Goal: Task Accomplishment & Management: Manage account settings

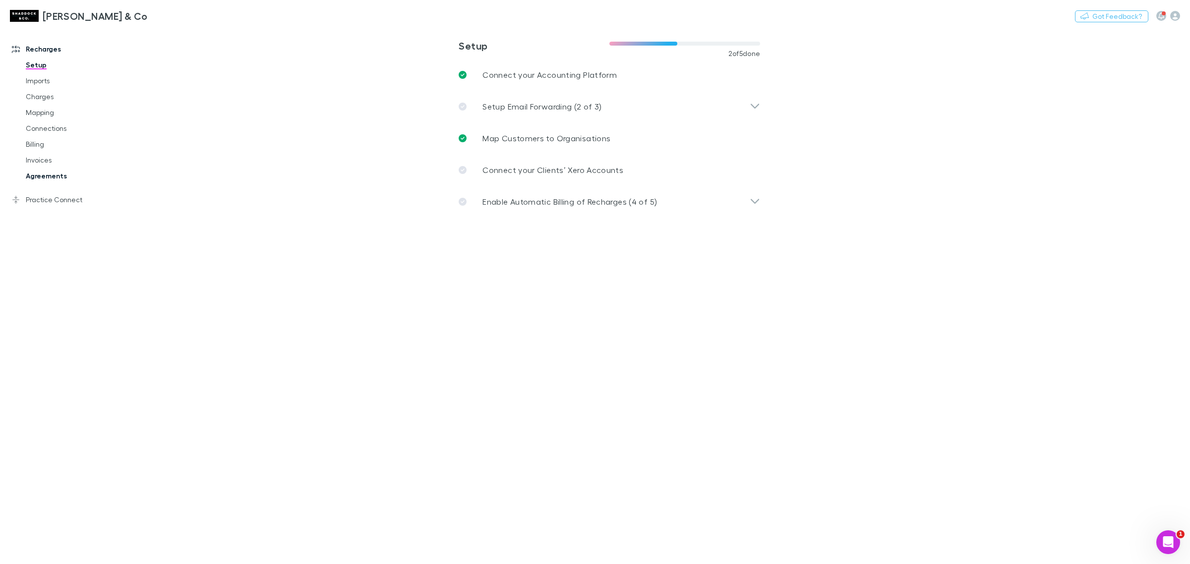
click at [40, 182] on link "Agreements" at bounding box center [78, 176] width 124 height 16
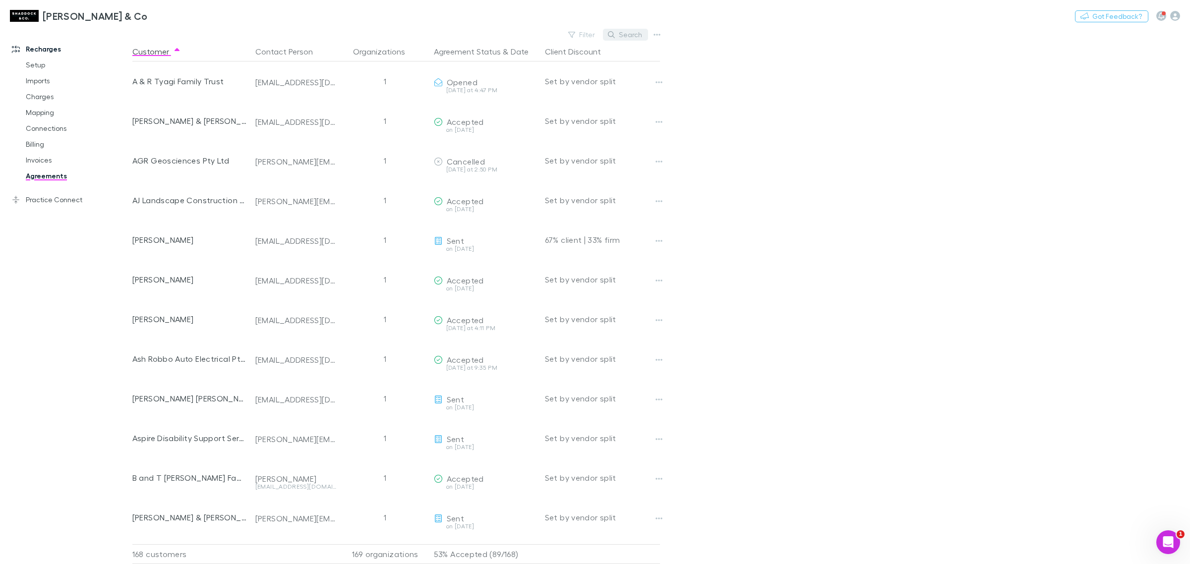
click at [612, 39] on button "Search" at bounding box center [625, 35] width 45 height 12
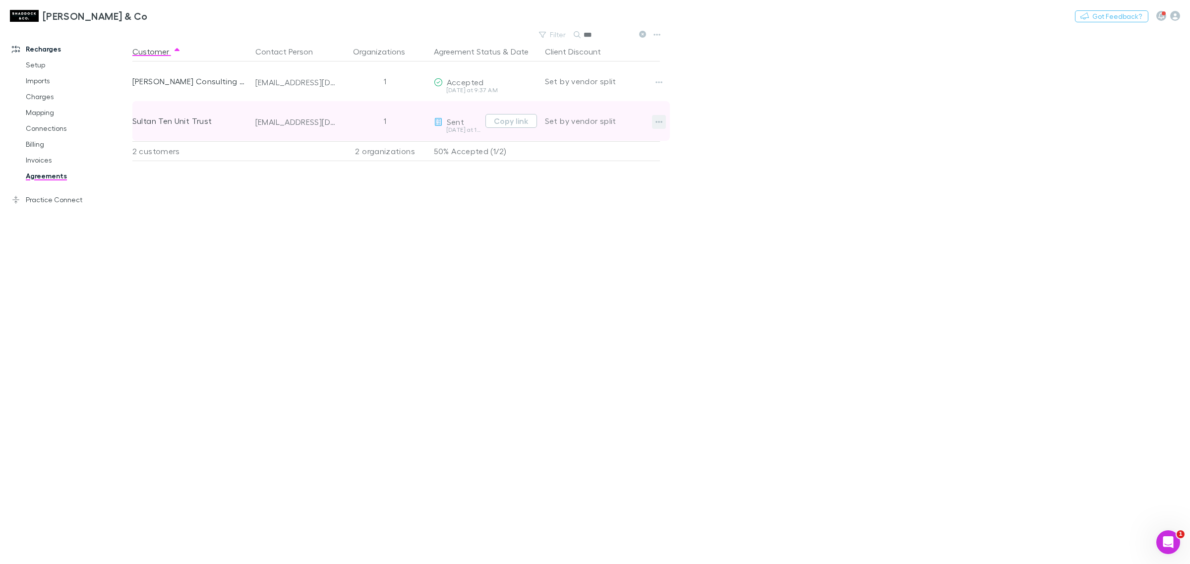
click at [658, 124] on icon "button" at bounding box center [658, 122] width 7 height 8
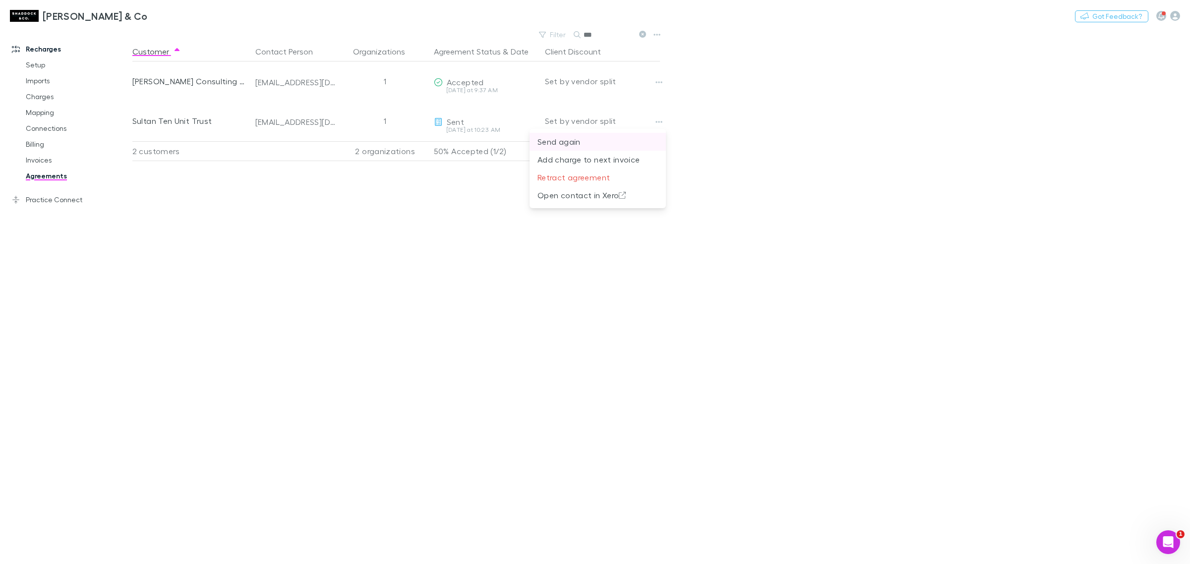
click at [616, 144] on p "Send again" at bounding box center [597, 142] width 120 height 12
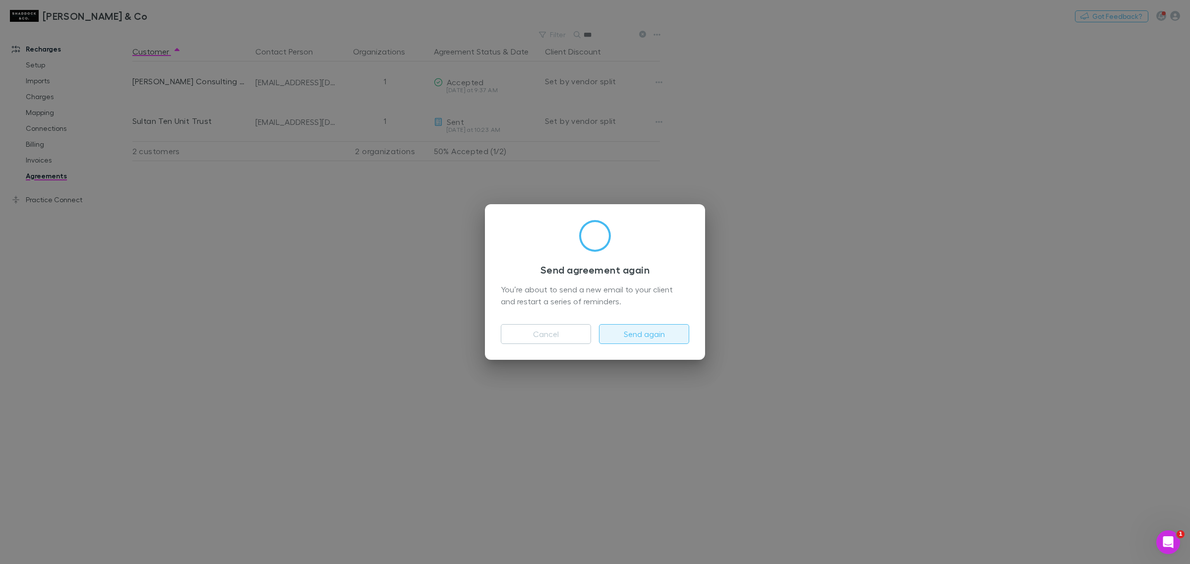
click at [657, 335] on button "Send again" at bounding box center [644, 334] width 90 height 20
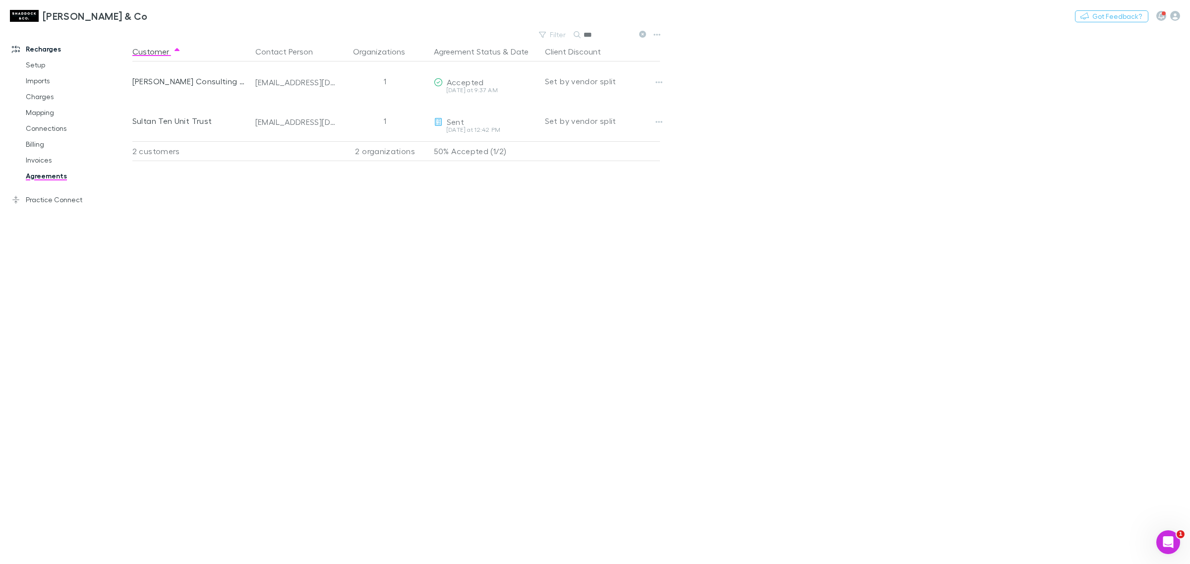
click at [627, 34] on input "***" at bounding box center [608, 35] width 50 height 14
type input "*"
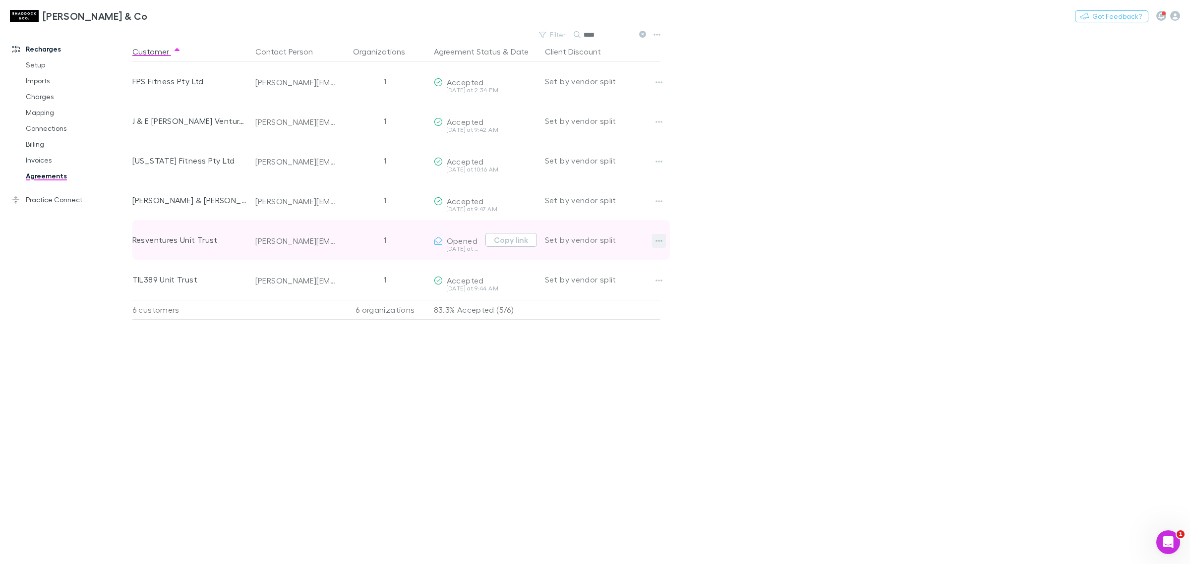
type input "****"
click at [663, 241] on button "button" at bounding box center [659, 241] width 14 height 14
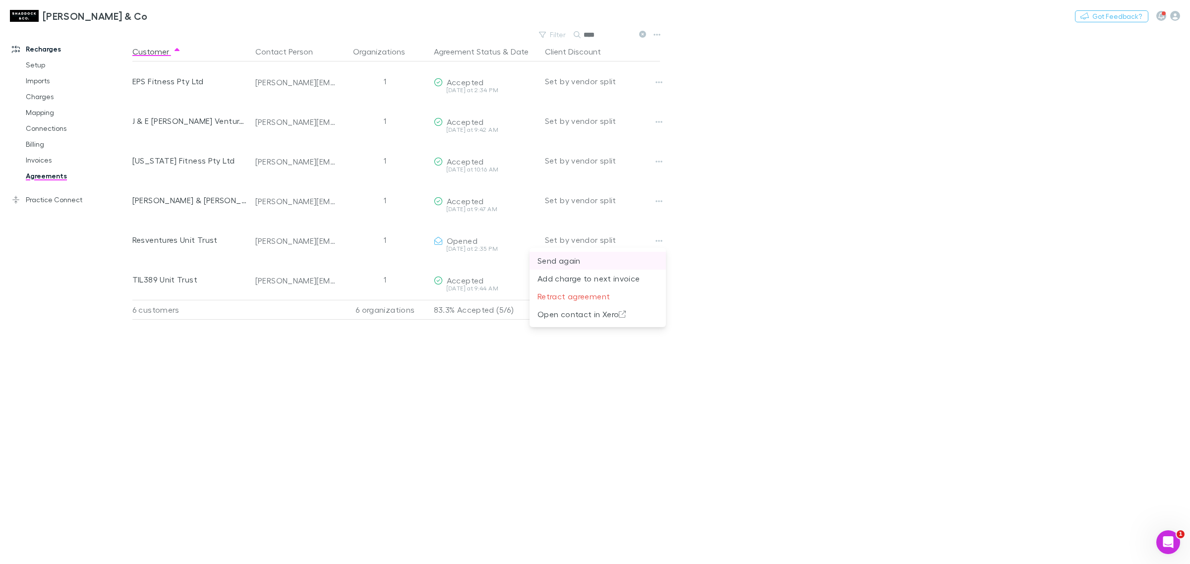
click at [635, 263] on p "Send again" at bounding box center [597, 261] width 120 height 12
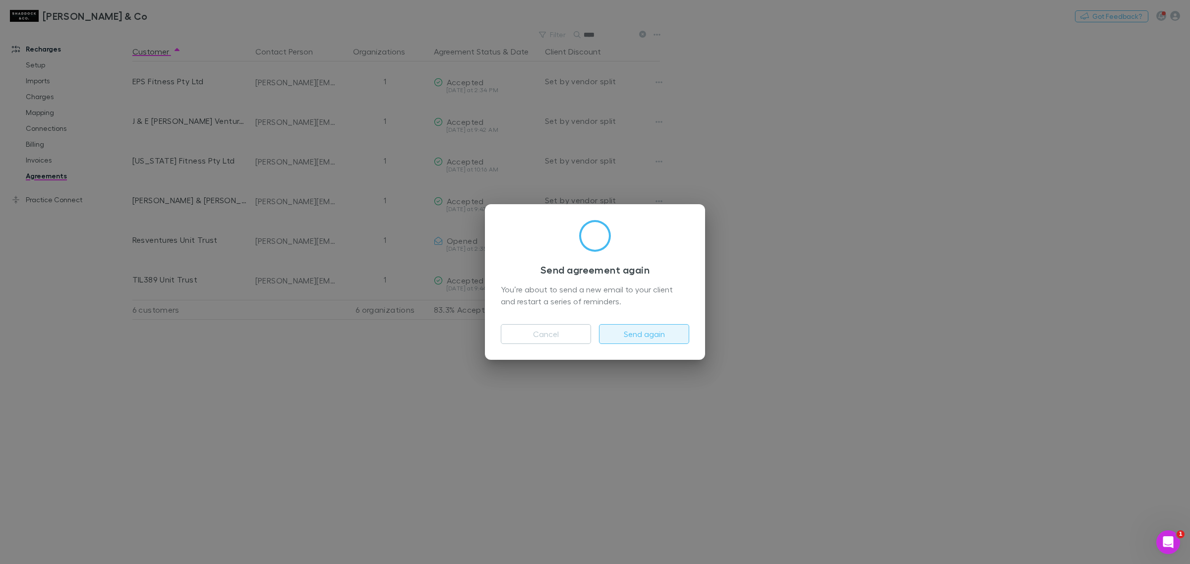
click at [626, 333] on button "Send again" at bounding box center [644, 334] width 90 height 20
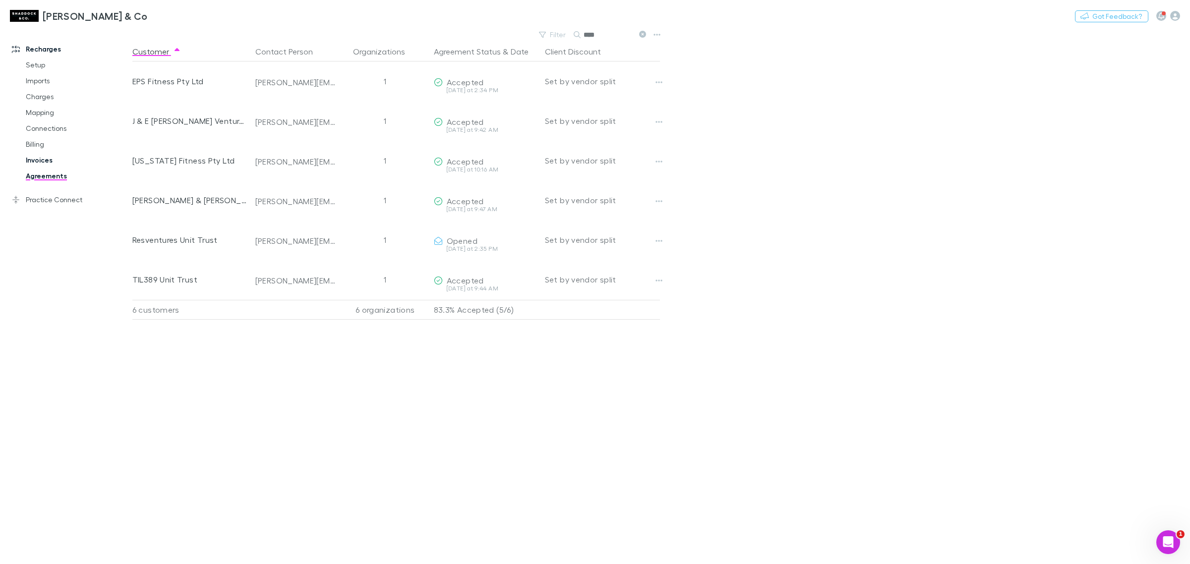
drag, startPoint x: 47, startPoint y: 163, endPoint x: 72, endPoint y: 159, distance: 25.5
click at [47, 163] on link "Invoices" at bounding box center [78, 160] width 124 height 16
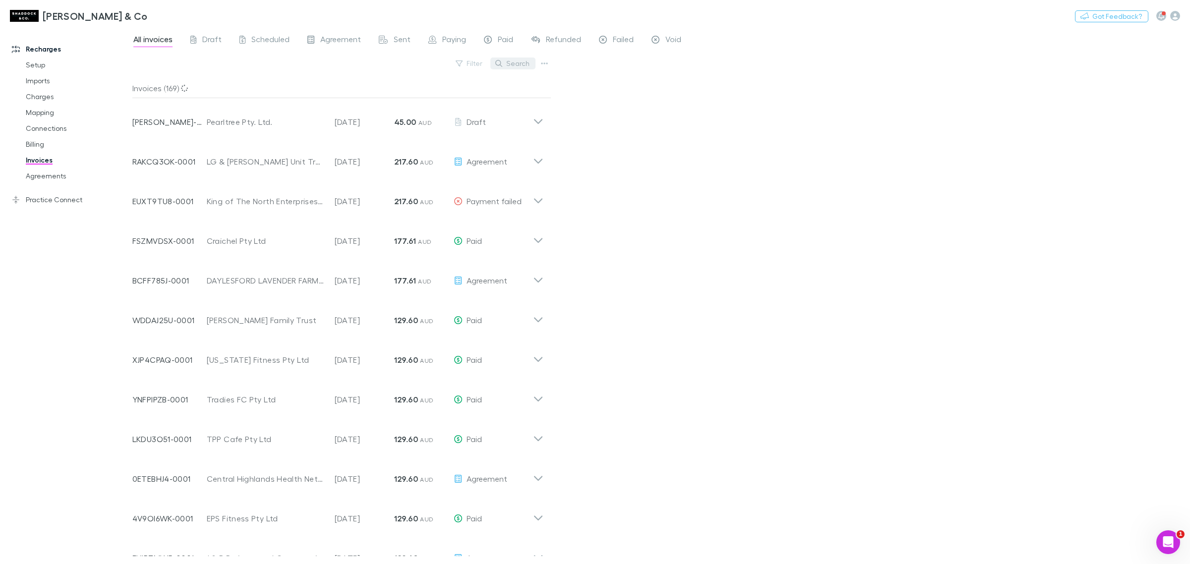
click at [526, 61] on button "Search" at bounding box center [512, 63] width 45 height 12
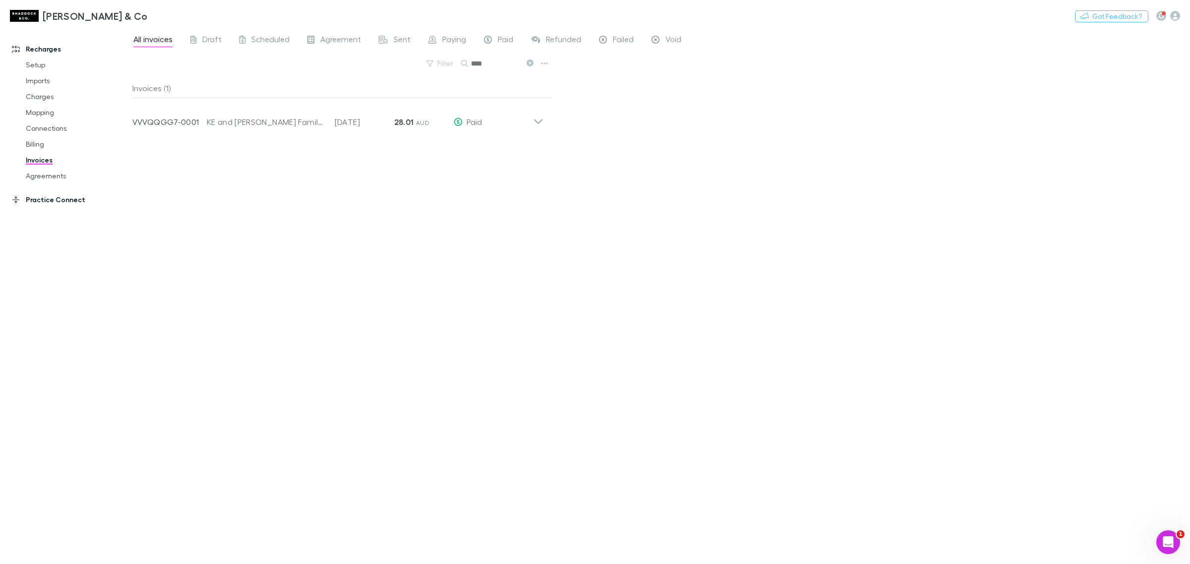
type input "****"
drag, startPoint x: 54, startPoint y: 173, endPoint x: 59, endPoint y: 187, distance: 14.6
click at [54, 173] on link "Agreements" at bounding box center [78, 176] width 124 height 16
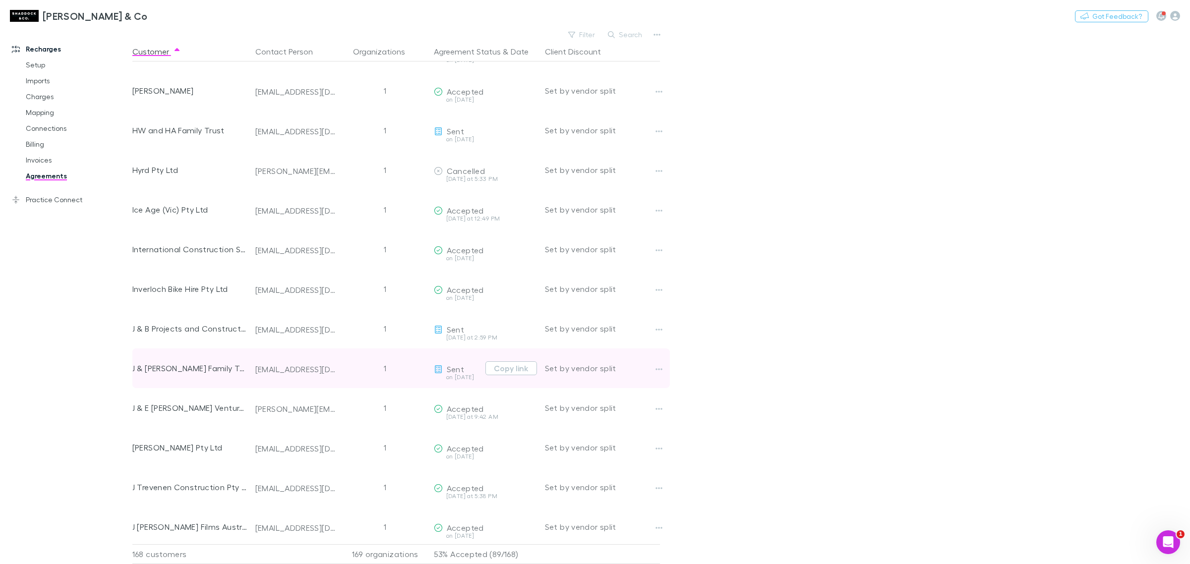
scroll to position [2315, 0]
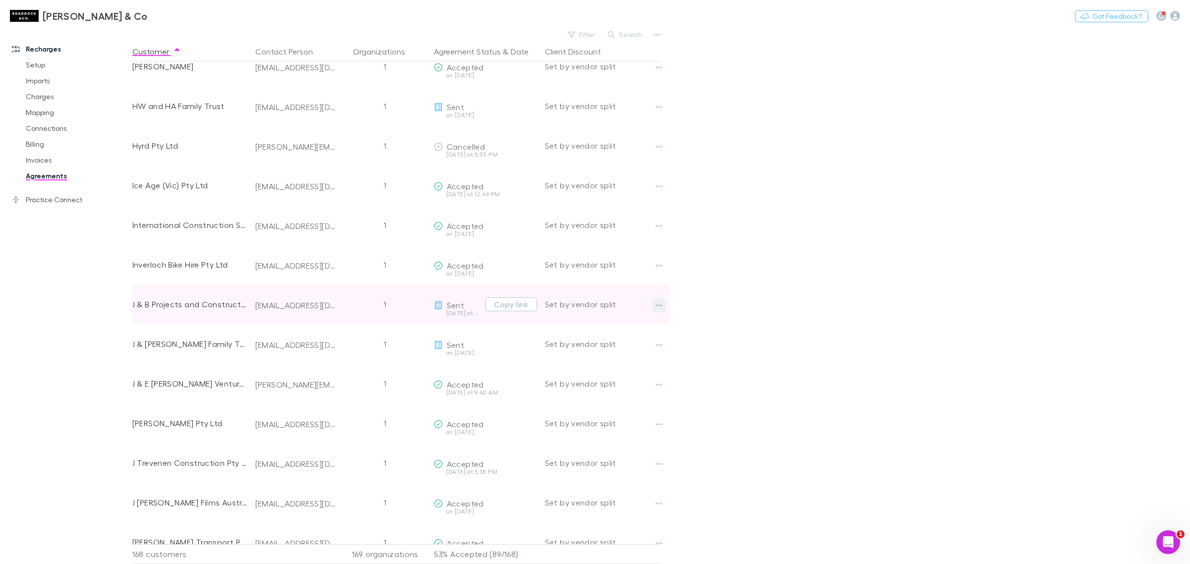
click at [665, 306] on button "button" at bounding box center [659, 305] width 14 height 14
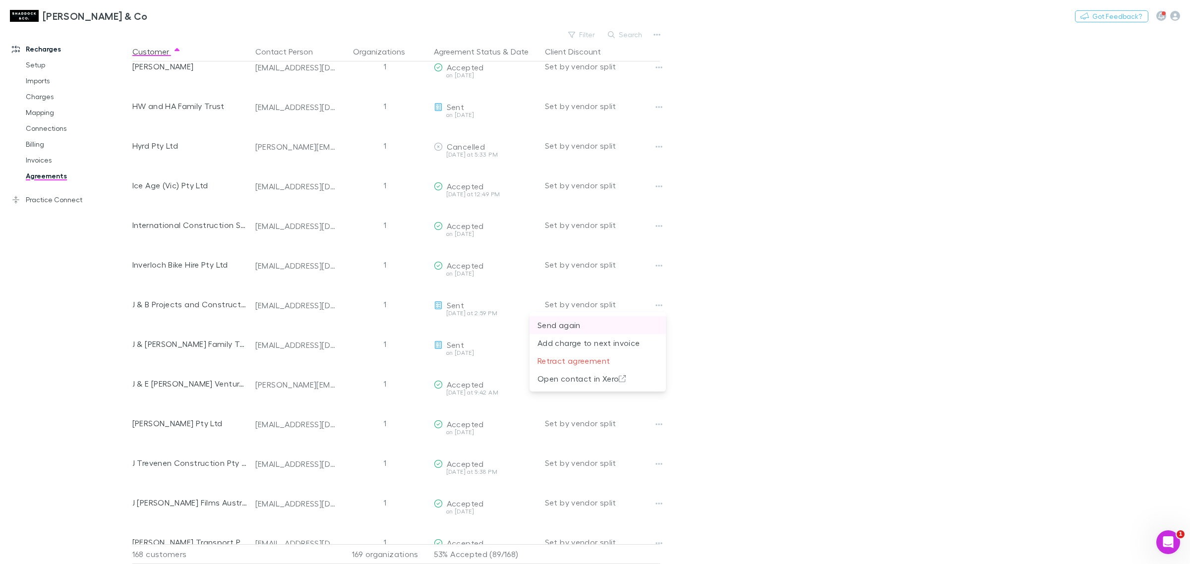
click at [641, 318] on li "Send again" at bounding box center [597, 325] width 136 height 18
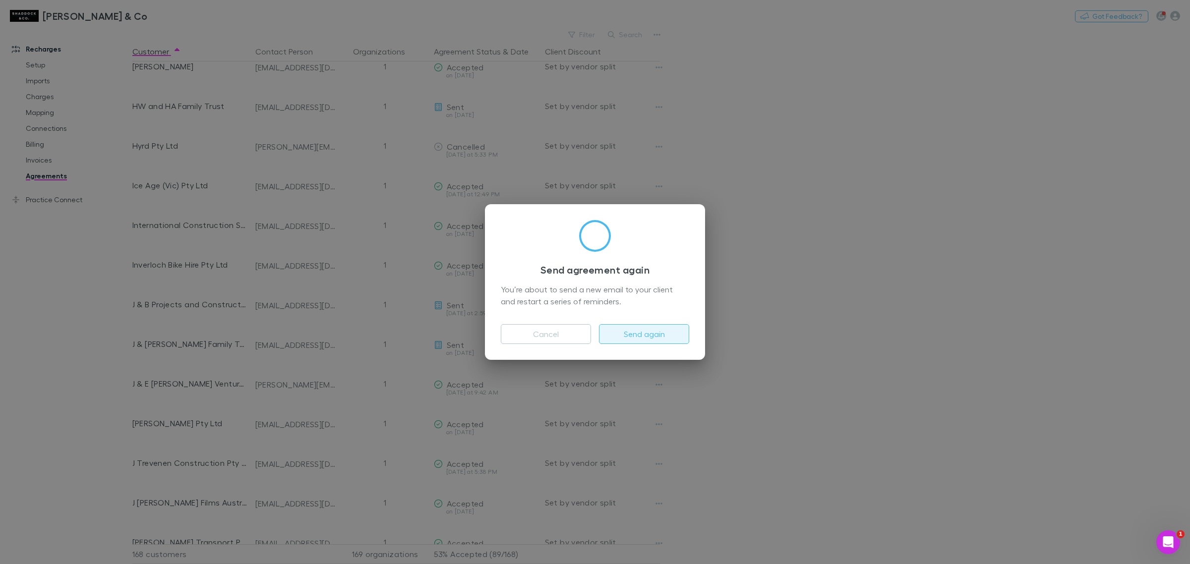
click at [647, 328] on button "Send again" at bounding box center [644, 334] width 90 height 20
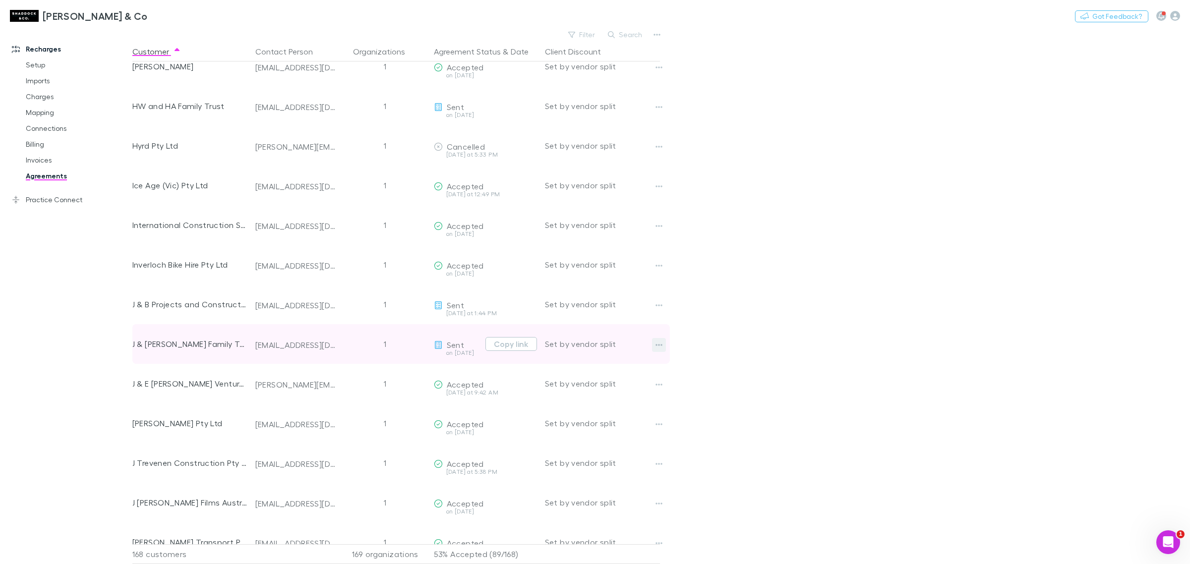
click at [655, 345] on icon "button" at bounding box center [658, 345] width 7 height 8
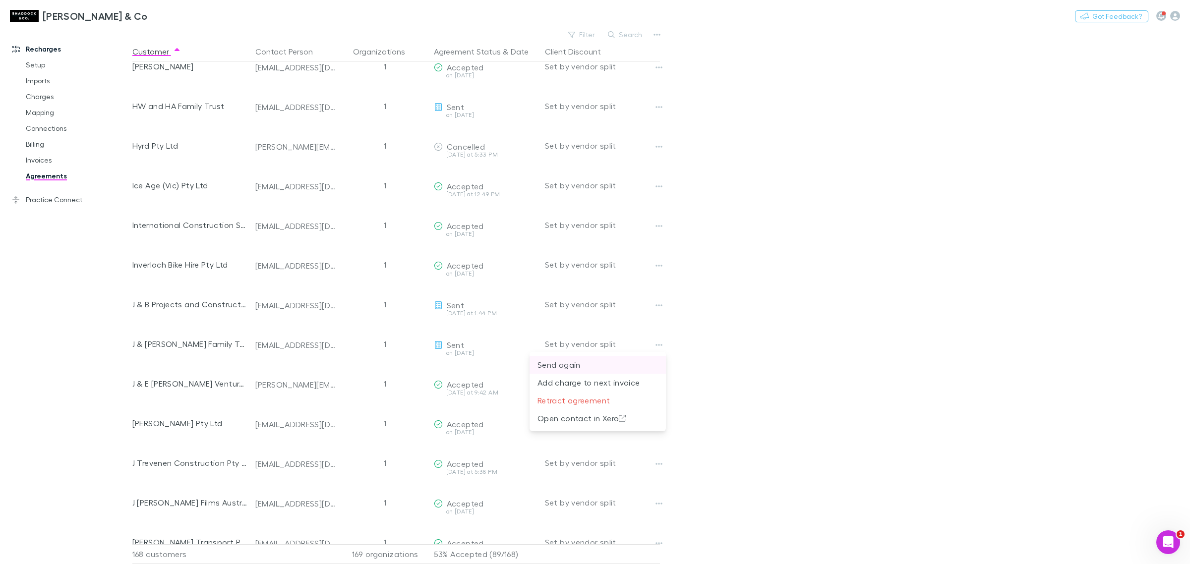
click at [640, 372] on li "Send again" at bounding box center [597, 365] width 136 height 18
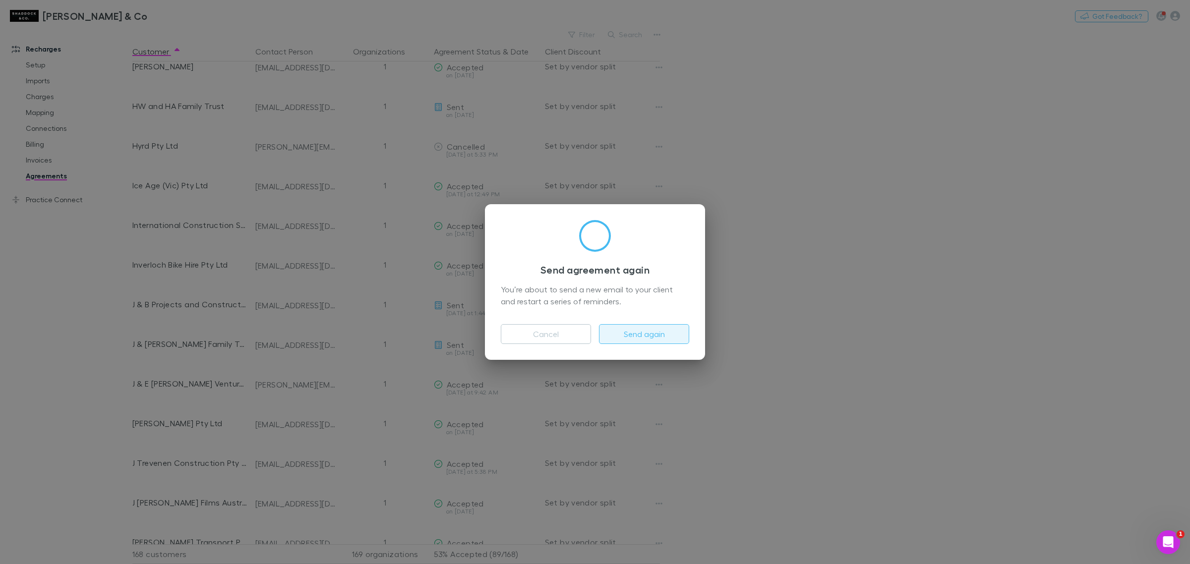
click at [634, 334] on button "Send again" at bounding box center [644, 334] width 90 height 20
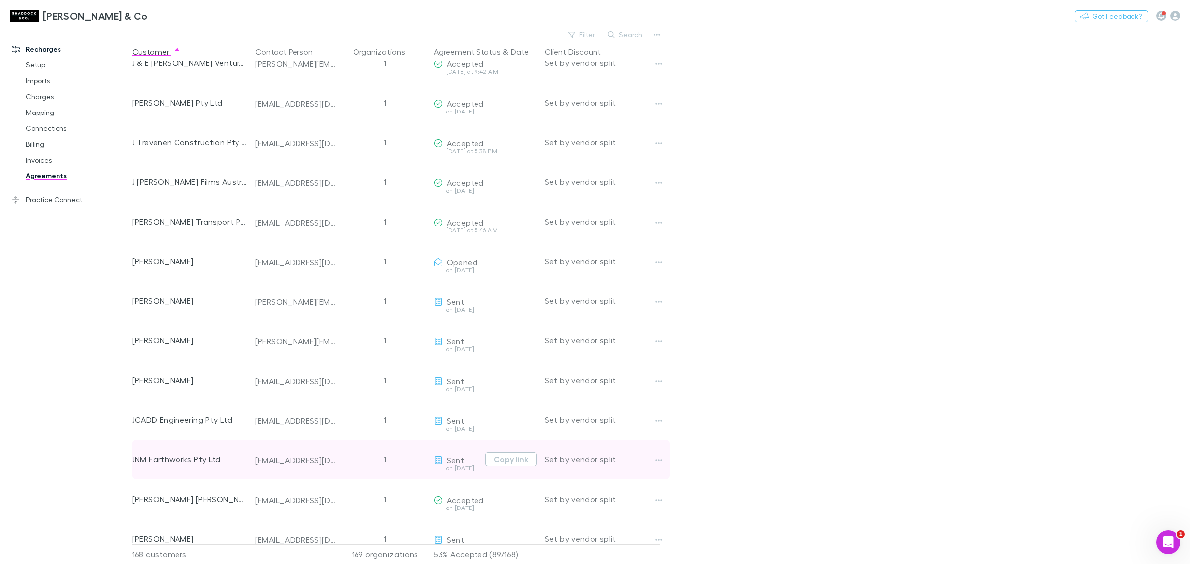
scroll to position [2810, 0]
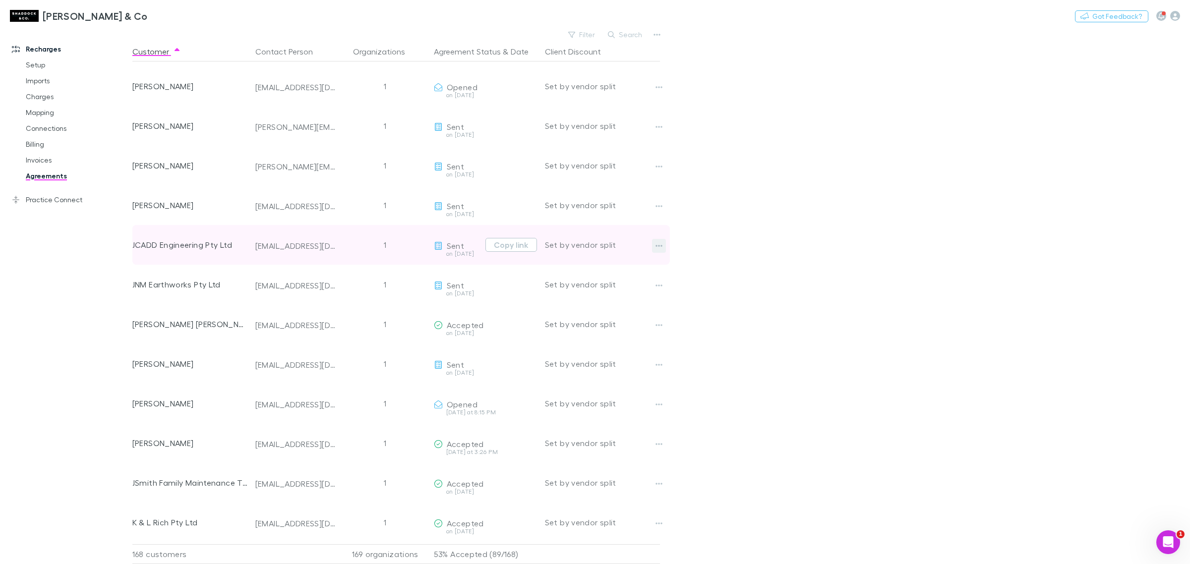
click at [654, 243] on button "button" at bounding box center [659, 246] width 14 height 14
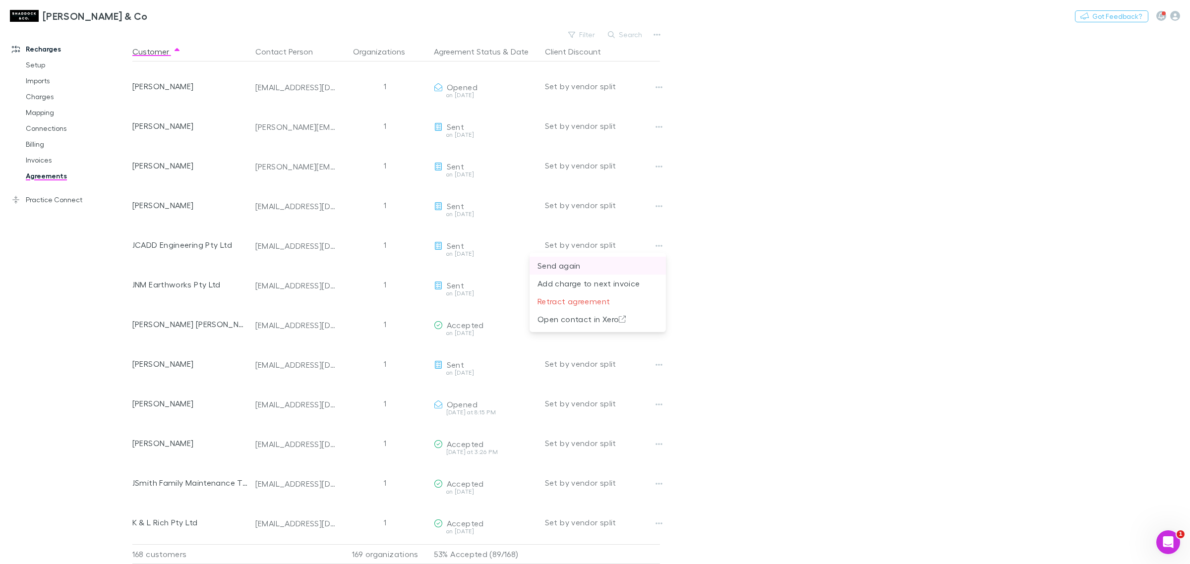
click at [614, 267] on p "Send again" at bounding box center [597, 266] width 120 height 12
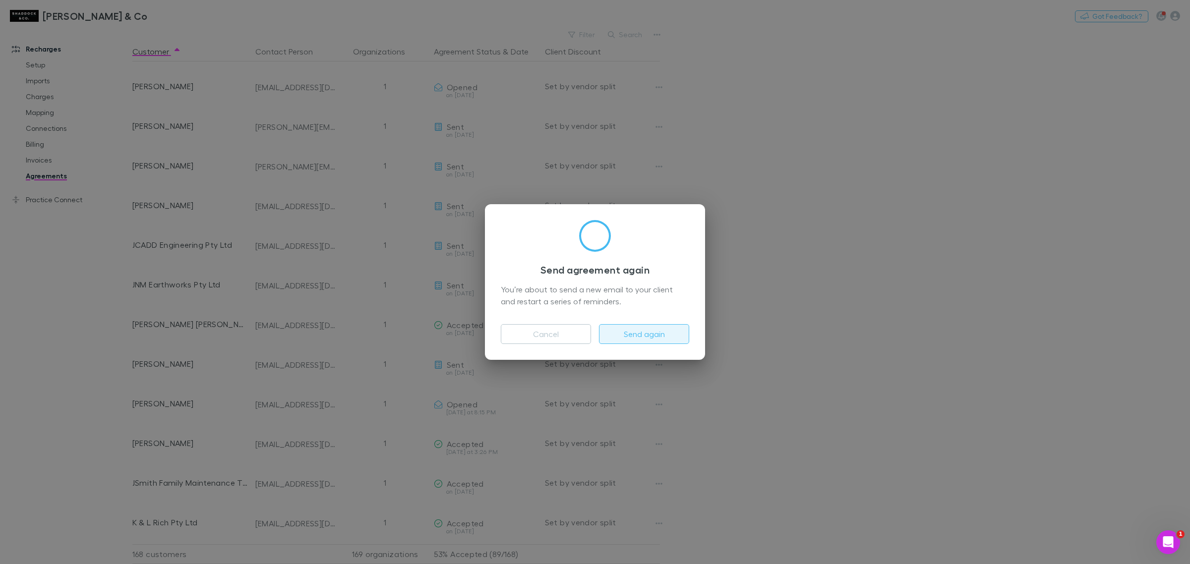
click at [622, 338] on button "Send again" at bounding box center [644, 334] width 90 height 20
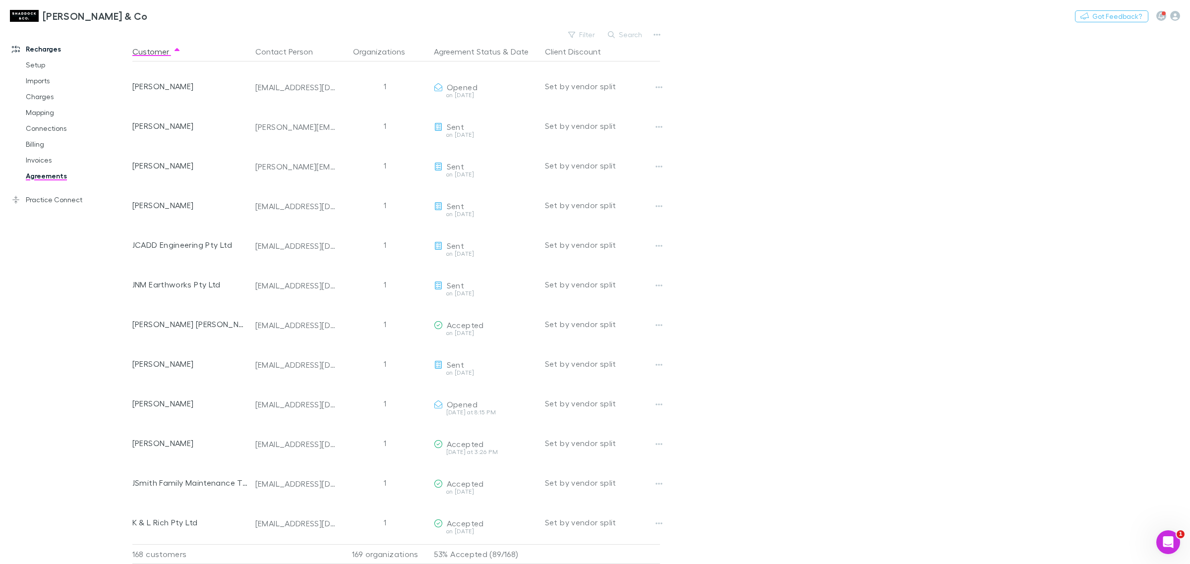
click at [107, 286] on div "Recharges Setup Imports Charges Mapping Connections Billing Invoices Agreements…" at bounding box center [71, 294] width 142 height 526
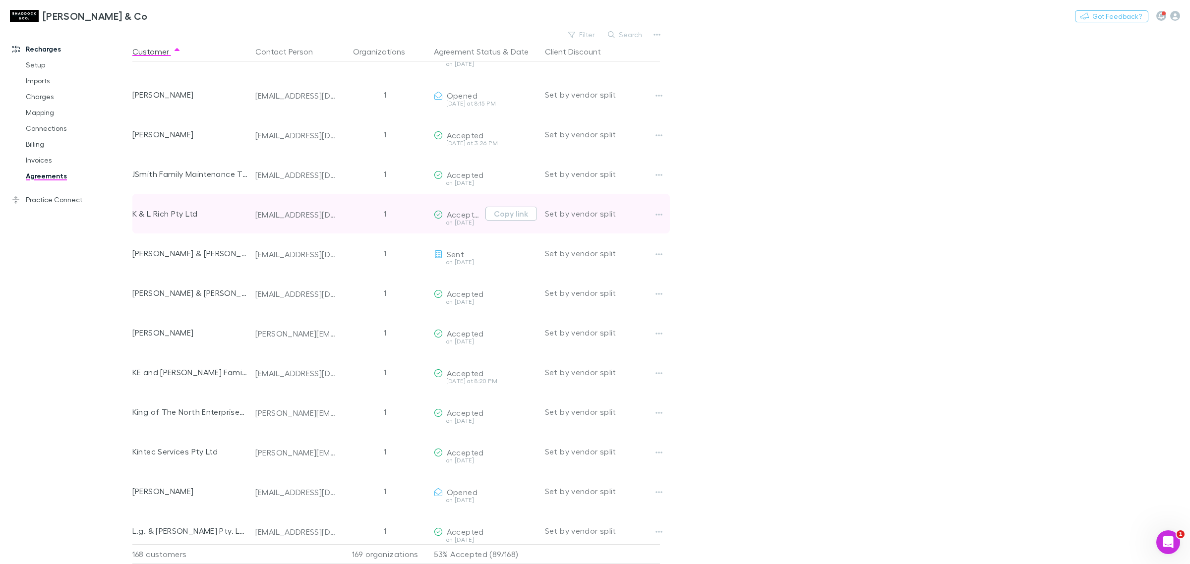
scroll to position [3120, 0]
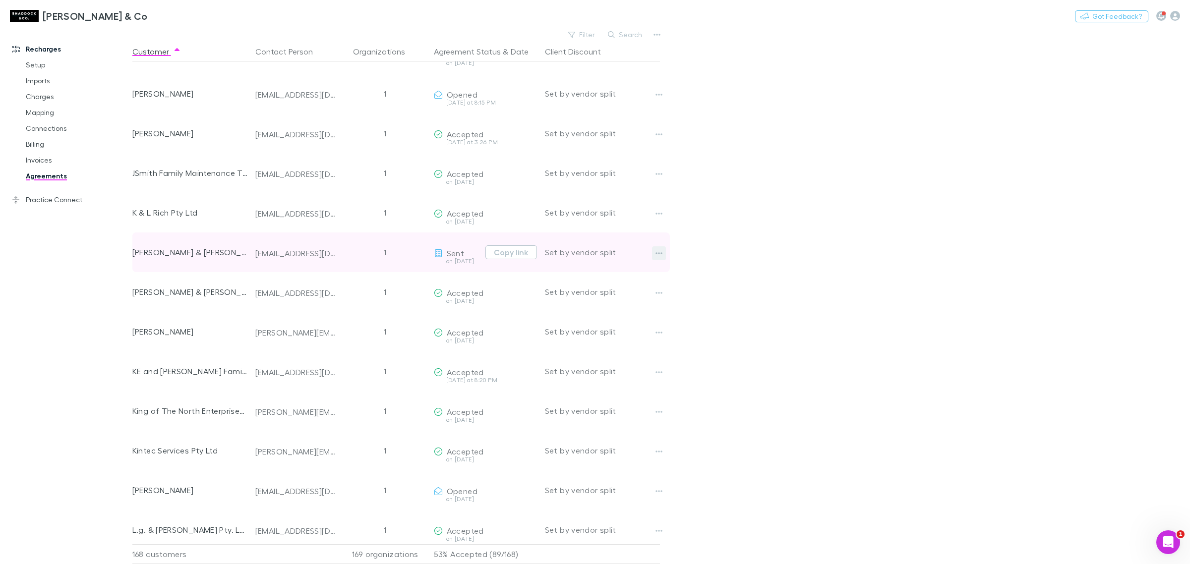
click at [658, 252] on icon "button" at bounding box center [658, 253] width 7 height 8
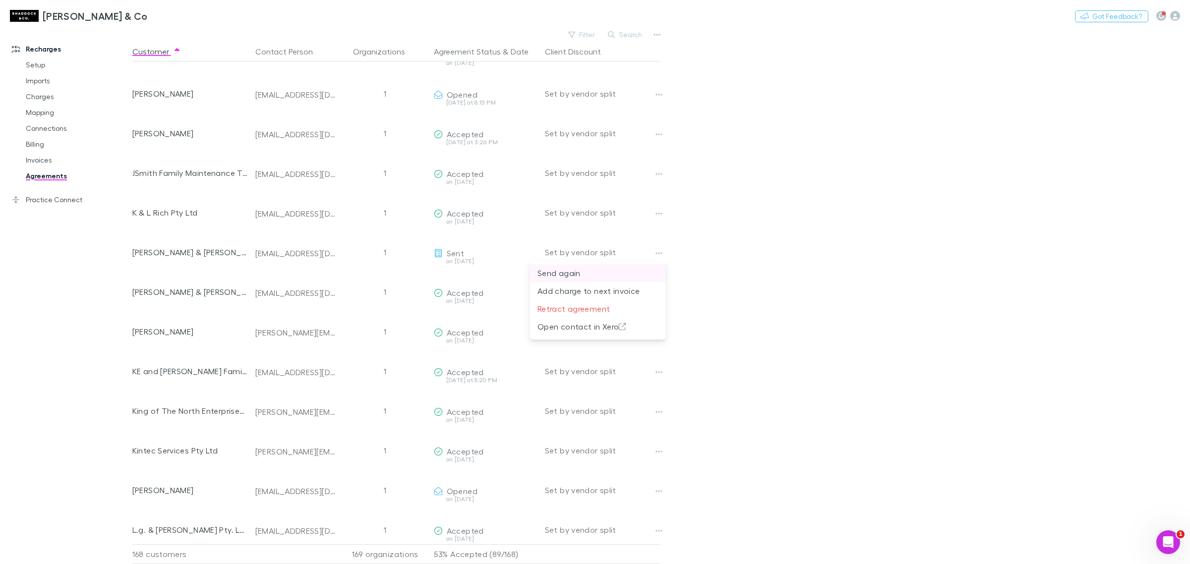
click at [624, 278] on p "Send again" at bounding box center [597, 273] width 120 height 12
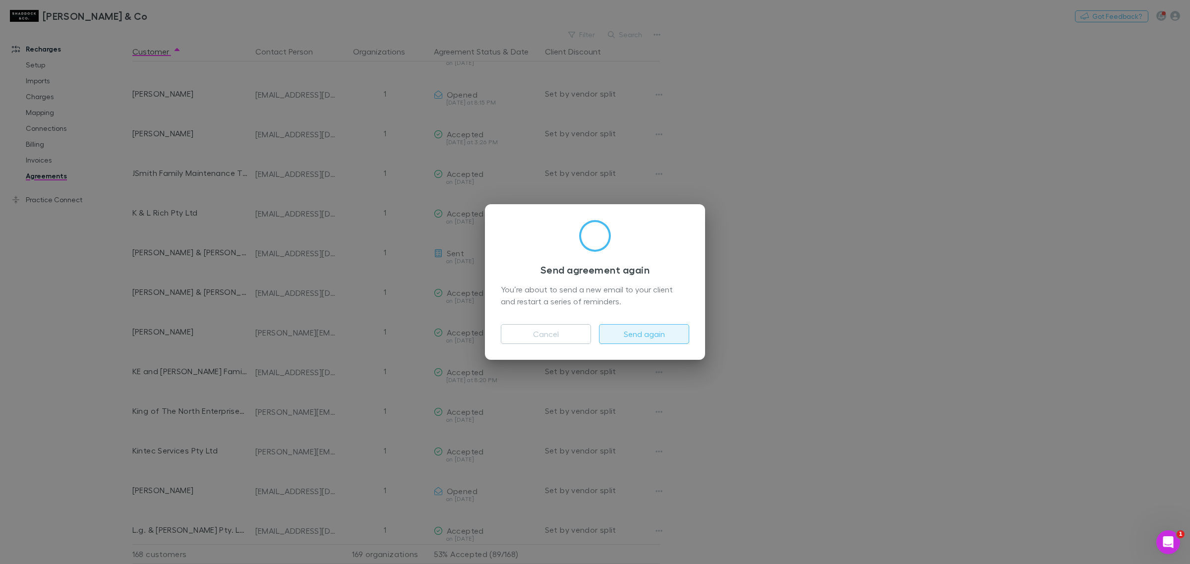
click at [650, 326] on button "Send again" at bounding box center [644, 334] width 90 height 20
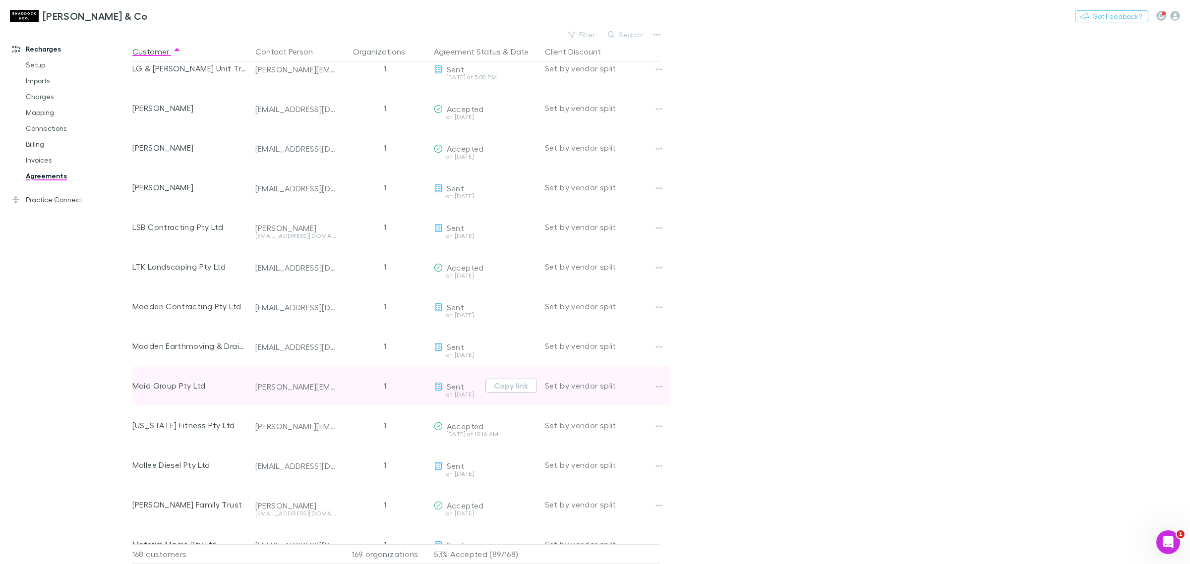
scroll to position [3802, 0]
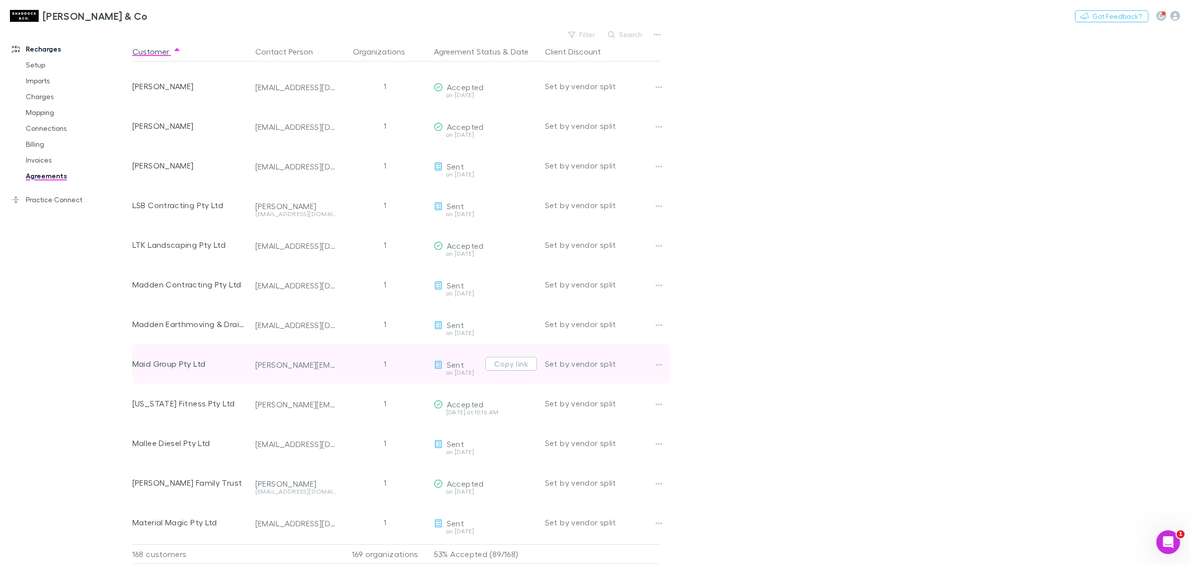
click at [670, 366] on div at bounding box center [668, 364] width 32 height 40
click at [657, 364] on icon "button" at bounding box center [658, 365] width 7 height 8
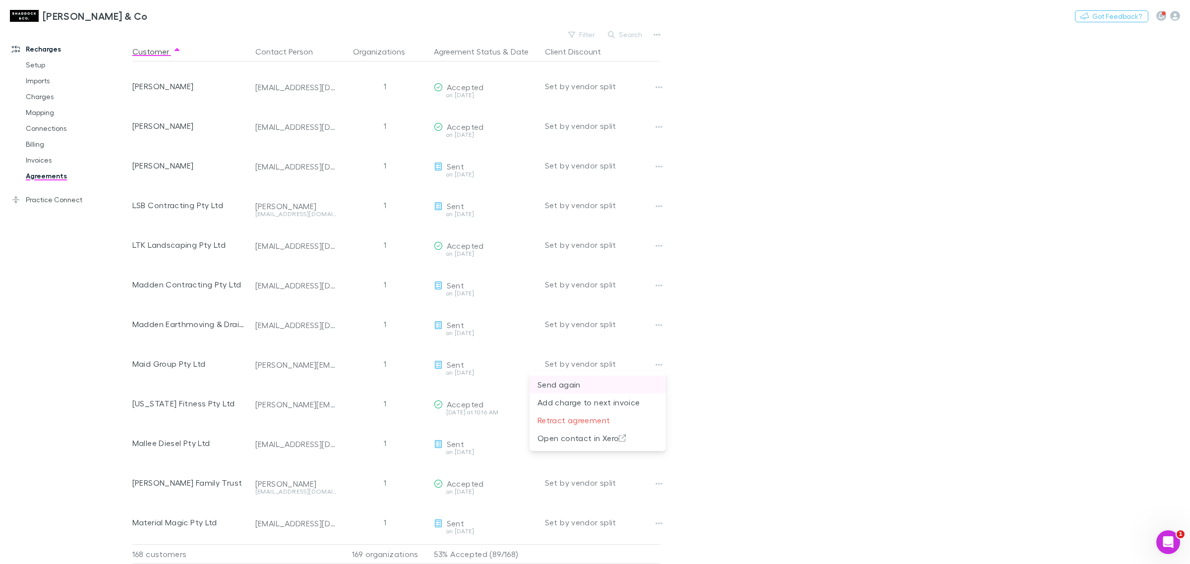
click at [620, 385] on p "Send again" at bounding box center [597, 385] width 120 height 12
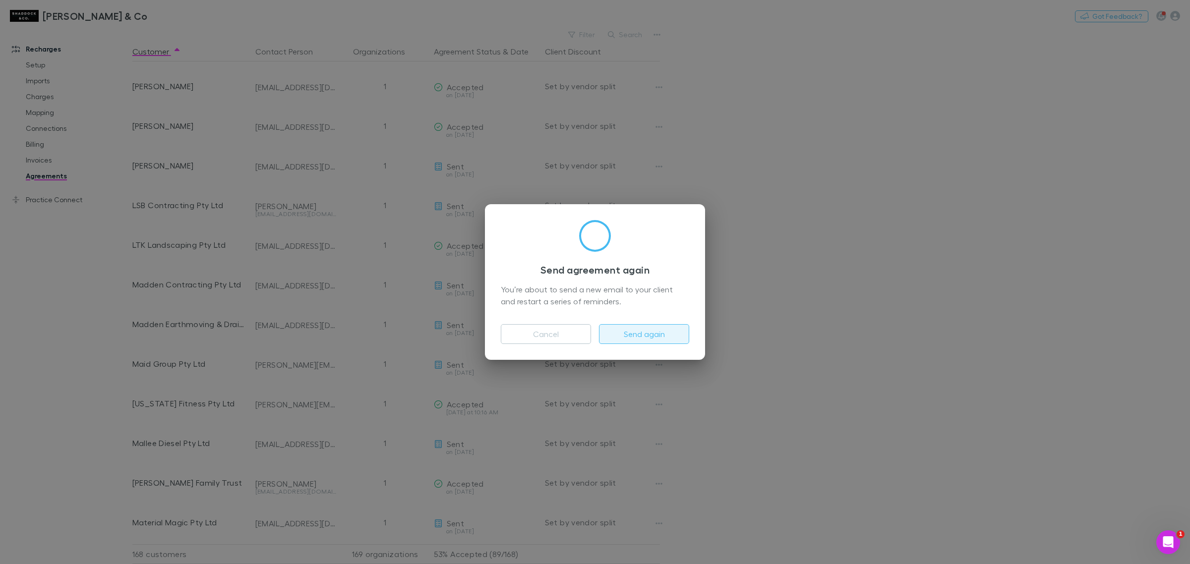
click at [650, 331] on button "Send again" at bounding box center [644, 334] width 90 height 20
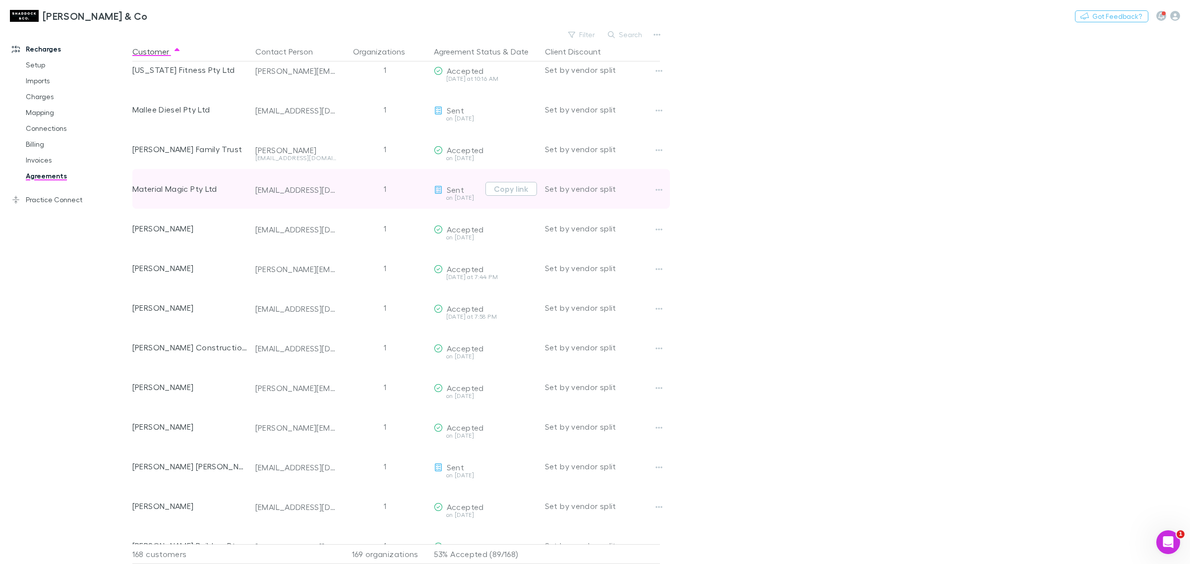
scroll to position [4112, 0]
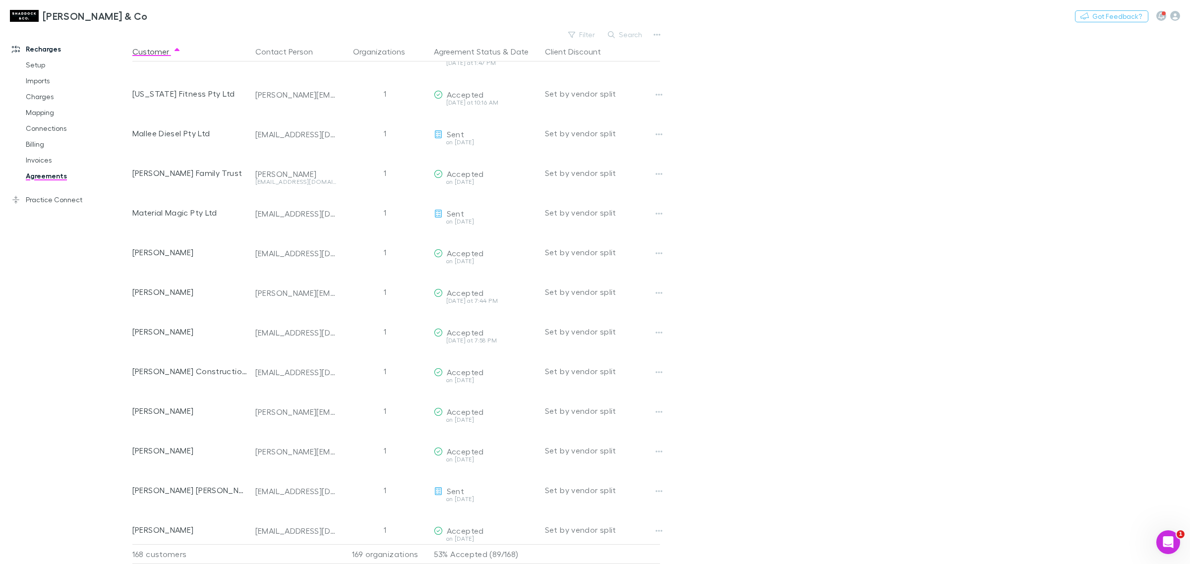
click at [1180, 18] on div "Nothing Got Feedback?" at bounding box center [1132, 15] width 115 height 13
click at [1177, 16] on icon "button" at bounding box center [1175, 16] width 10 height 10
click at [1134, 200] on span "Integrations" at bounding box center [1111, 206] width 120 height 12
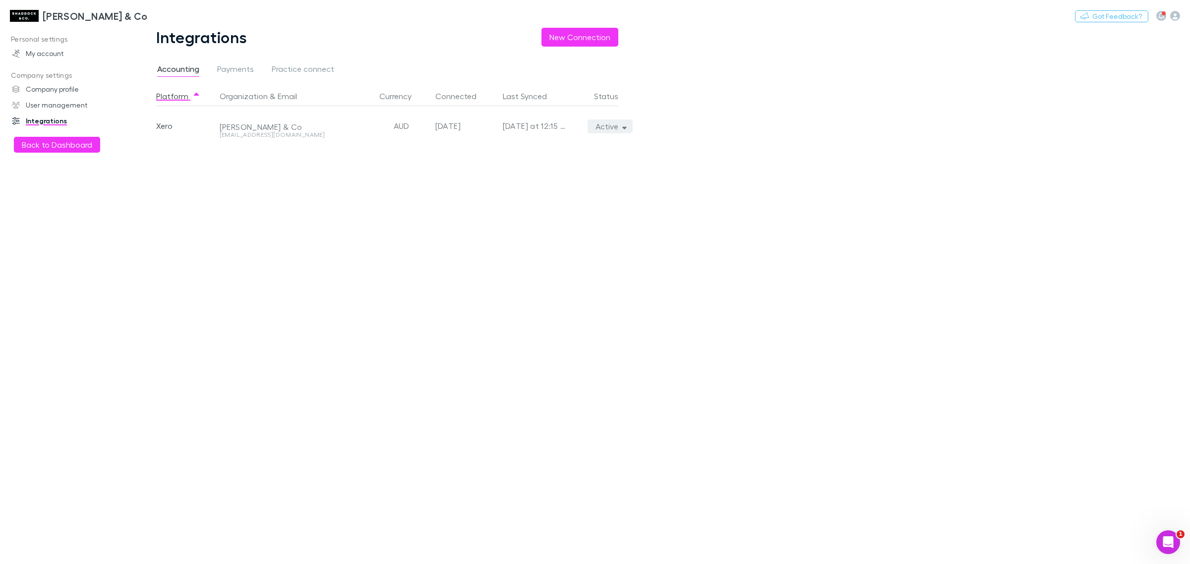
click at [625, 127] on icon "button" at bounding box center [624, 127] width 4 height 2
click at [588, 165] on p "We'll fetch all new contacts since last sync" at bounding box center [564, 161] width 120 height 18
click at [393, 175] on div at bounding box center [595, 282] width 1190 height 564
click at [53, 12] on h3 "[PERSON_NAME] & Co" at bounding box center [95, 16] width 105 height 12
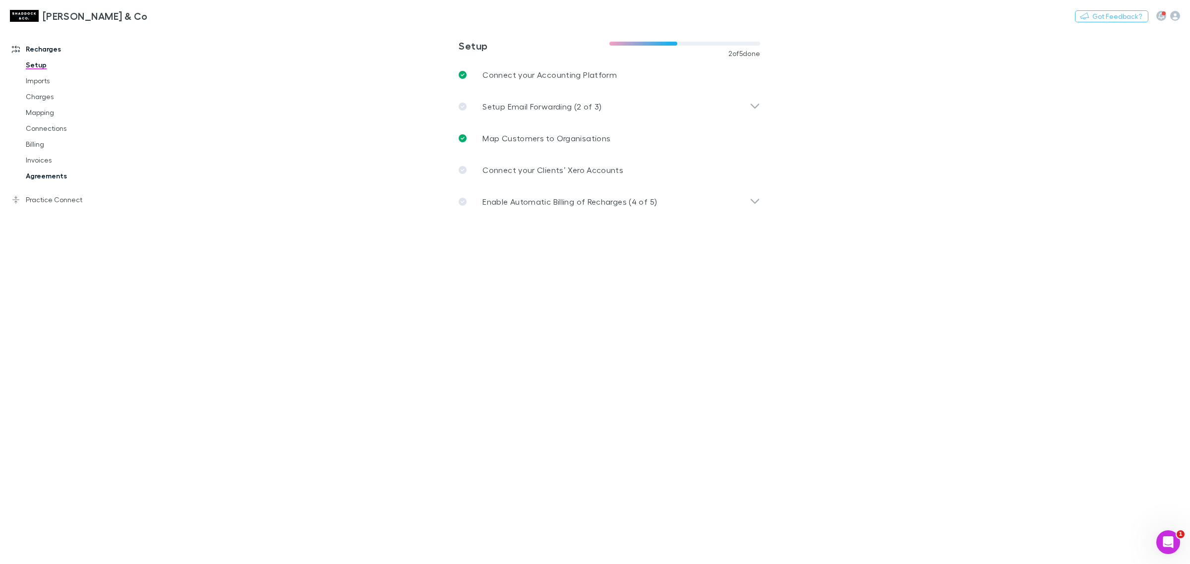
click at [57, 171] on link "Agreements" at bounding box center [78, 176] width 124 height 16
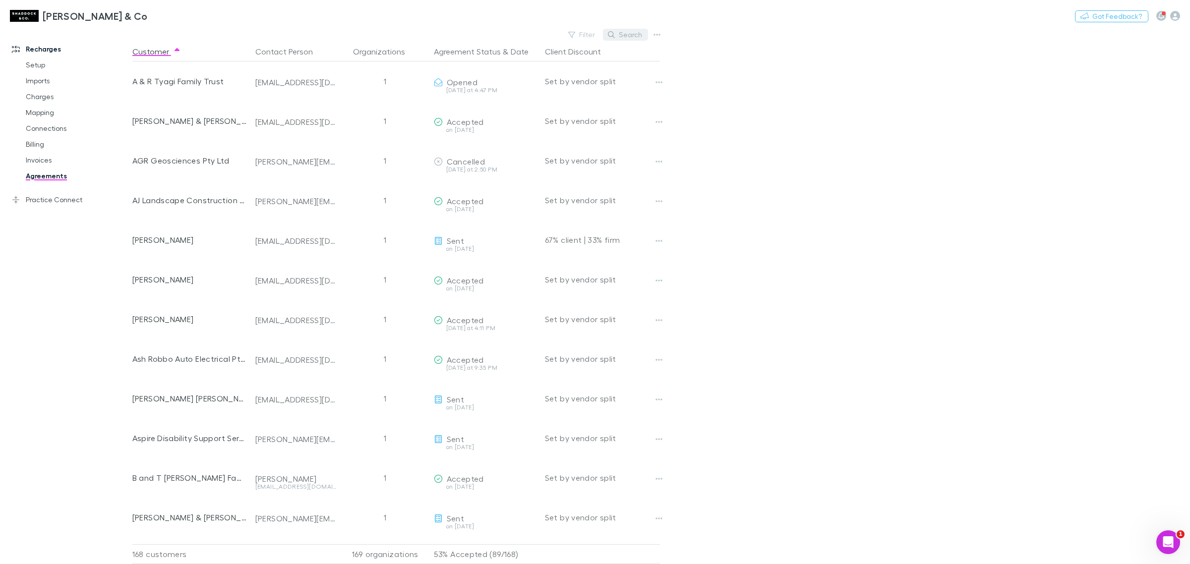
click at [621, 40] on button "Search" at bounding box center [625, 35] width 45 height 12
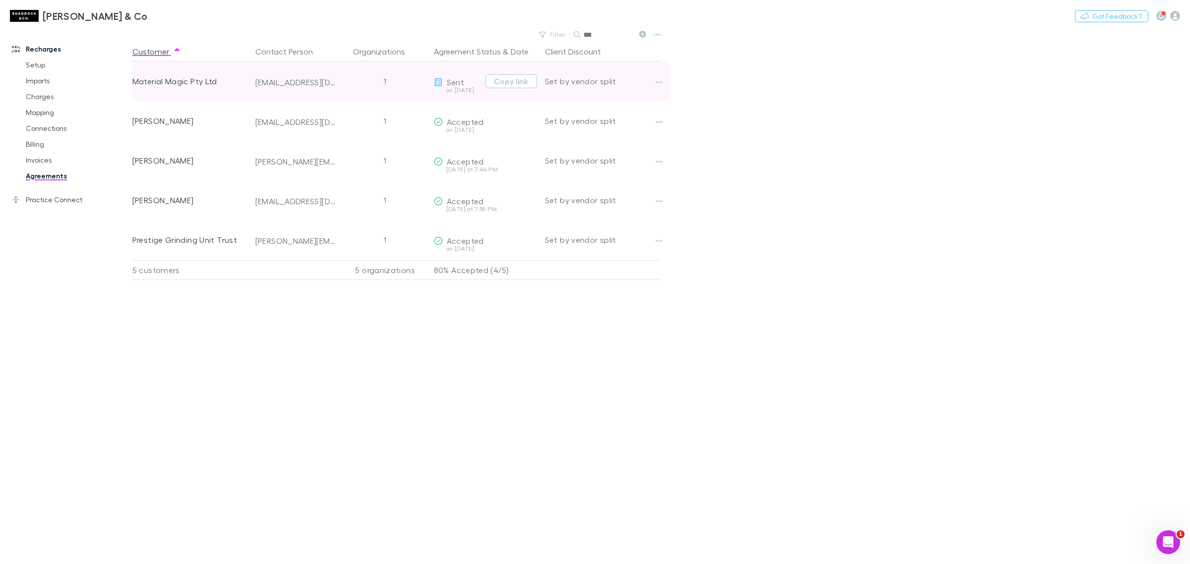
type input "***"
click at [358, 88] on div "1" at bounding box center [385, 81] width 89 height 40
click at [657, 88] on button "button" at bounding box center [659, 82] width 14 height 14
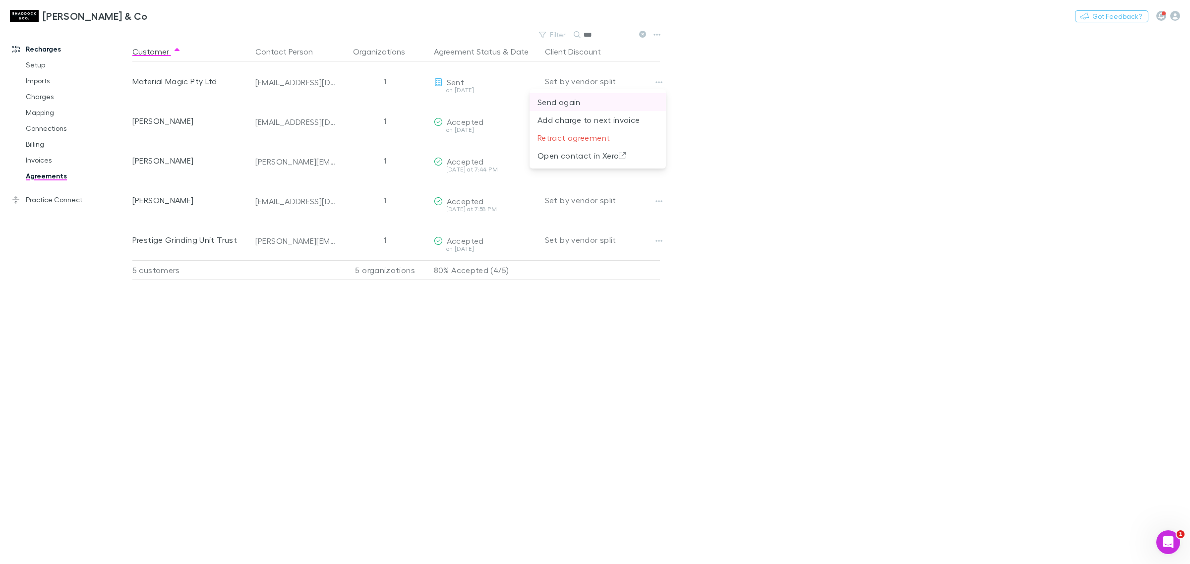
click at [609, 100] on p "Send again" at bounding box center [597, 102] width 120 height 12
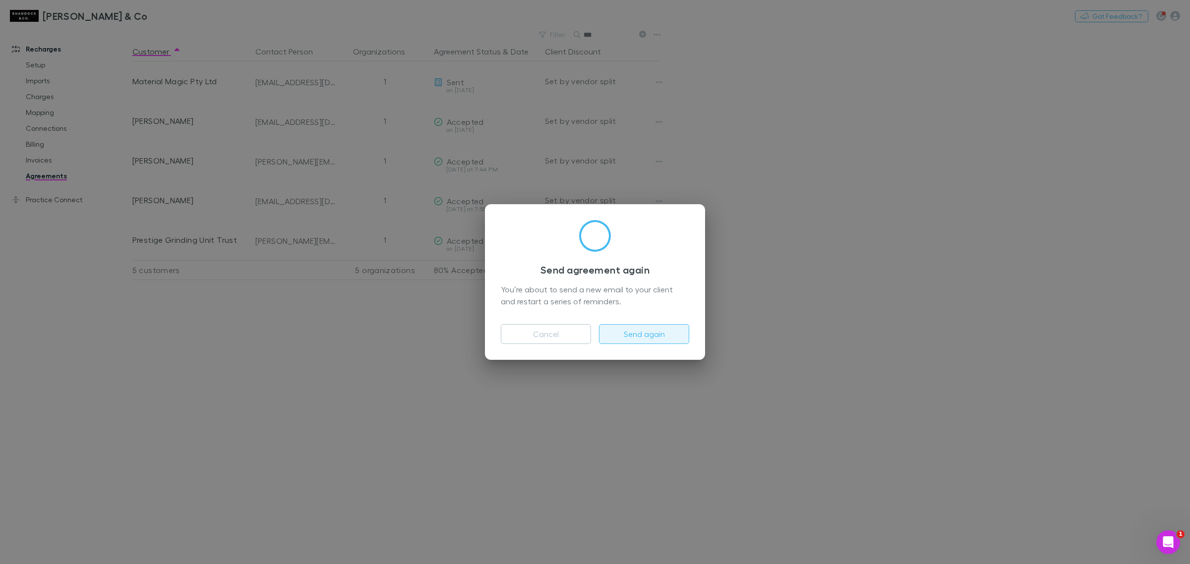
click at [640, 333] on button "Send again" at bounding box center [644, 334] width 90 height 20
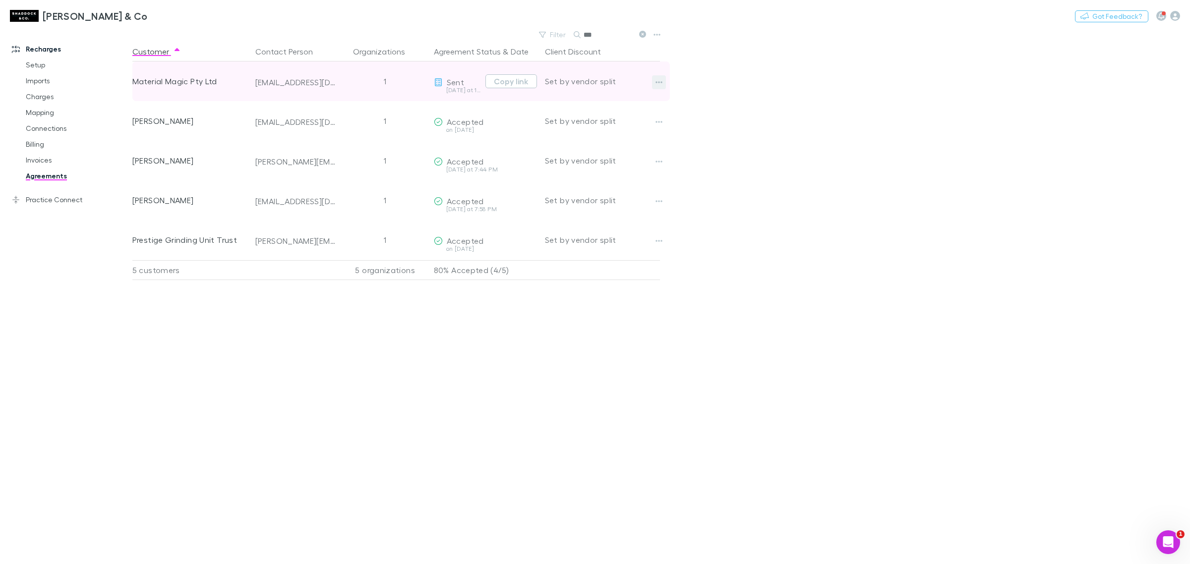
click at [659, 76] on button "button" at bounding box center [659, 82] width 14 height 14
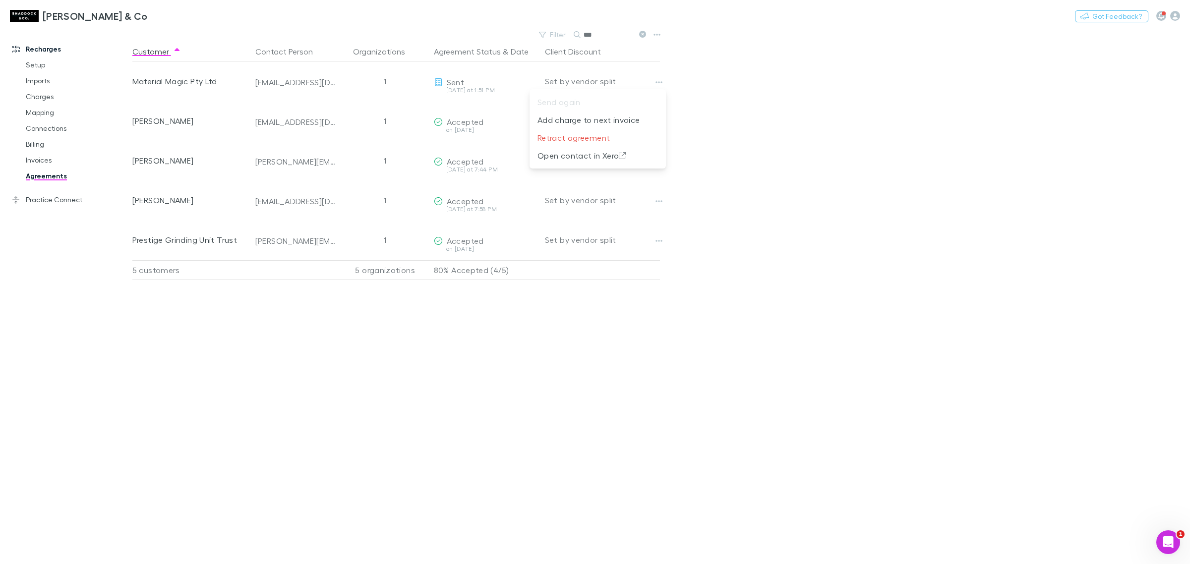
click at [788, 97] on div at bounding box center [595, 282] width 1190 height 564
click at [645, 32] on icon at bounding box center [642, 34] width 7 height 7
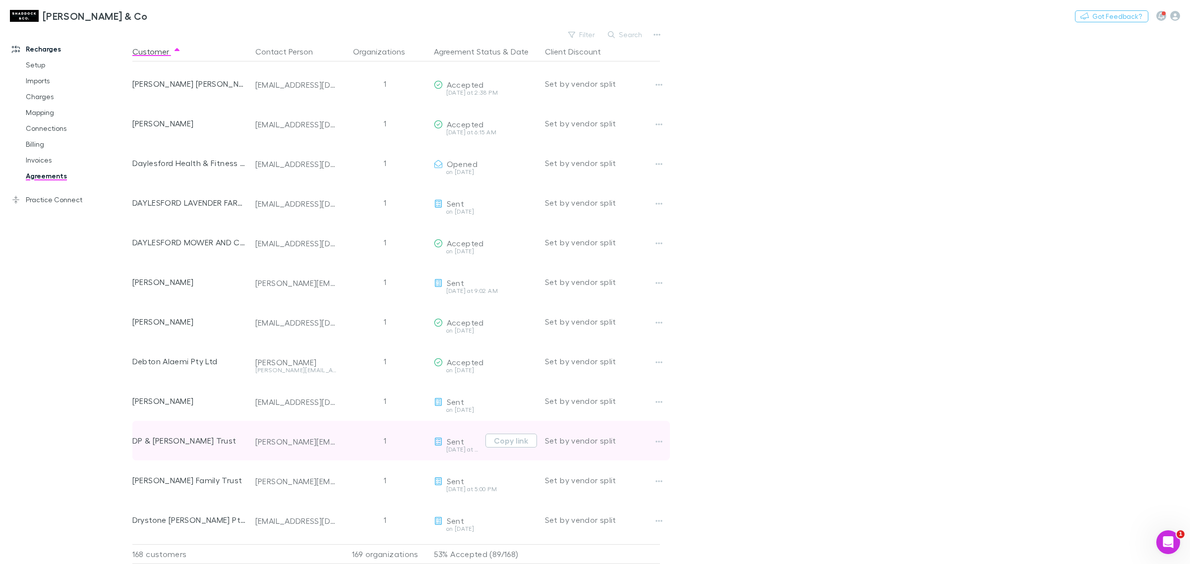
scroll to position [1509, 0]
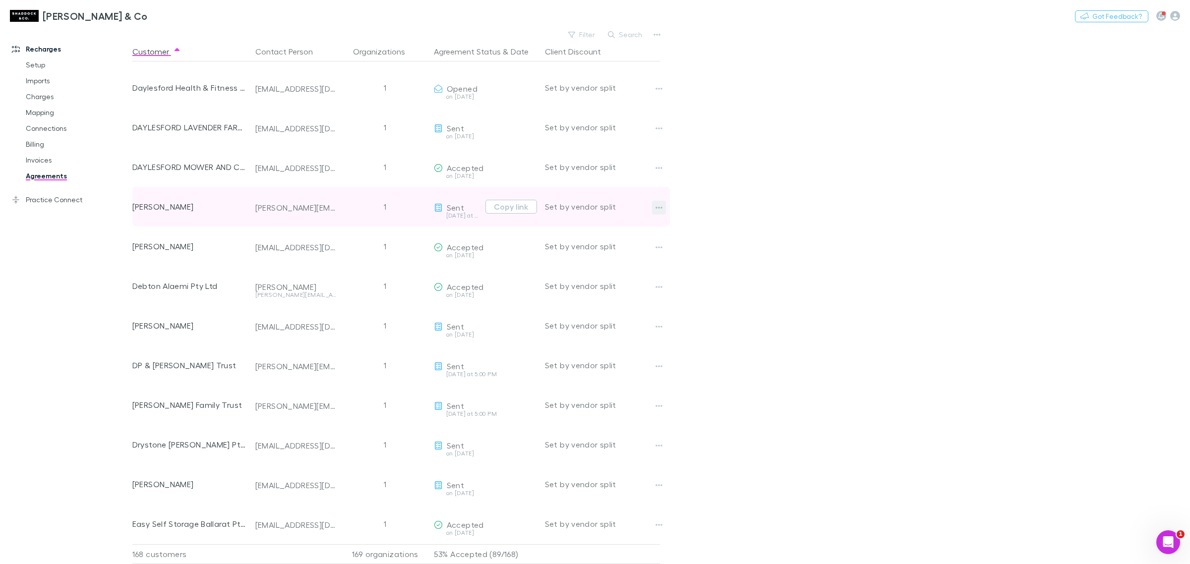
click at [652, 201] on button "button" at bounding box center [659, 208] width 14 height 14
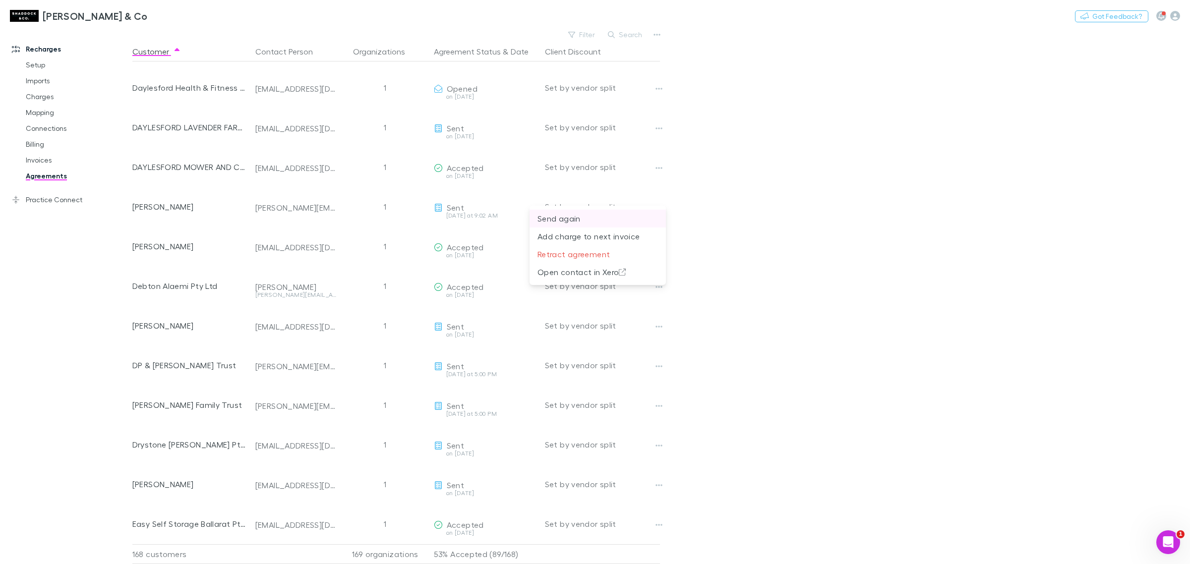
click at [632, 212] on li "Send again" at bounding box center [597, 219] width 136 height 18
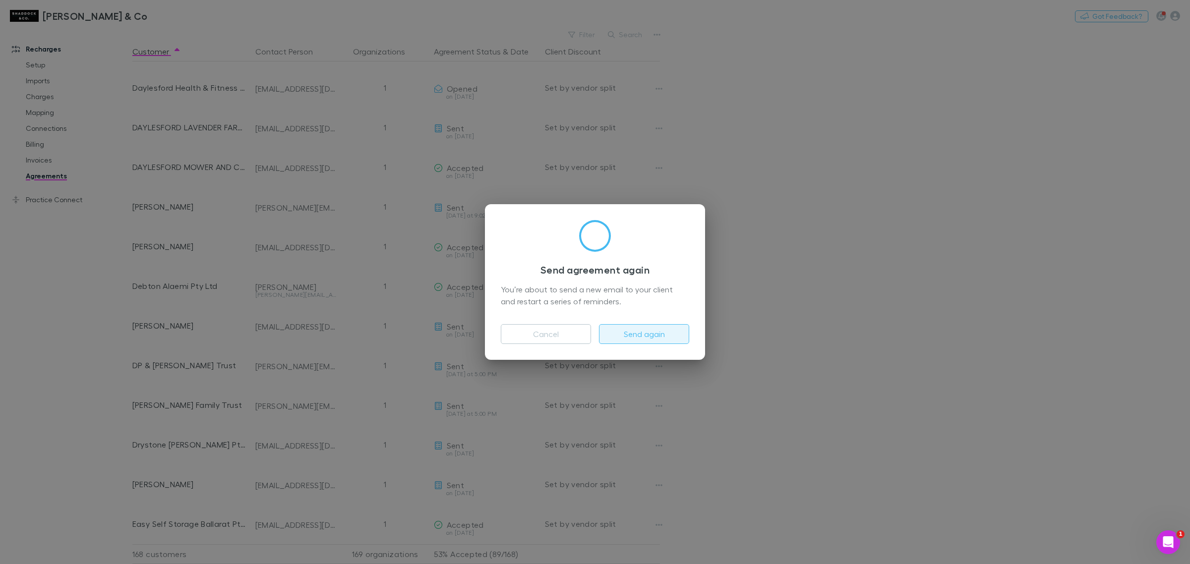
click at [655, 333] on button "Send again" at bounding box center [644, 334] width 90 height 20
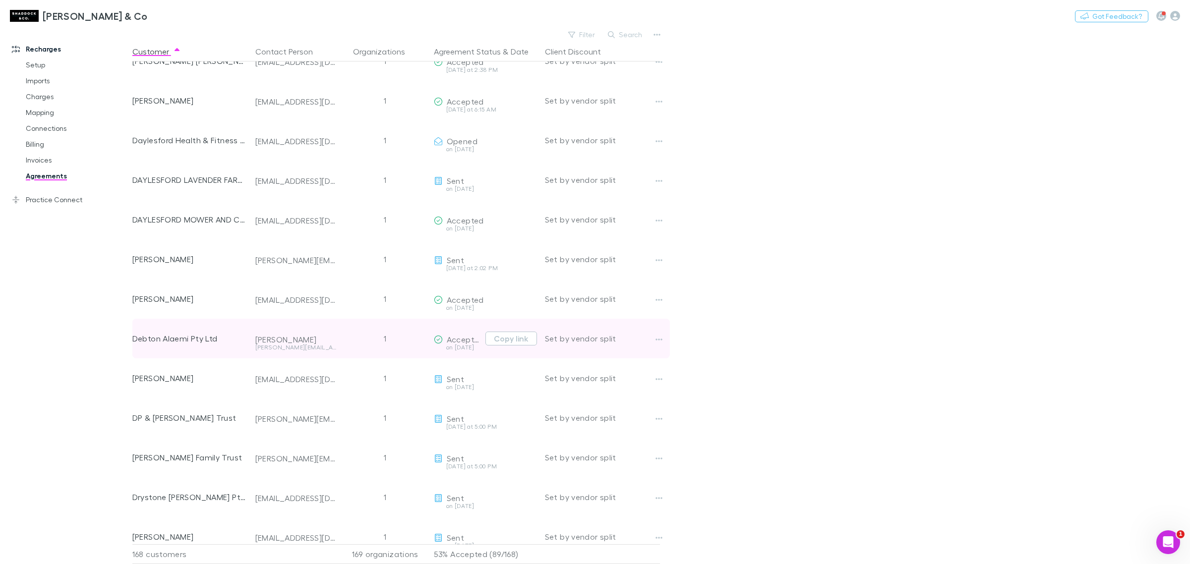
scroll to position [1447, 0]
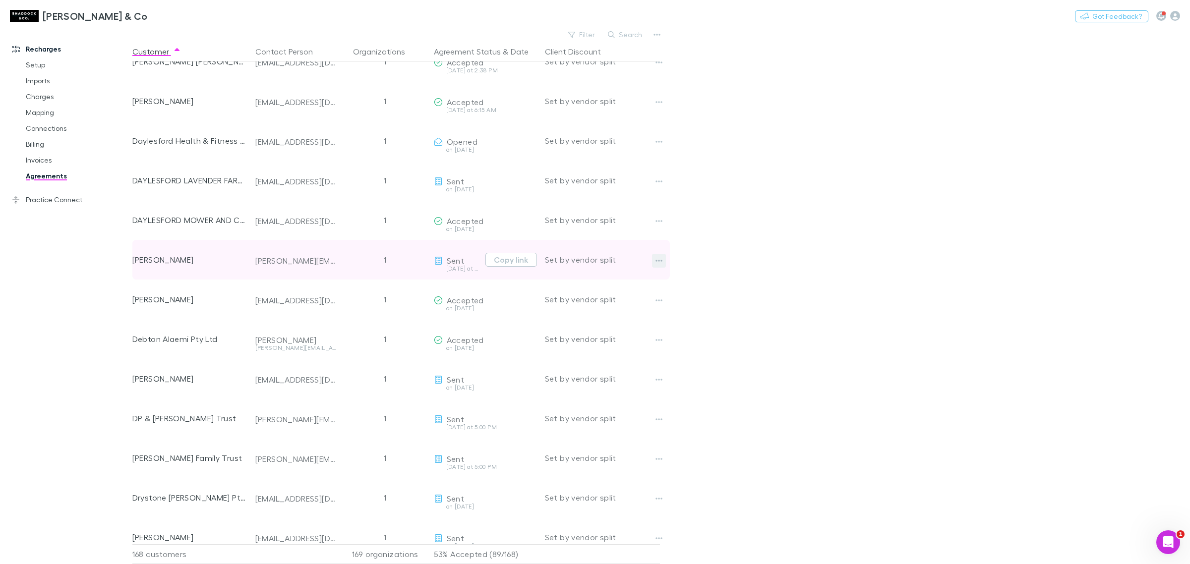
click at [662, 259] on button "button" at bounding box center [659, 261] width 14 height 14
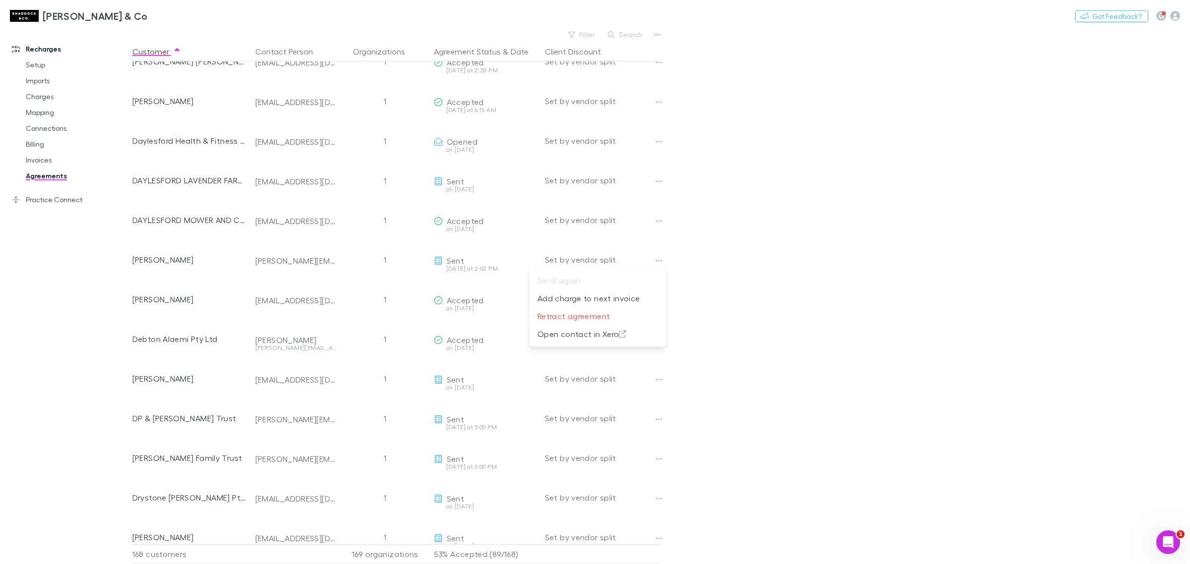
click at [719, 268] on div at bounding box center [595, 282] width 1190 height 564
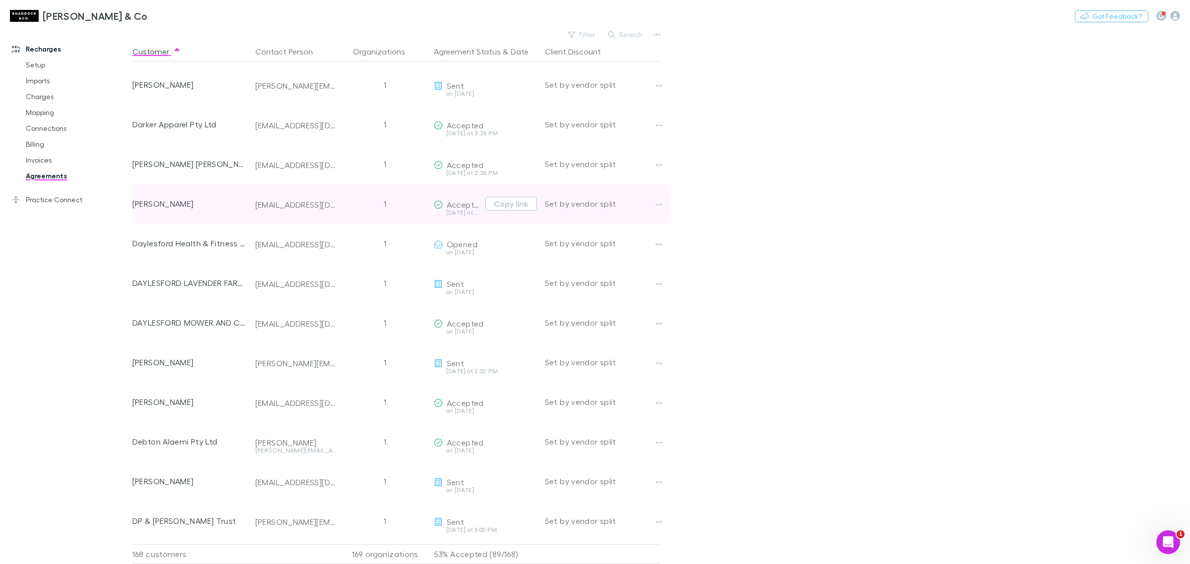
scroll to position [1323, 0]
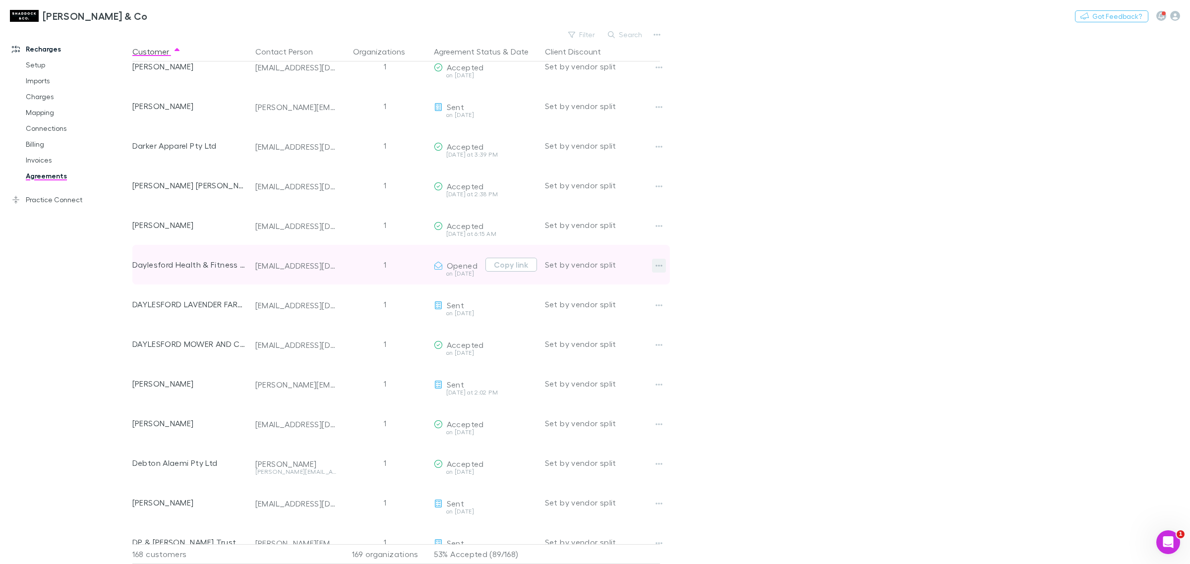
click at [662, 267] on button "button" at bounding box center [659, 266] width 14 height 14
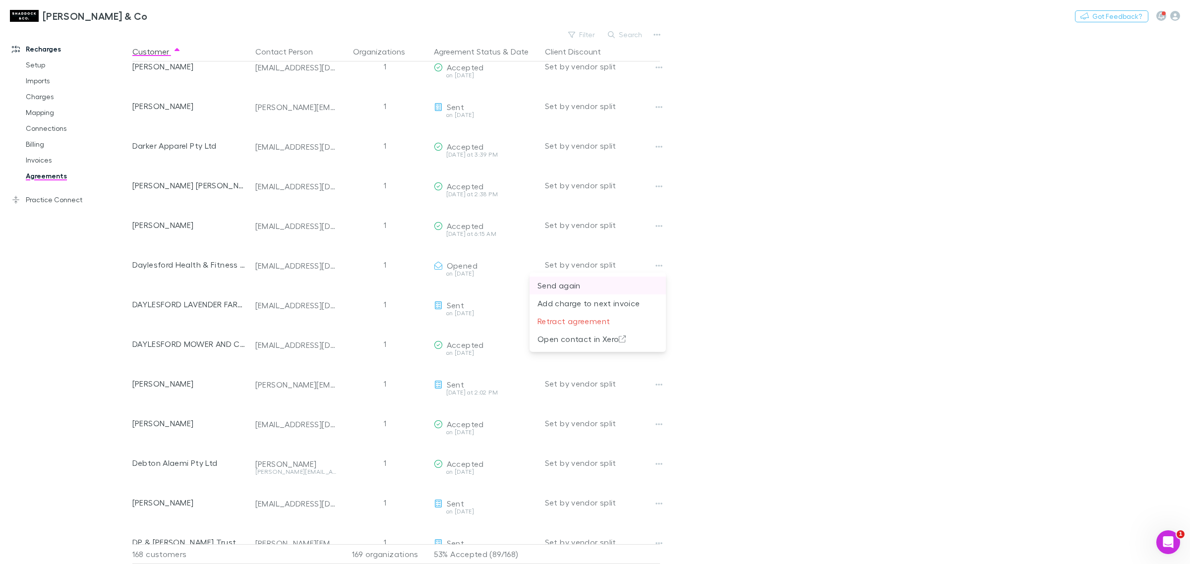
click at [634, 289] on p "Send again" at bounding box center [597, 286] width 120 height 12
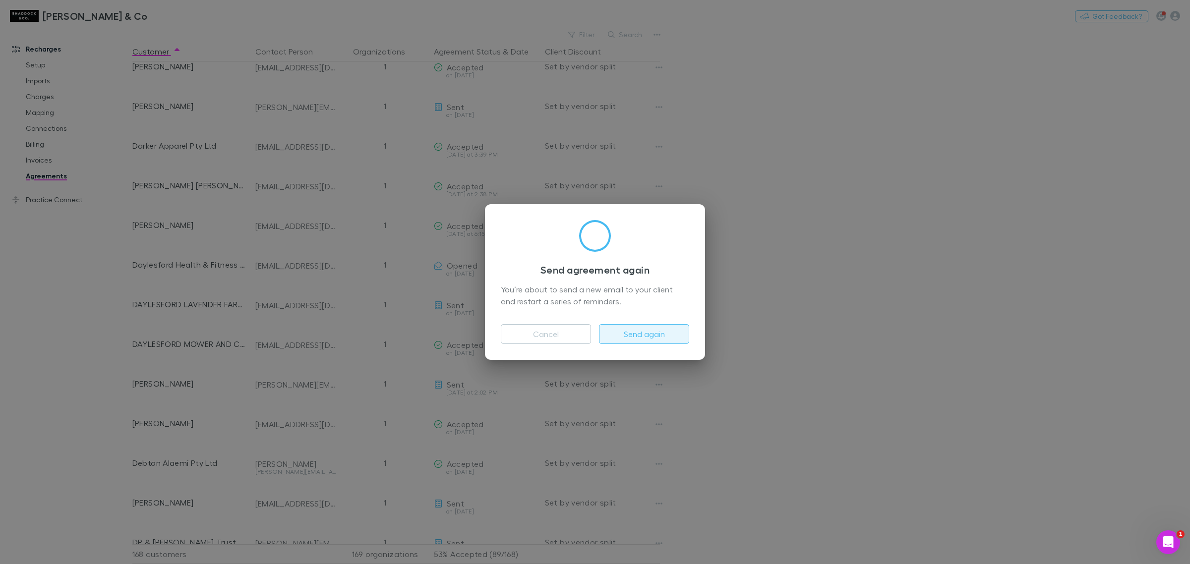
click at [650, 331] on button "Send again" at bounding box center [644, 334] width 90 height 20
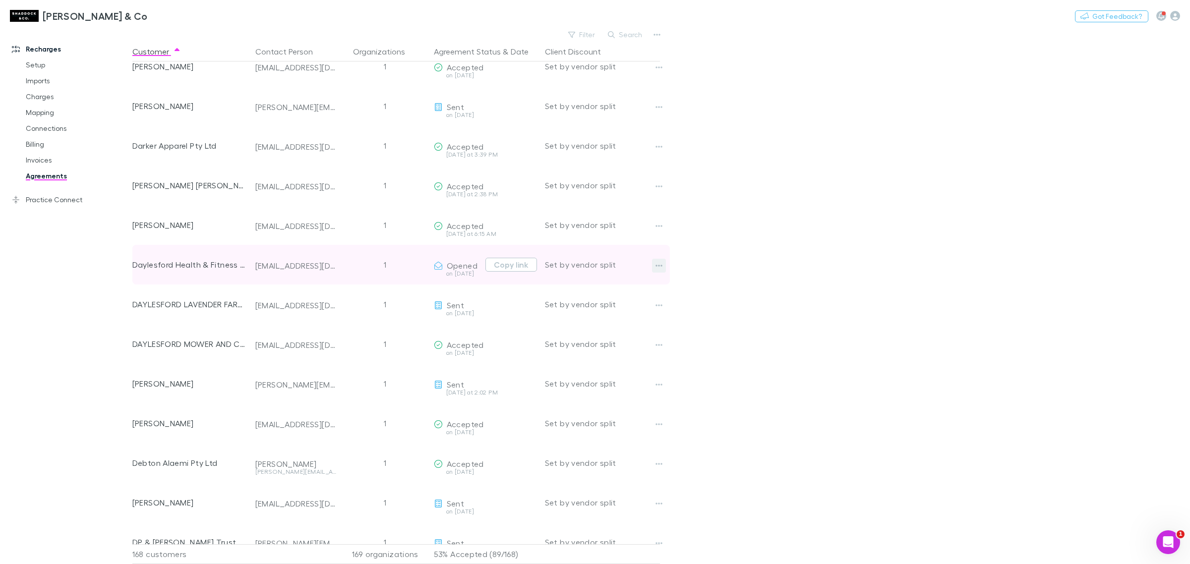
click at [660, 263] on icon "button" at bounding box center [658, 266] width 7 height 8
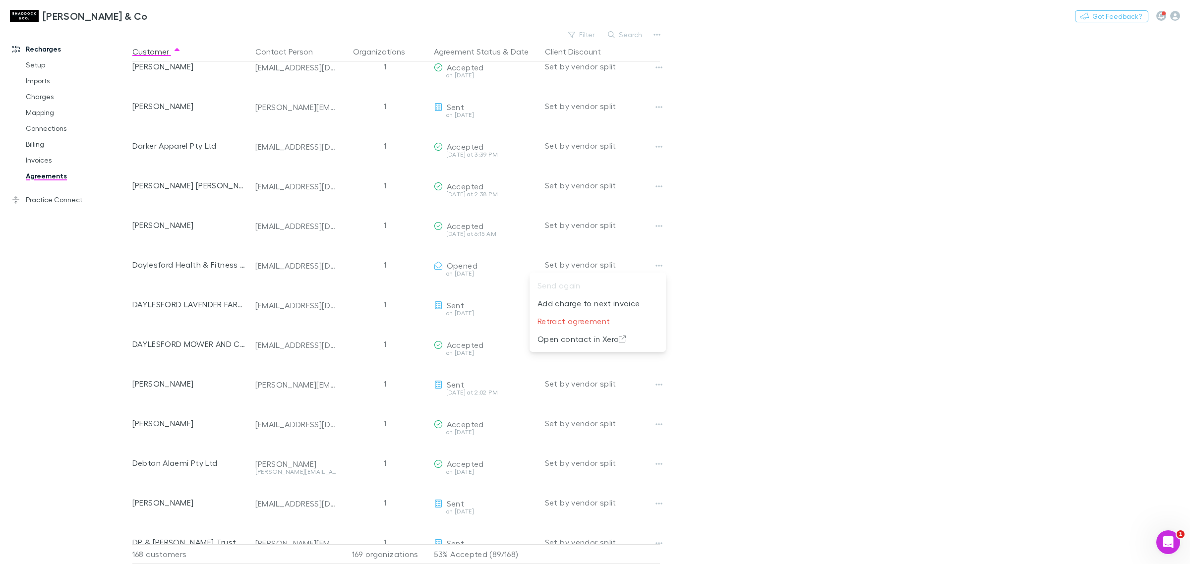
click at [804, 262] on div at bounding box center [595, 282] width 1190 height 564
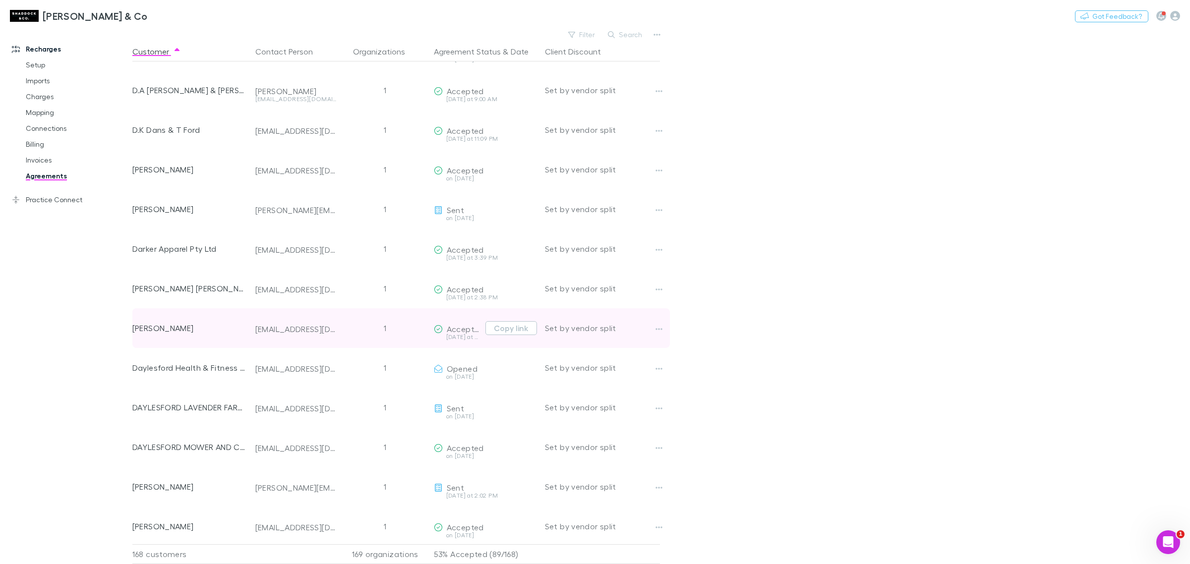
scroll to position [1200, 0]
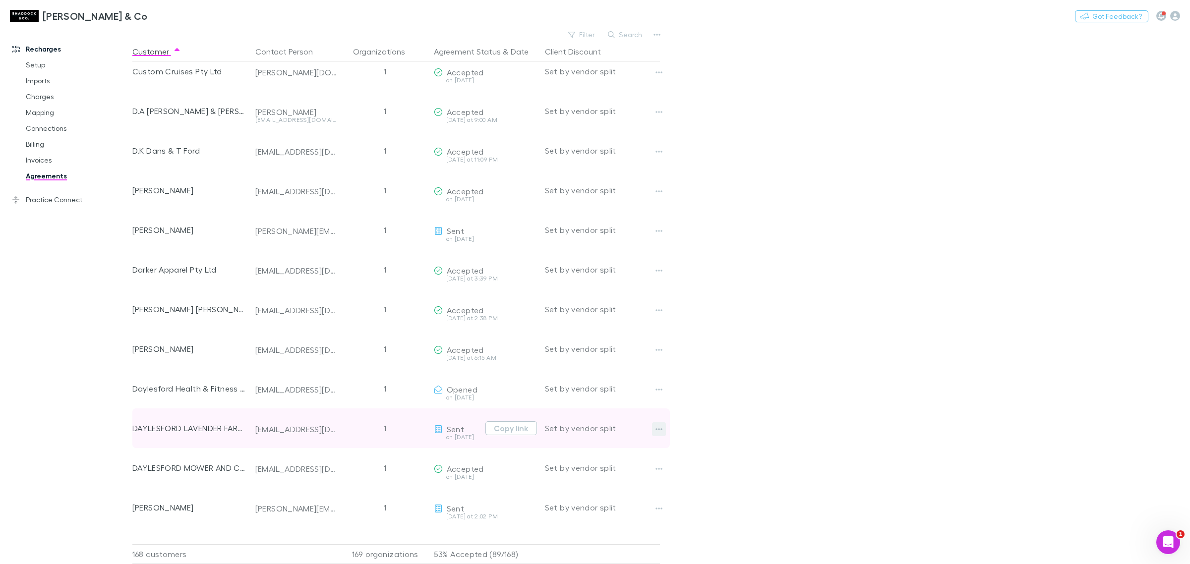
click at [653, 429] on button "button" at bounding box center [659, 429] width 14 height 14
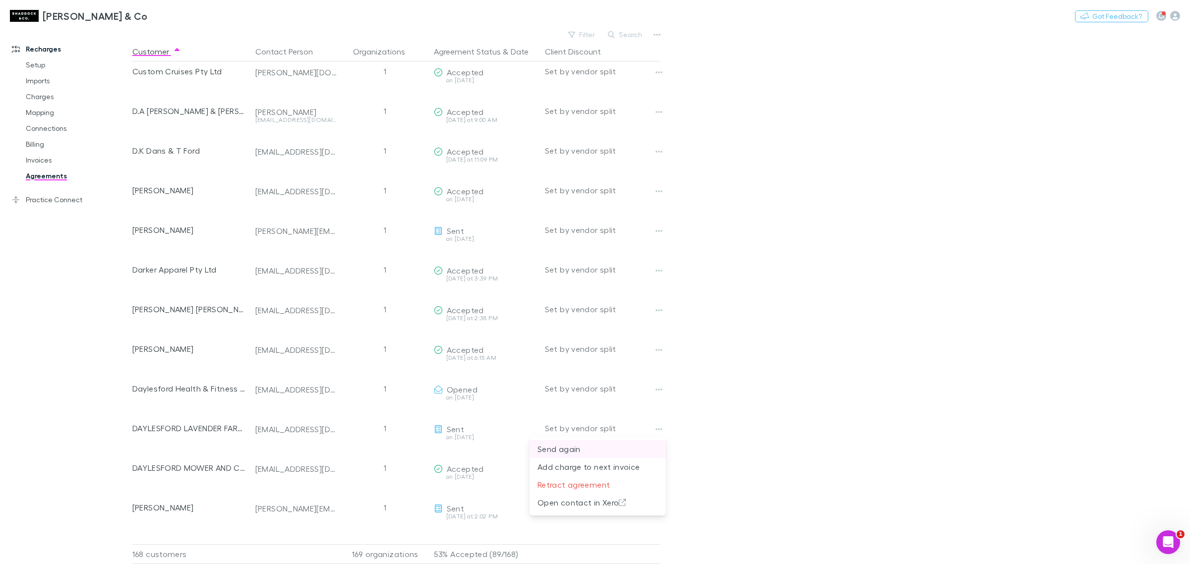
click at [622, 454] on p "Send again" at bounding box center [597, 449] width 120 height 12
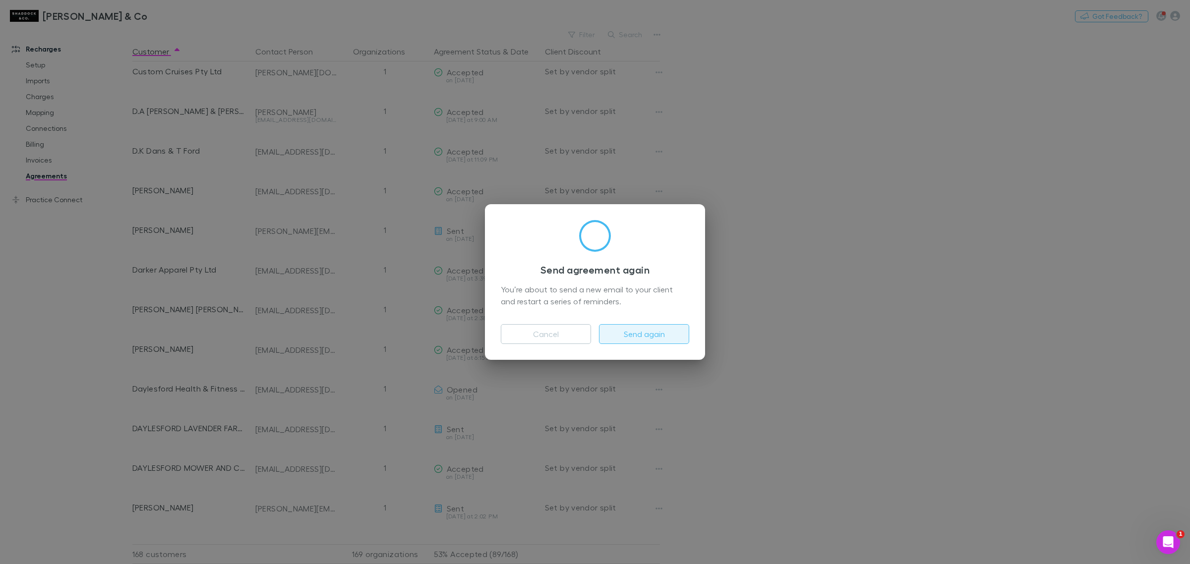
click at [628, 336] on button "Send again" at bounding box center [644, 334] width 90 height 20
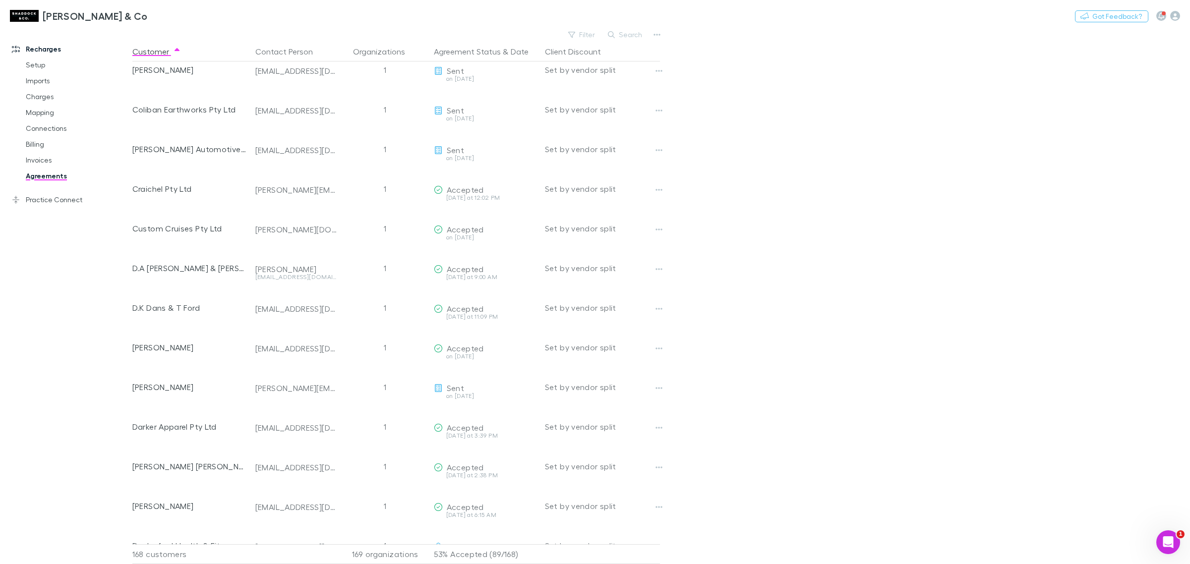
scroll to position [952, 0]
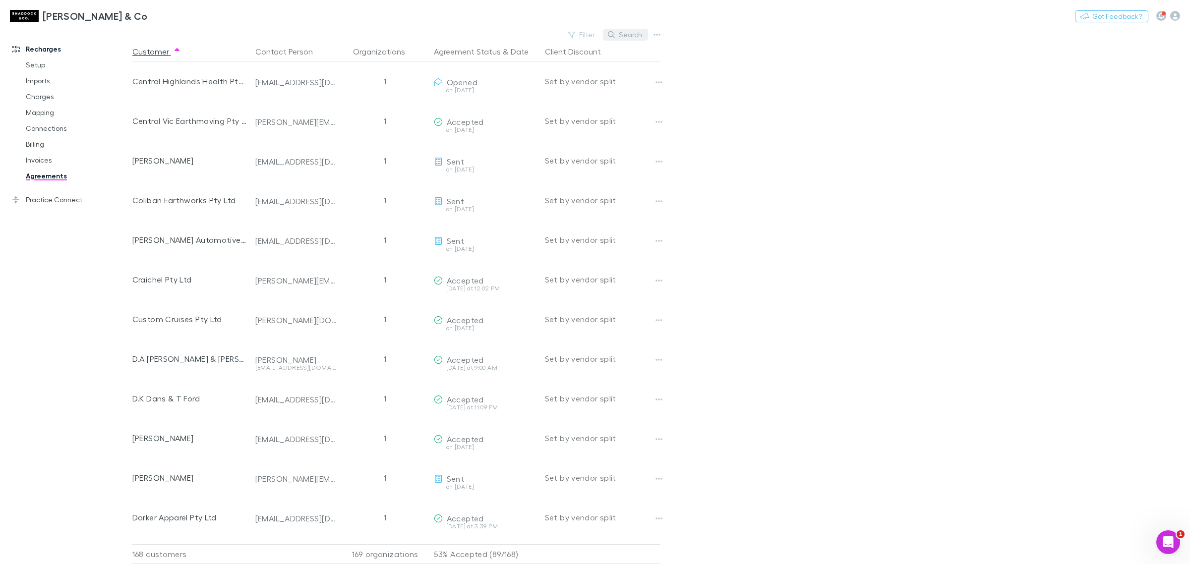
click at [622, 33] on button "Search" at bounding box center [625, 35] width 45 height 12
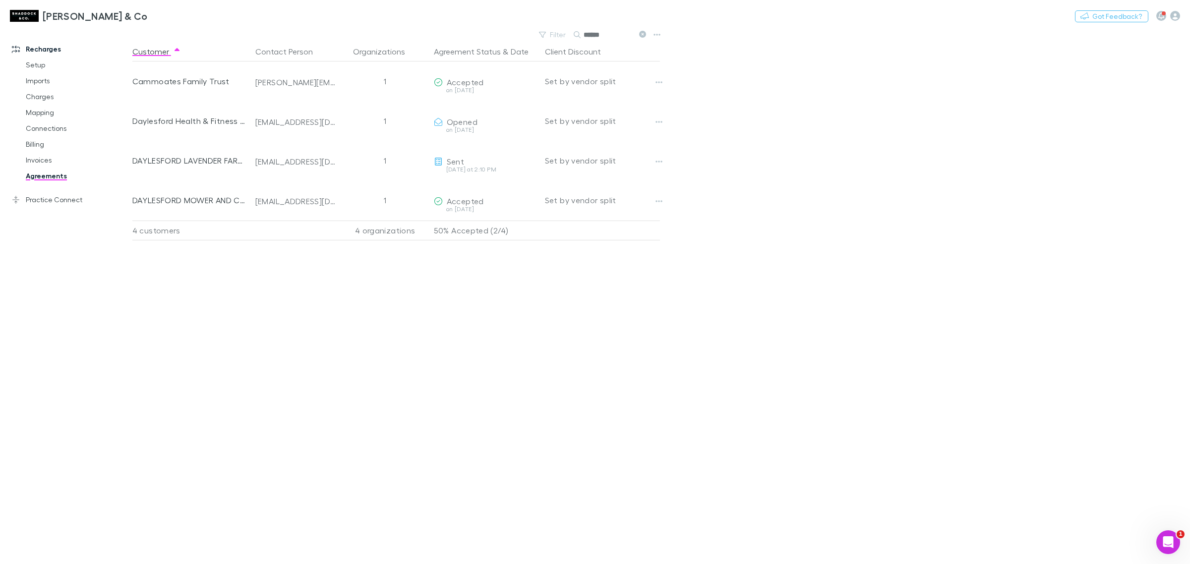
click at [615, 30] on input "******" at bounding box center [608, 35] width 50 height 14
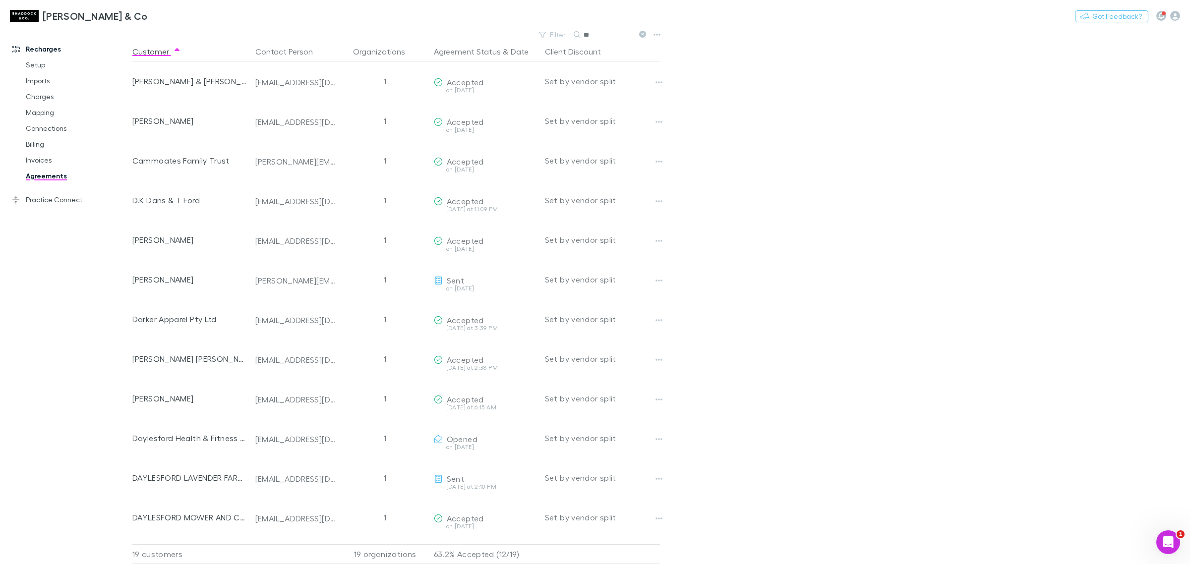
type input "*"
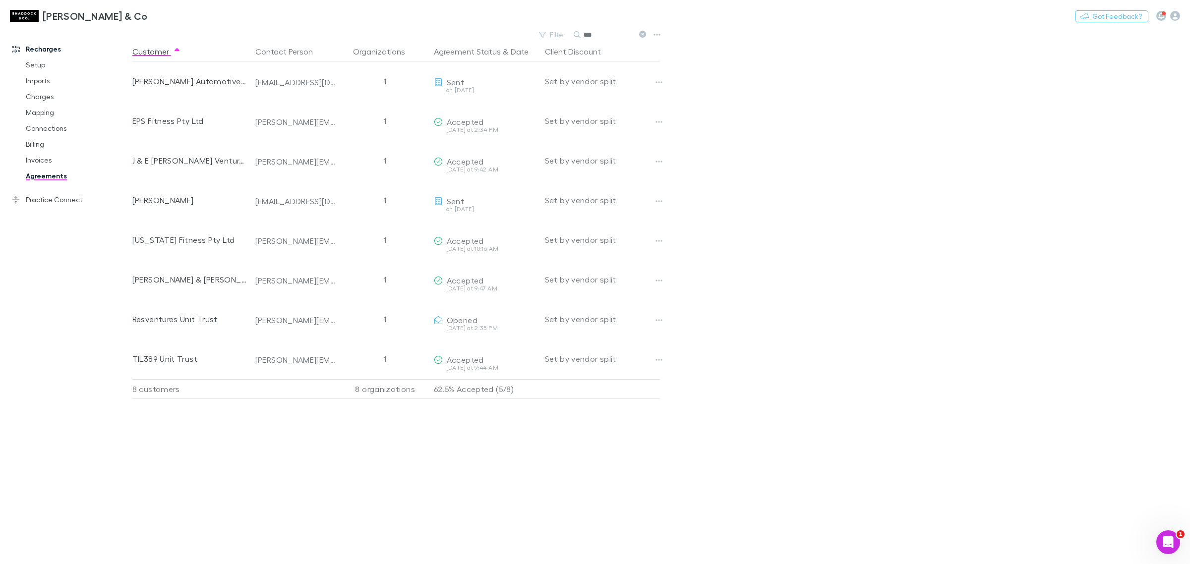
type input "***"
click at [641, 36] on icon at bounding box center [642, 34] width 7 height 7
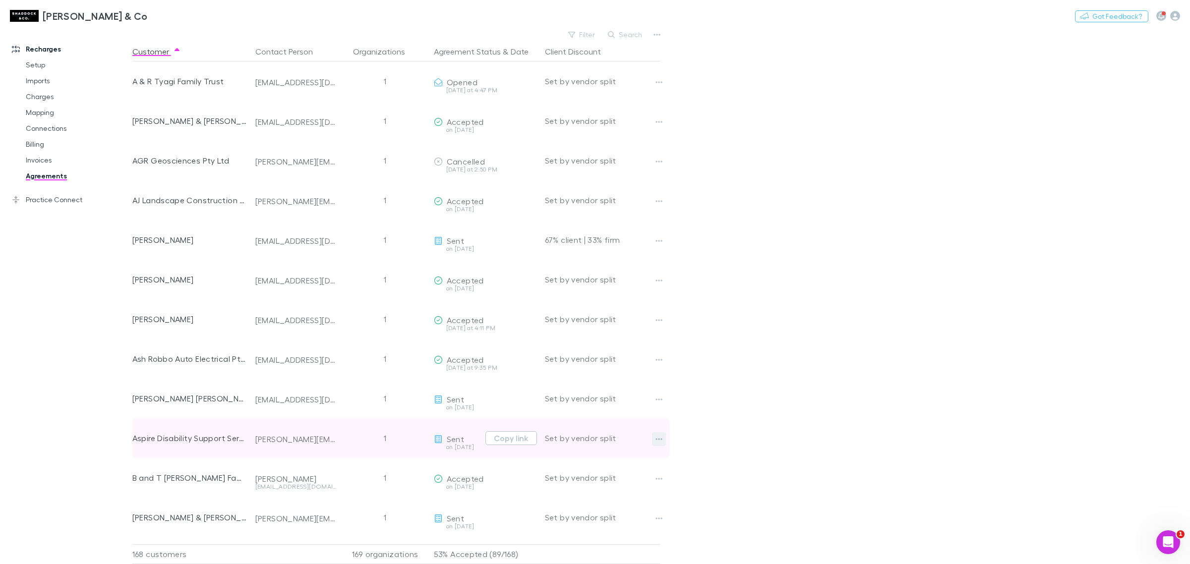
click at [660, 436] on icon "button" at bounding box center [658, 439] width 7 height 8
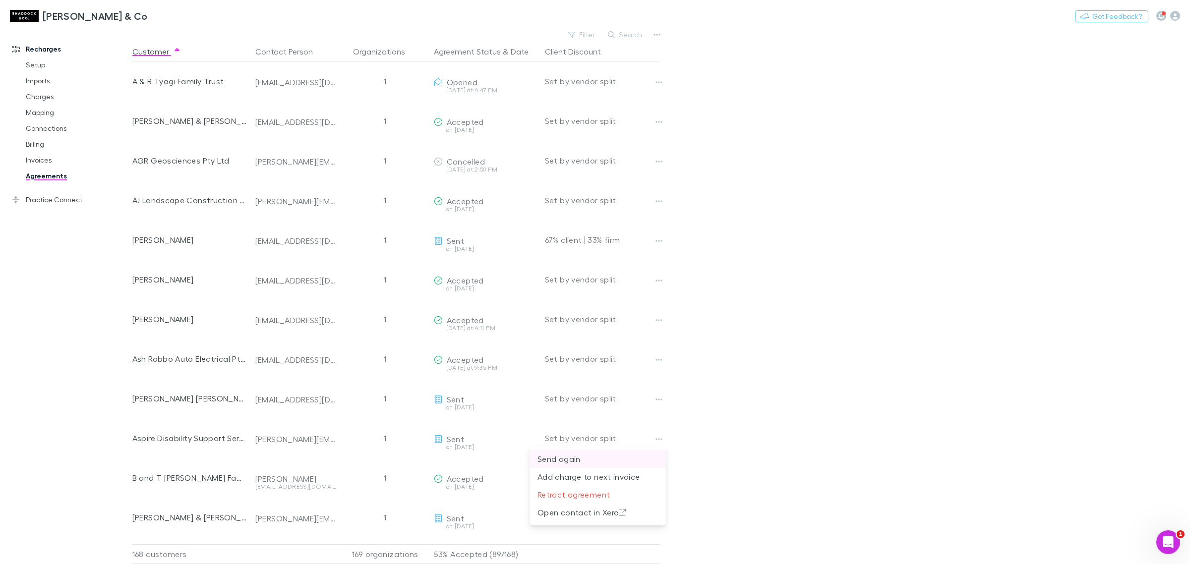
click at [632, 462] on p "Send again" at bounding box center [597, 459] width 120 height 12
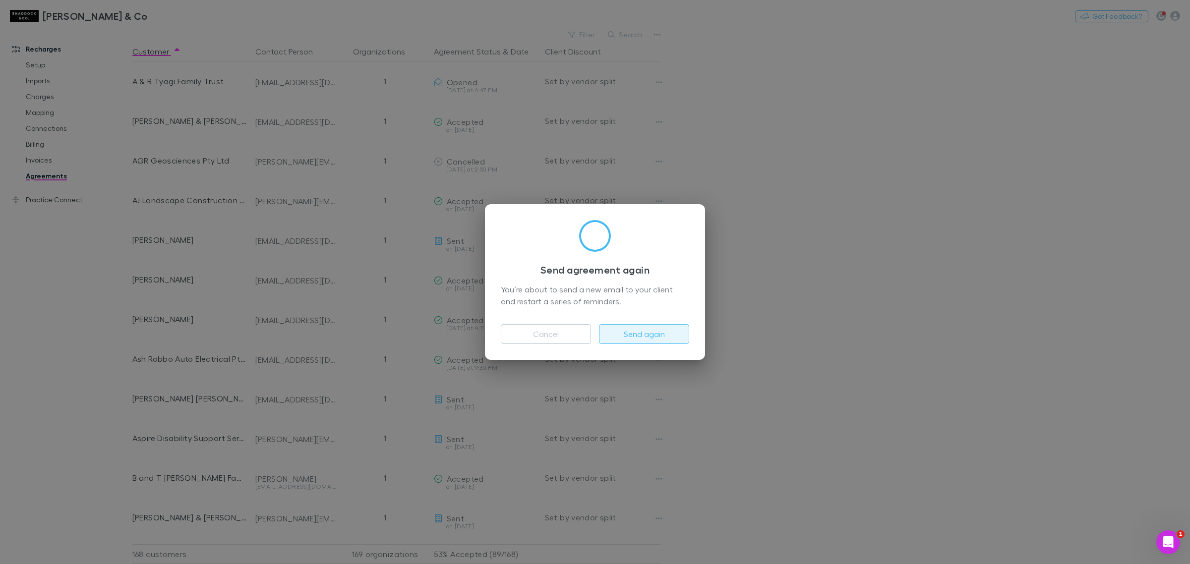
click at [659, 336] on button "Send again" at bounding box center [644, 334] width 90 height 20
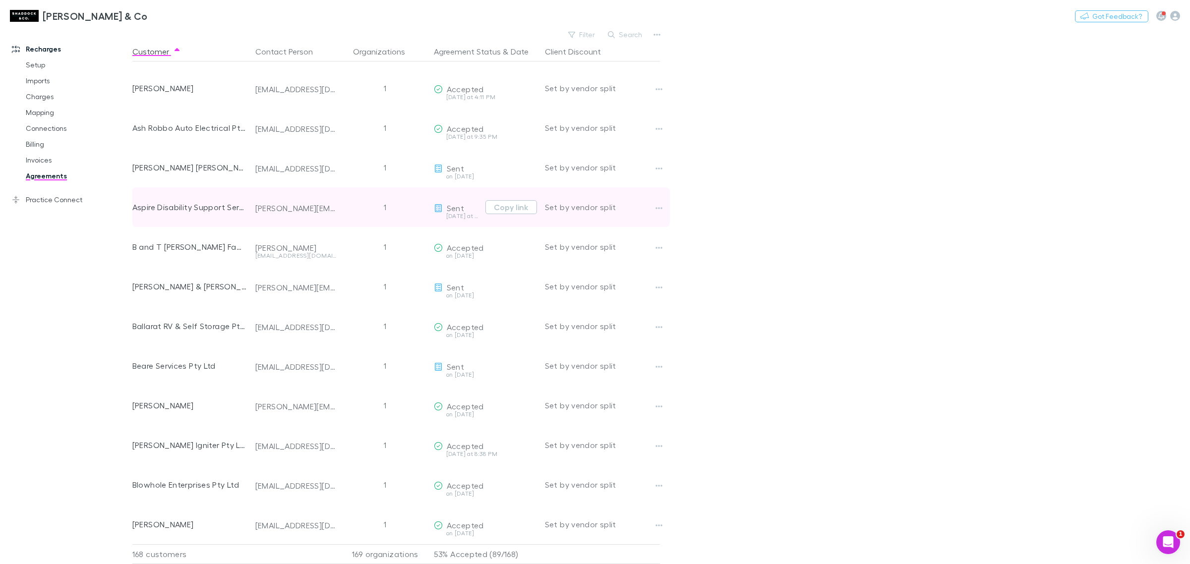
scroll to position [248, 0]
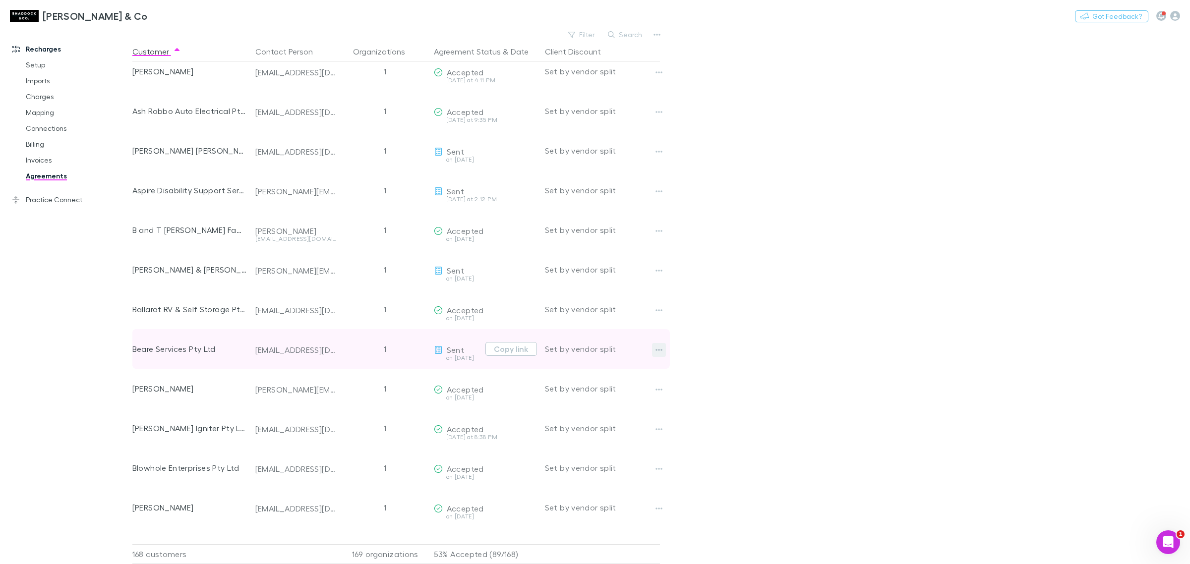
click at [665, 349] on button "button" at bounding box center [659, 350] width 14 height 14
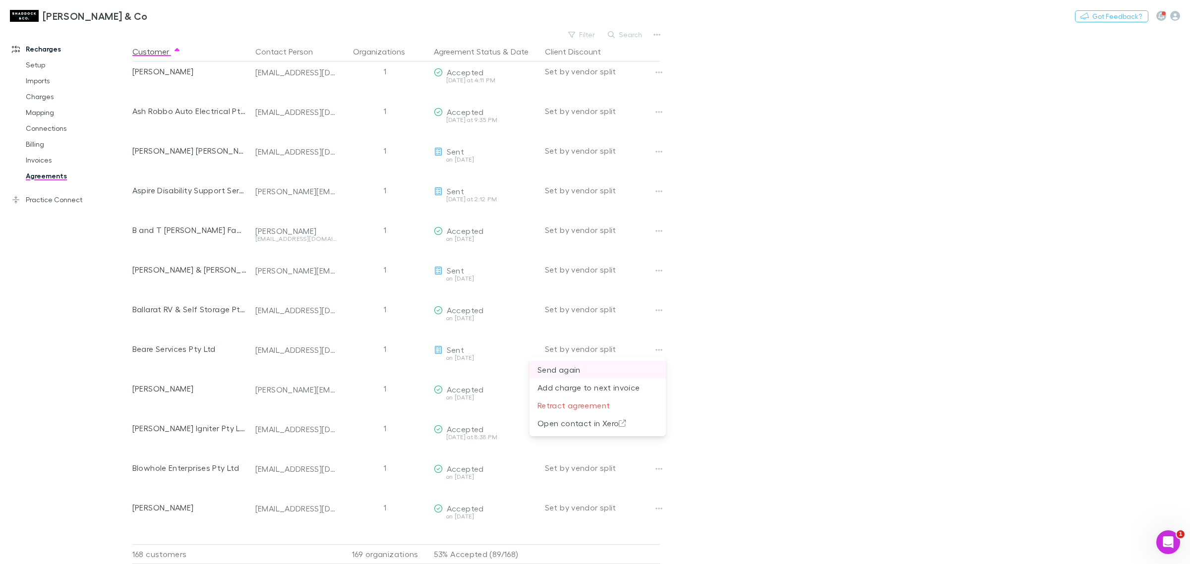
click at [637, 372] on p "Send again" at bounding box center [597, 370] width 120 height 12
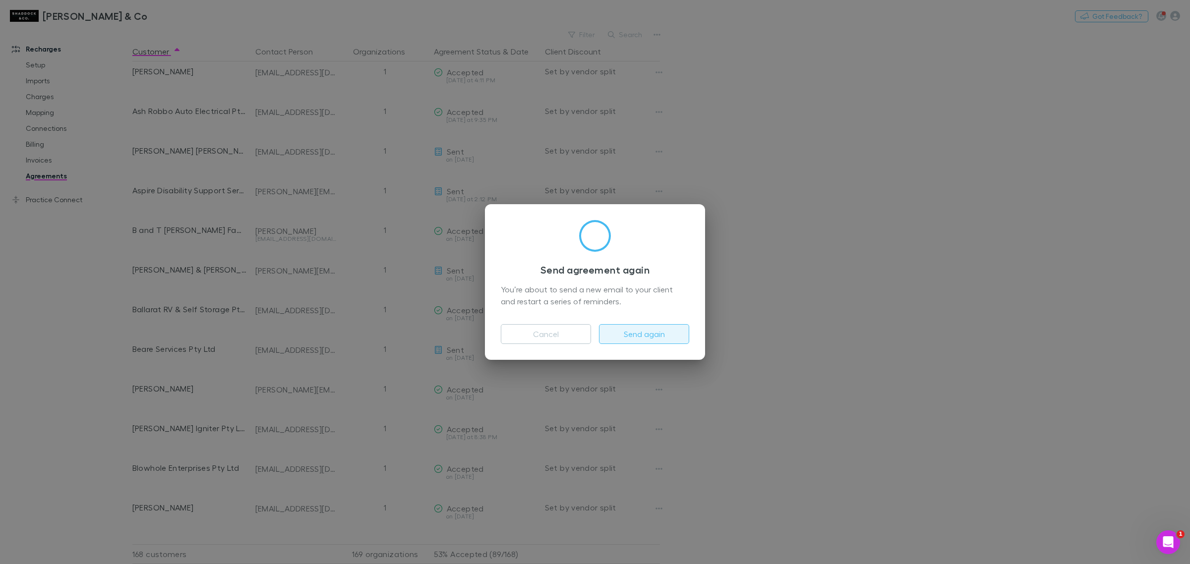
click at [633, 330] on button "Send again" at bounding box center [644, 334] width 90 height 20
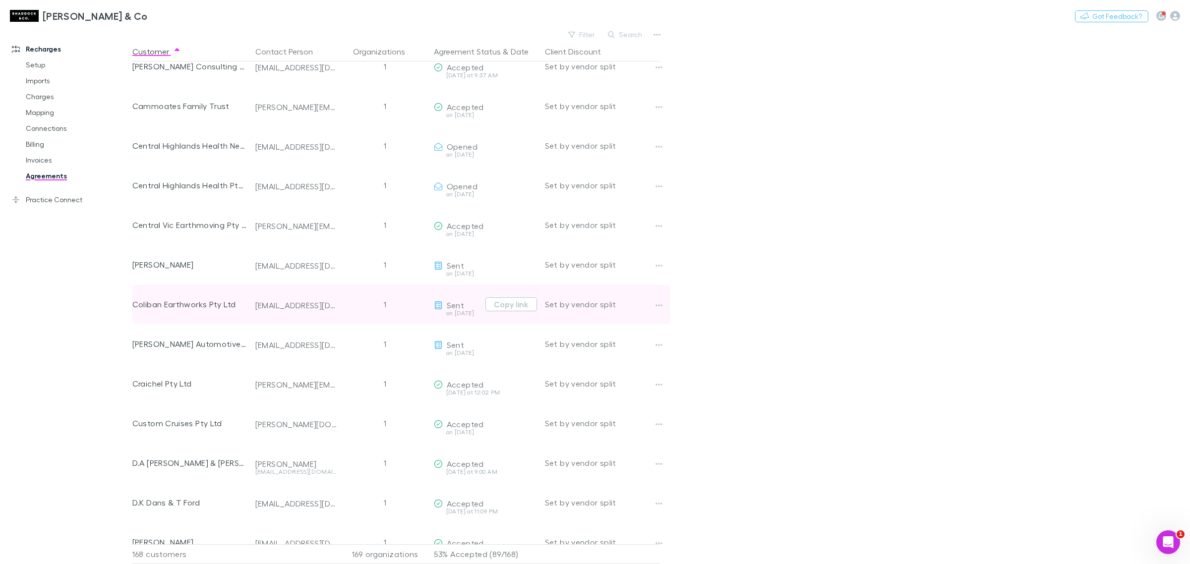
scroll to position [867, 0]
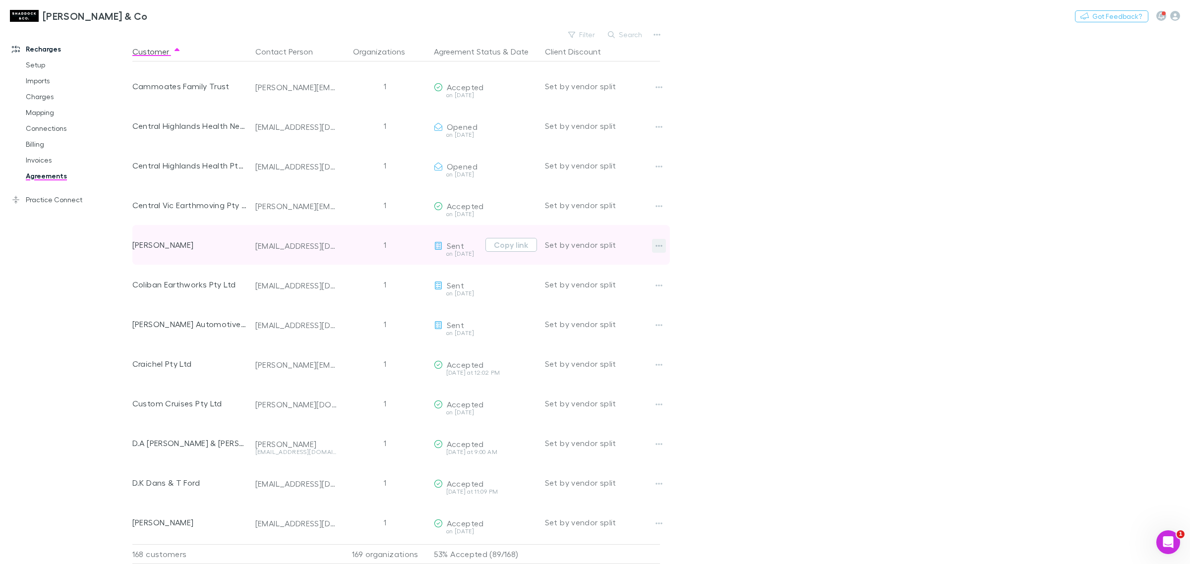
click at [660, 250] on button "button" at bounding box center [659, 246] width 14 height 14
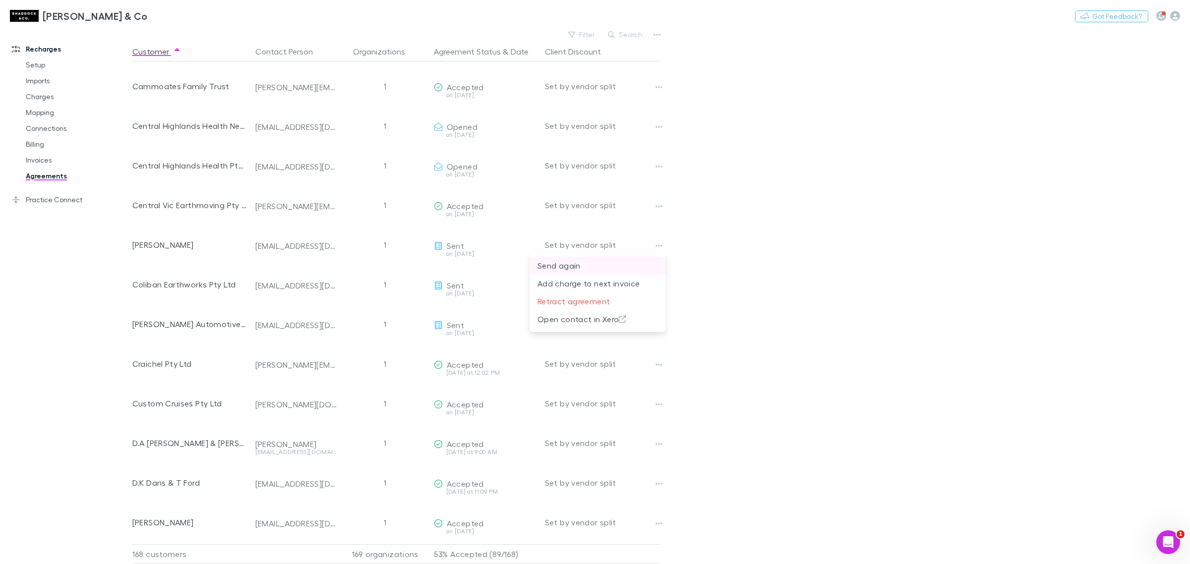
click at [630, 258] on li "Send again" at bounding box center [597, 266] width 136 height 18
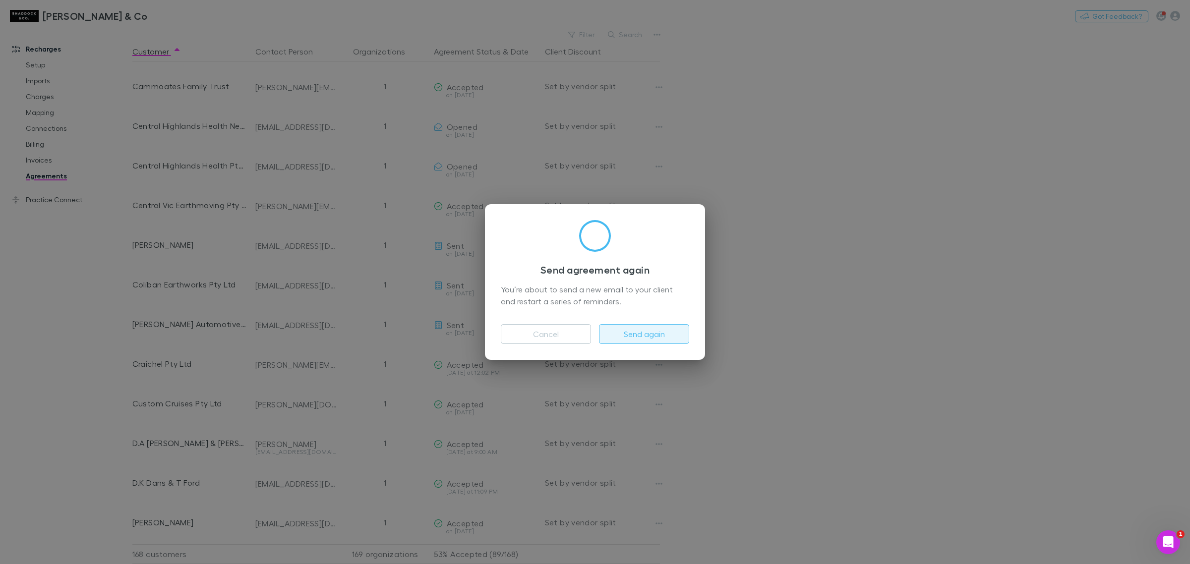
click at [645, 332] on button "Send again" at bounding box center [644, 334] width 90 height 20
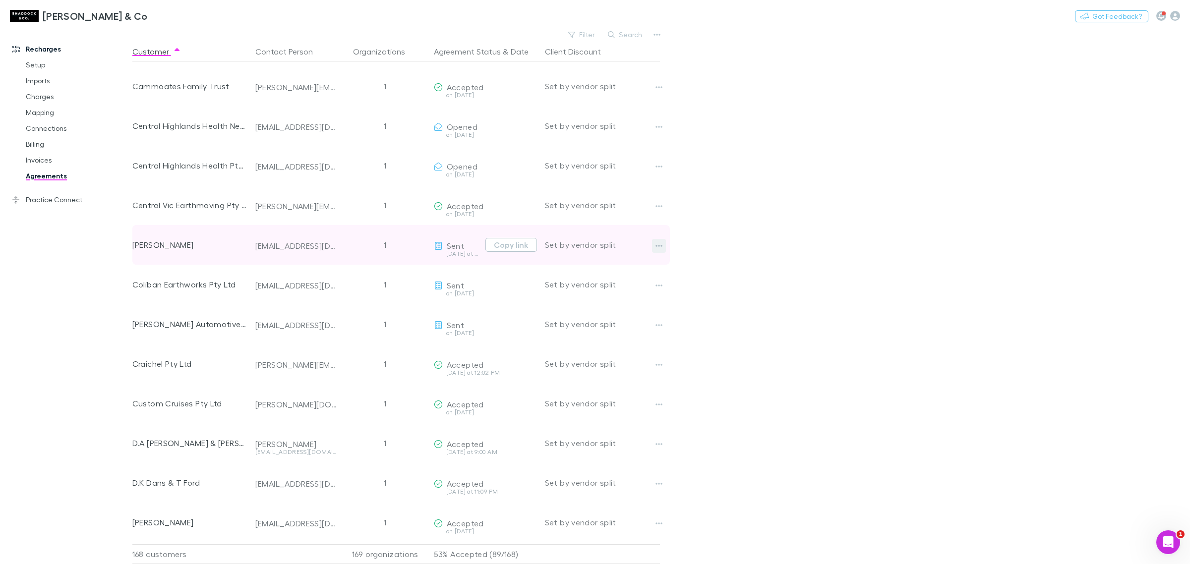
click at [655, 244] on button "button" at bounding box center [659, 246] width 14 height 14
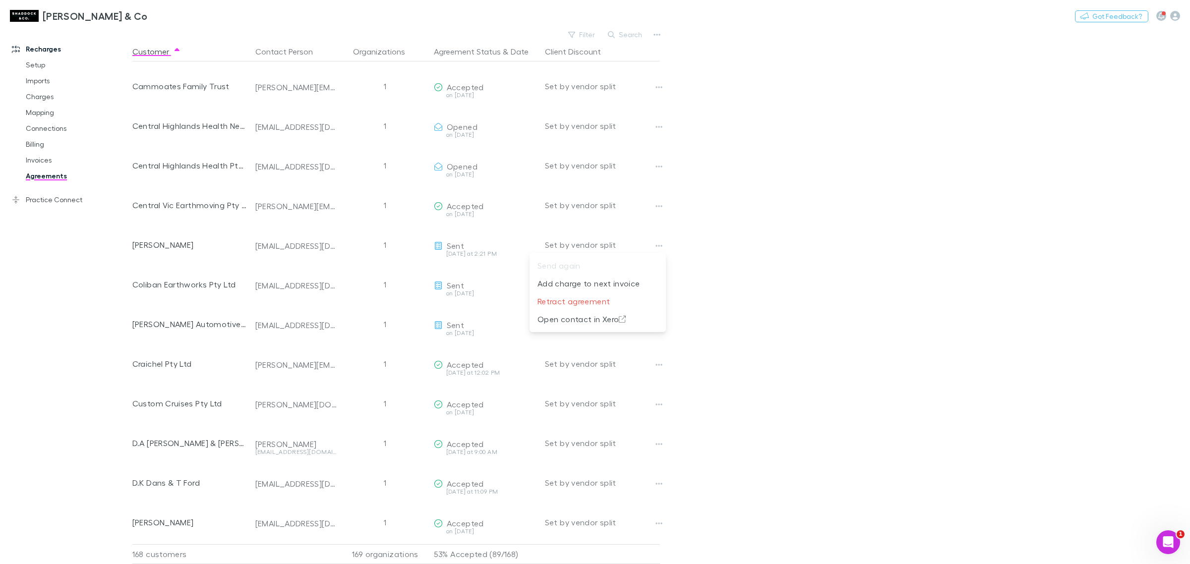
click at [831, 239] on div at bounding box center [595, 282] width 1190 height 564
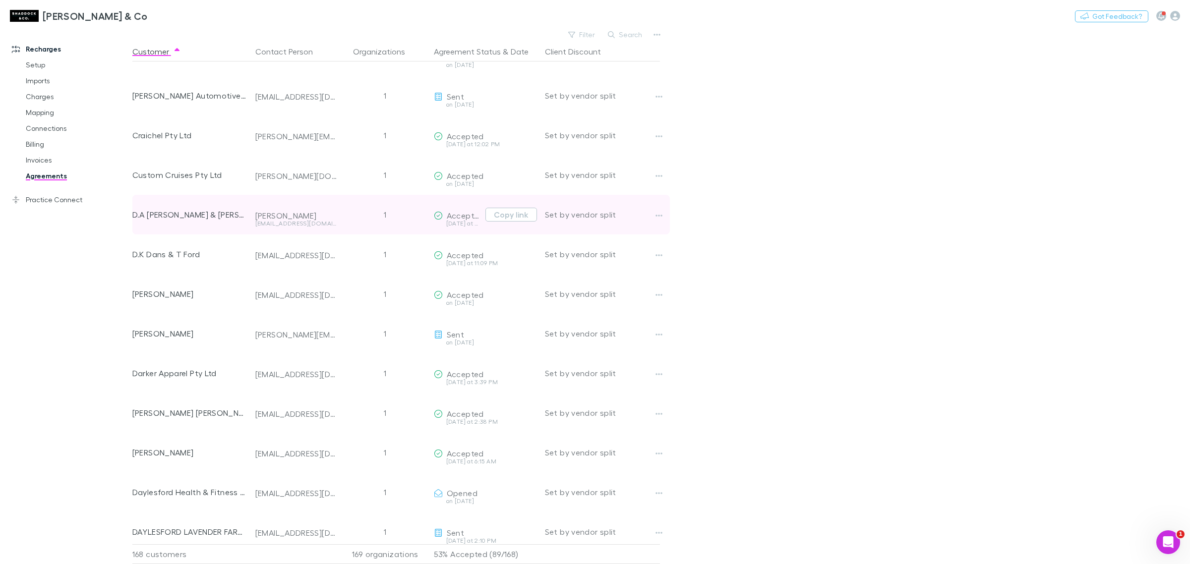
scroll to position [1115, 0]
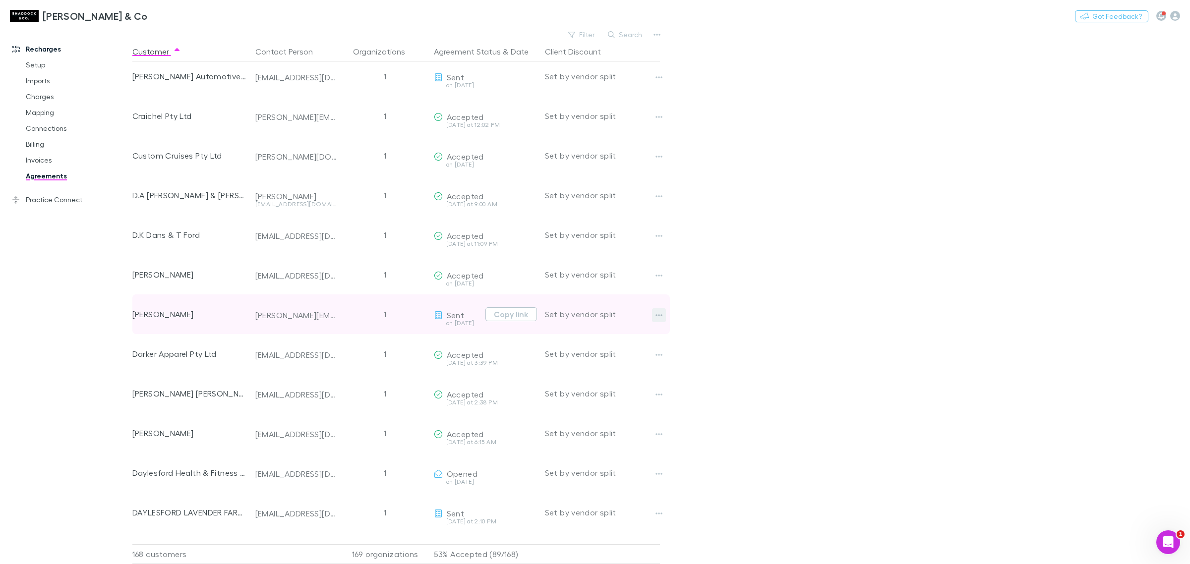
click at [663, 310] on button "button" at bounding box center [659, 315] width 14 height 14
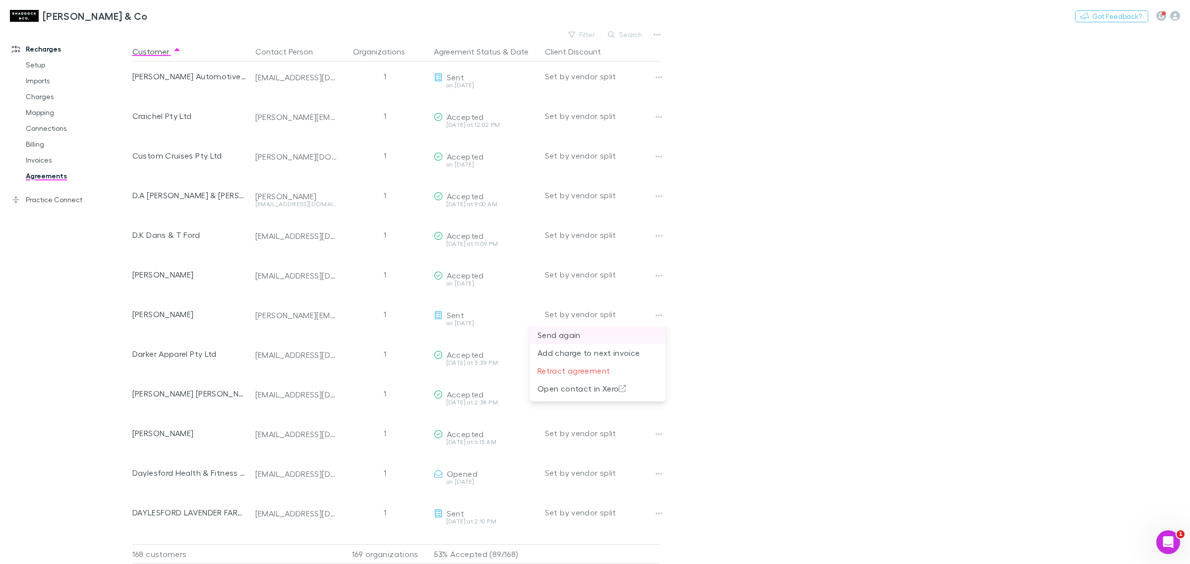
click at [629, 339] on p "Send again" at bounding box center [597, 335] width 120 height 12
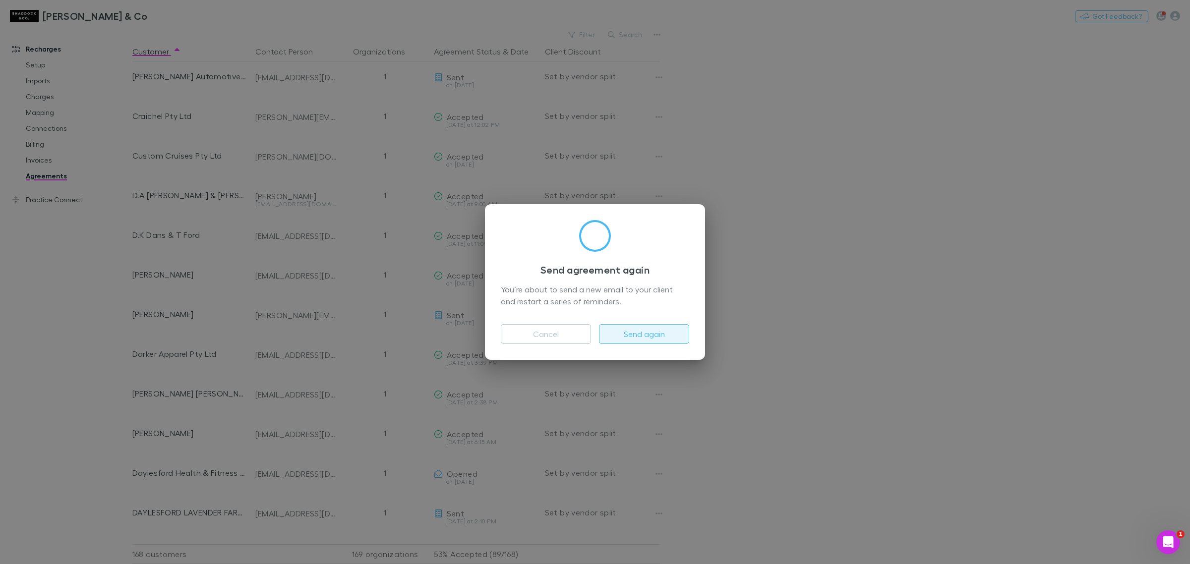
click at [674, 334] on button "Send again" at bounding box center [644, 334] width 90 height 20
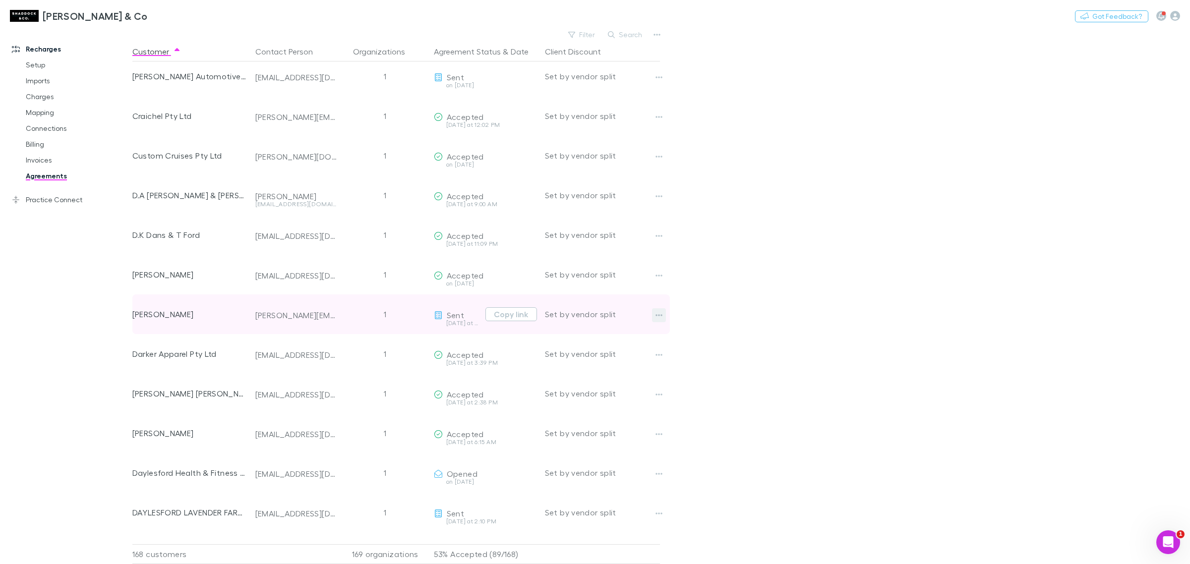
click at [660, 310] on button "button" at bounding box center [659, 315] width 14 height 14
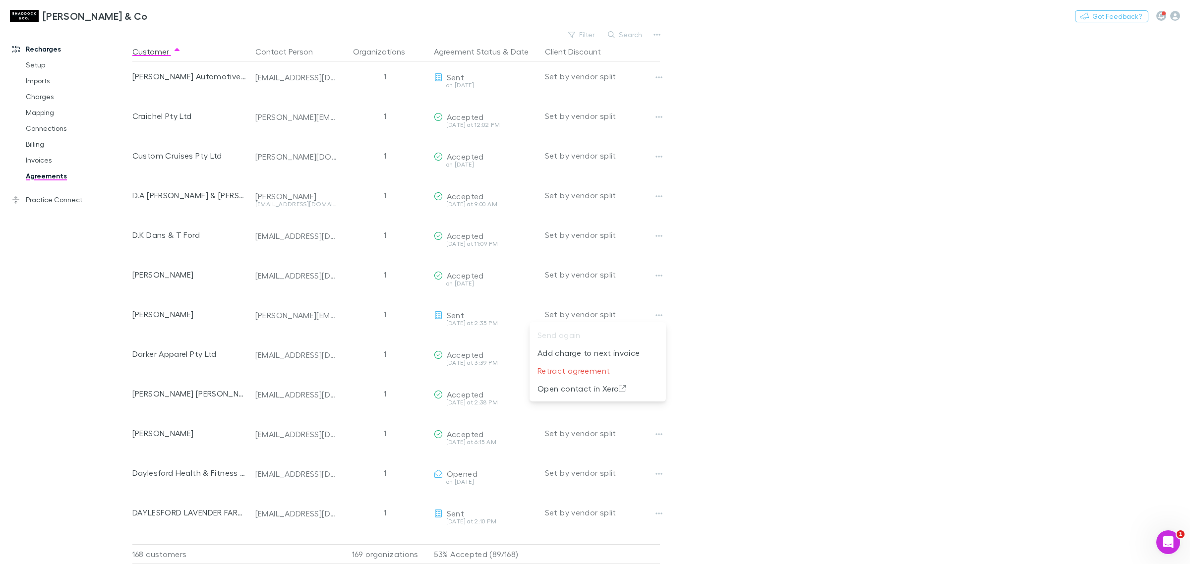
click at [776, 330] on div at bounding box center [595, 282] width 1190 height 564
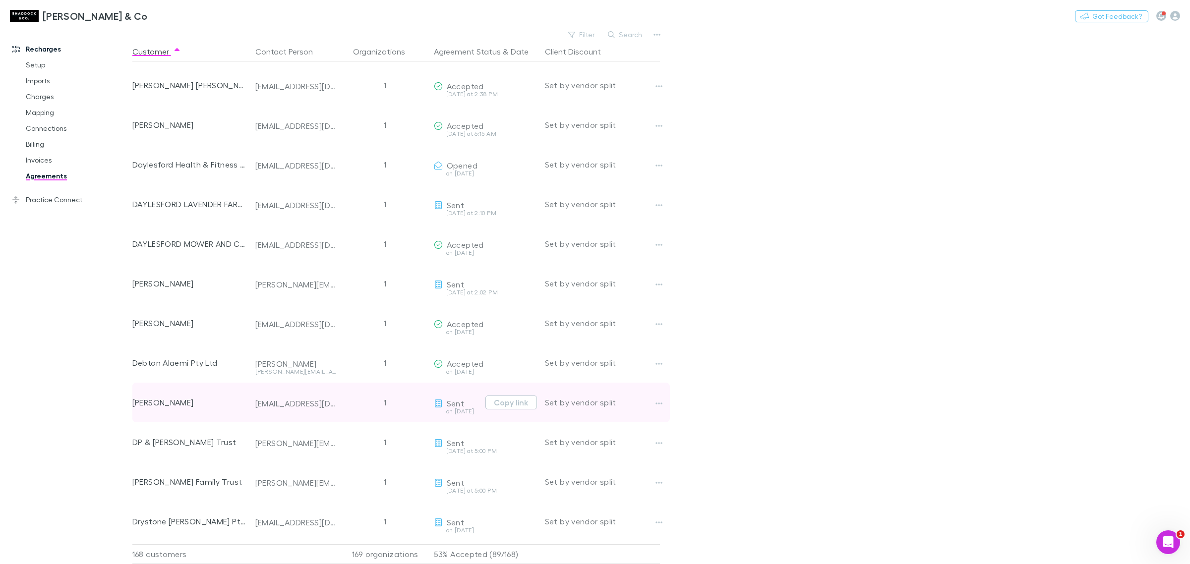
scroll to position [1509, 0]
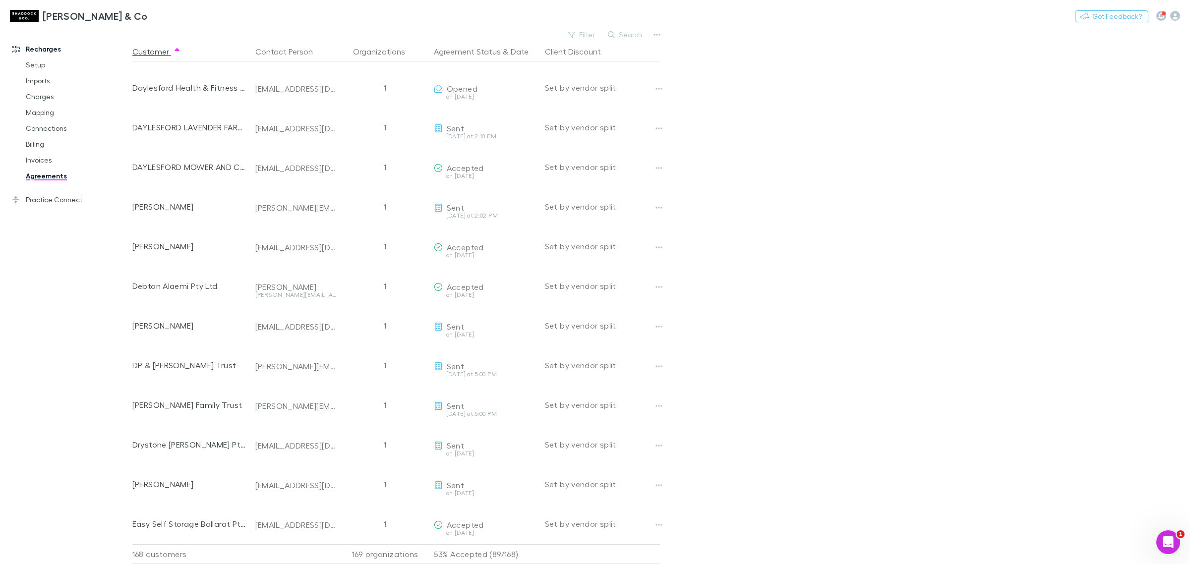
click at [875, 342] on main "Filter Search Customer Contact Person Organizations Agreement Status & Date Cli…" at bounding box center [660, 296] width 1057 height 536
click at [930, 451] on main "Filter Search Customer Contact Person Organizations Agreement Status & Date Cli…" at bounding box center [660, 296] width 1057 height 536
click at [53, 182] on link "Agreements" at bounding box center [78, 176] width 124 height 16
click at [62, 157] on link "Invoices" at bounding box center [78, 160] width 124 height 16
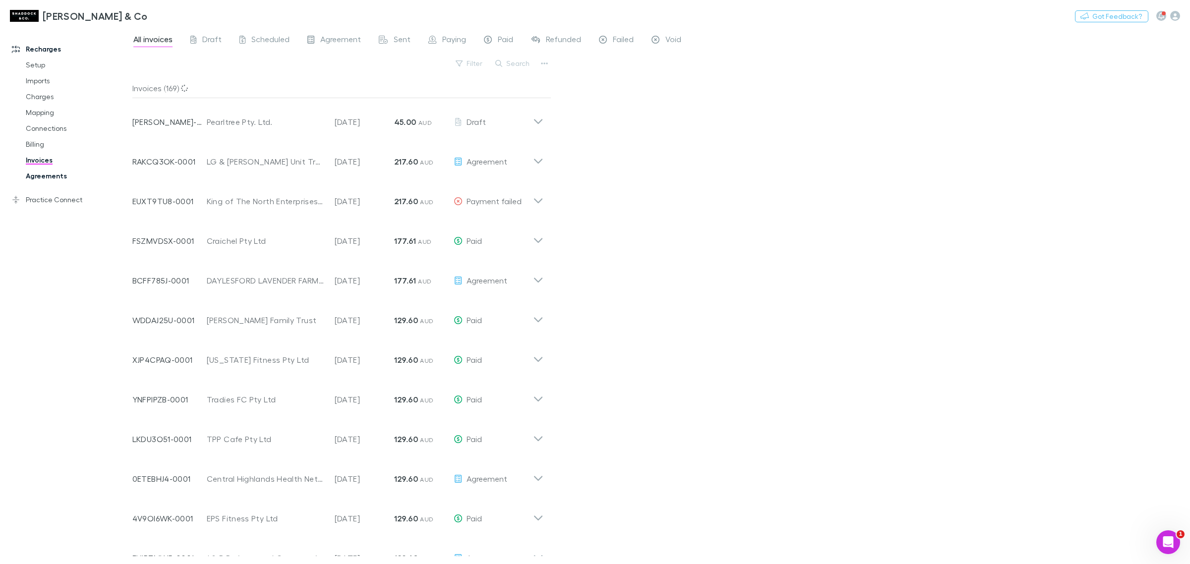
click at [49, 172] on link "Agreements" at bounding box center [78, 176] width 124 height 16
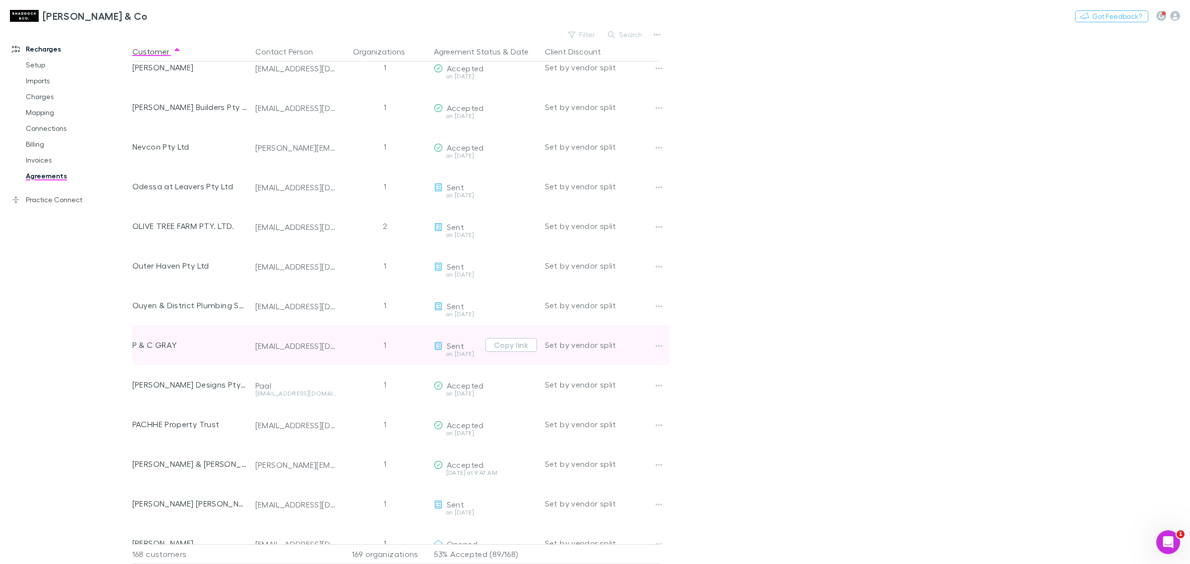
scroll to position [4577, 0]
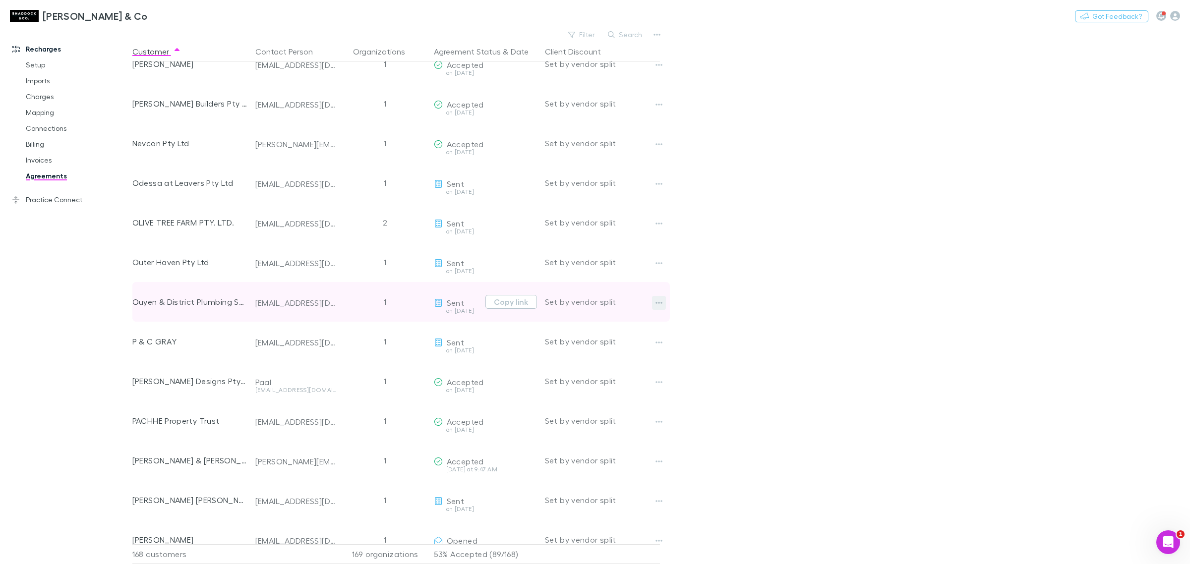
click at [661, 303] on icon "button" at bounding box center [658, 303] width 7 height 2
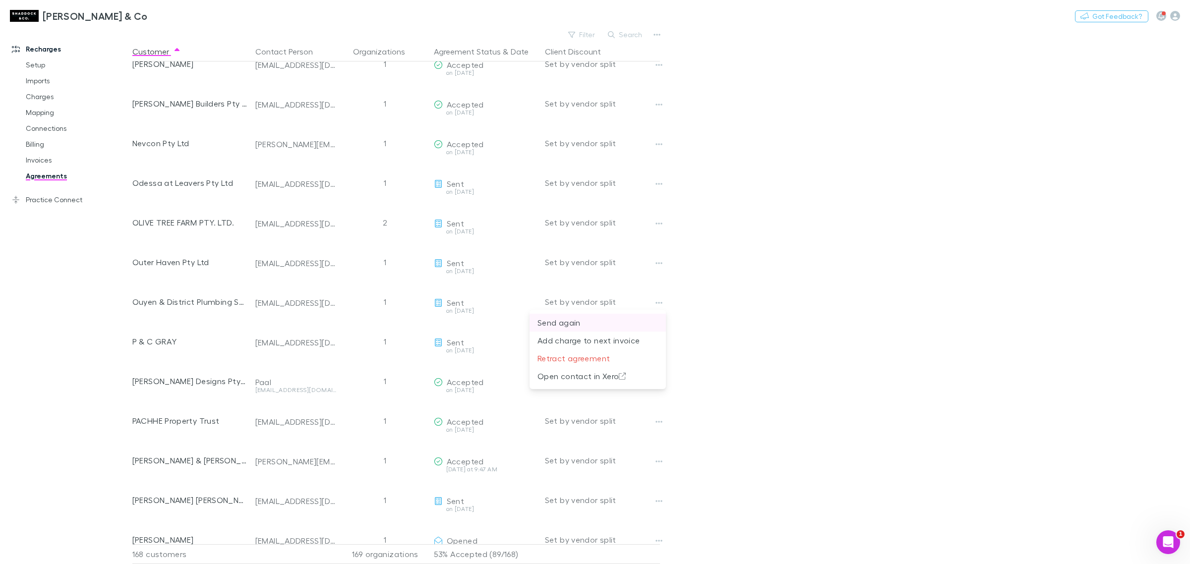
click at [622, 320] on p "Send again" at bounding box center [597, 323] width 120 height 12
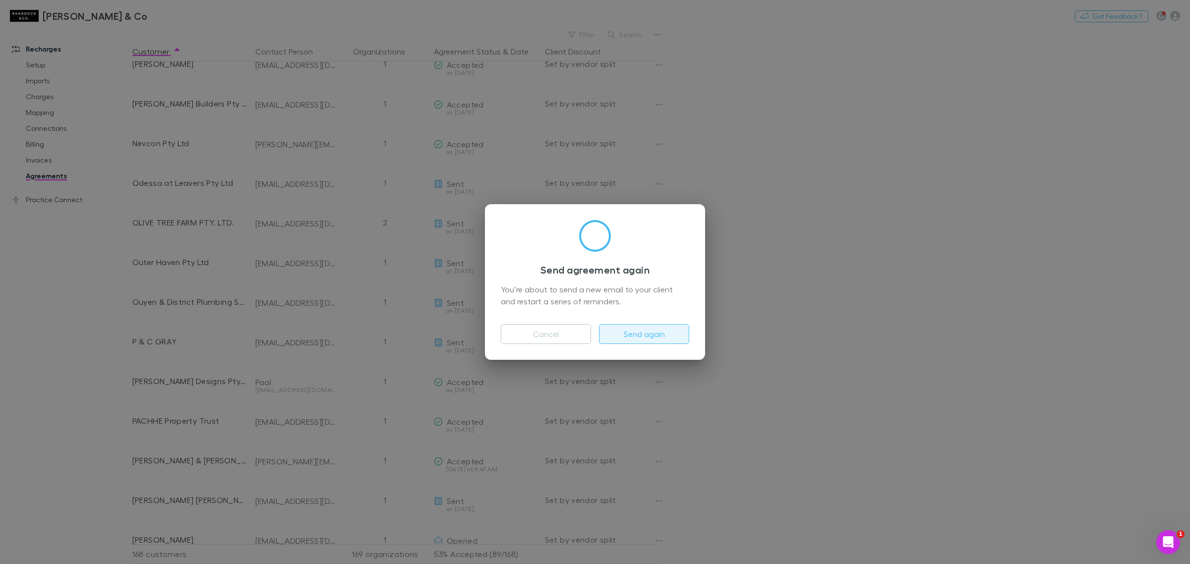
click at [655, 336] on button "Send again" at bounding box center [644, 334] width 90 height 20
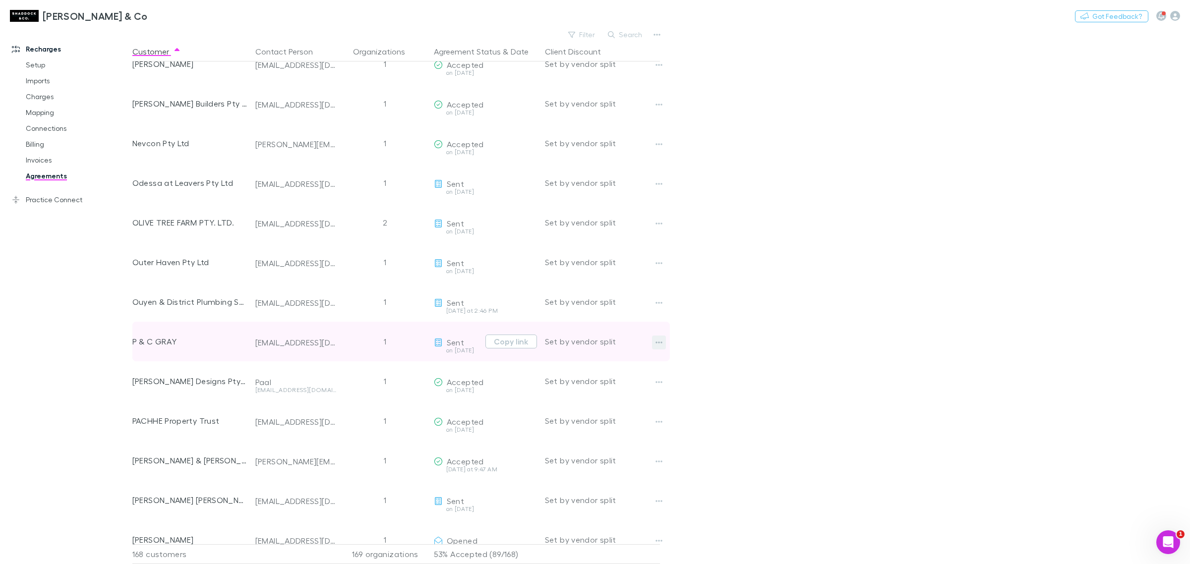
click at [656, 340] on icon "button" at bounding box center [658, 343] width 7 height 8
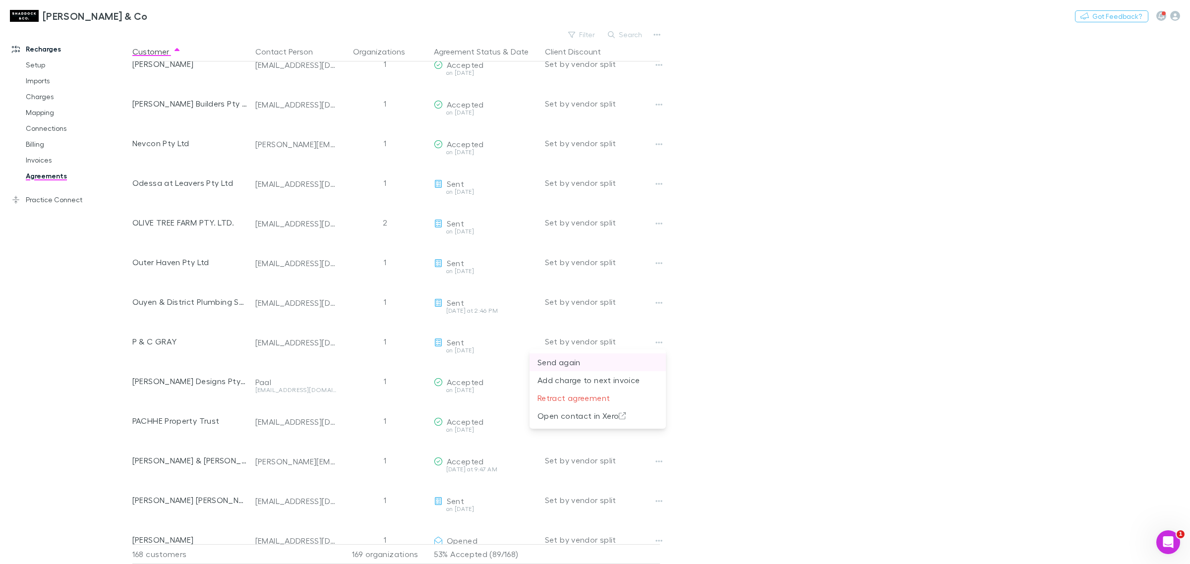
click at [645, 362] on p "Send again" at bounding box center [597, 362] width 120 height 12
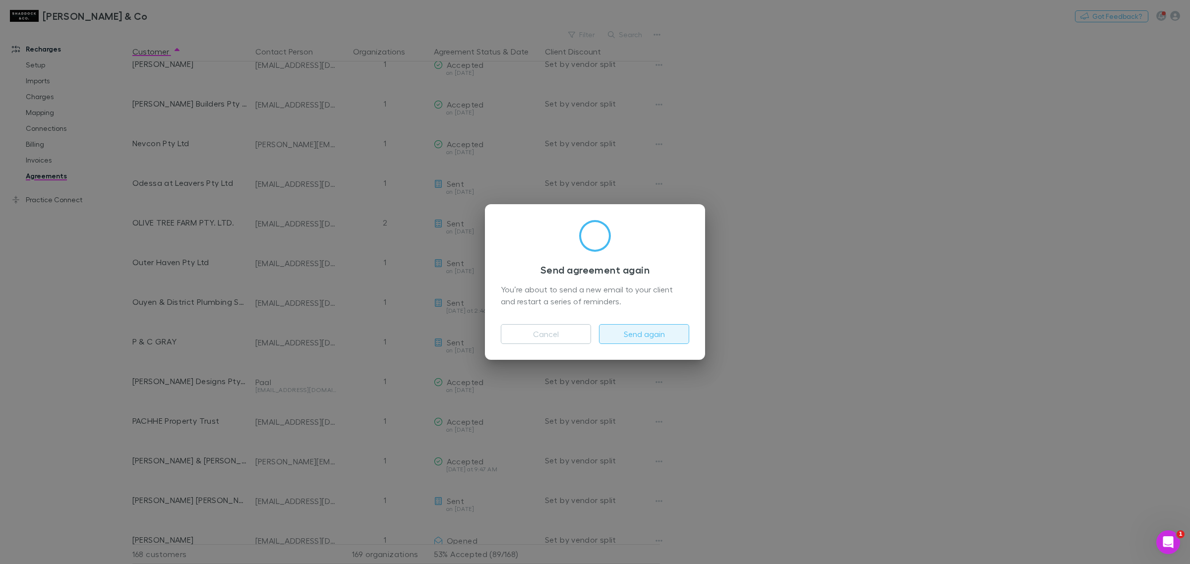
click at [659, 335] on button "Send again" at bounding box center [644, 334] width 90 height 20
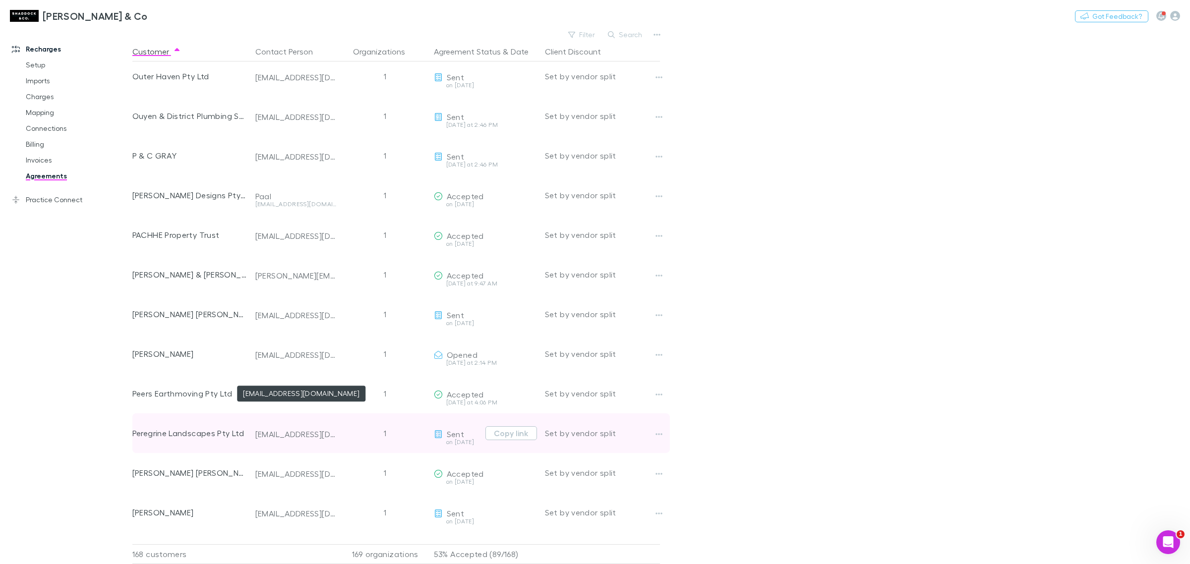
scroll to position [4825, 0]
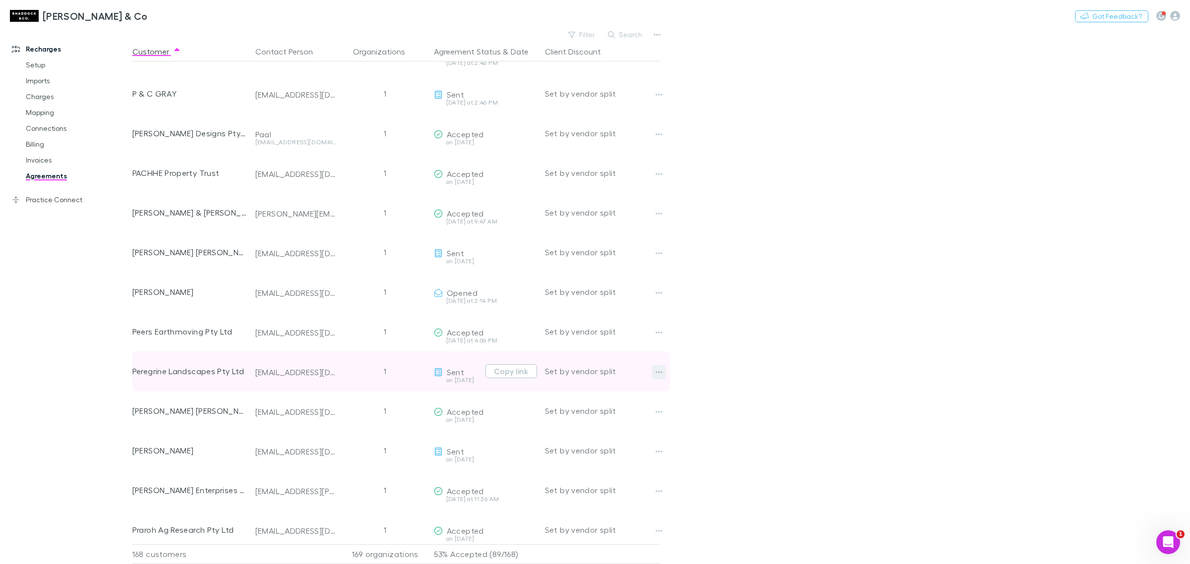
click at [657, 372] on icon "button" at bounding box center [658, 372] width 7 height 8
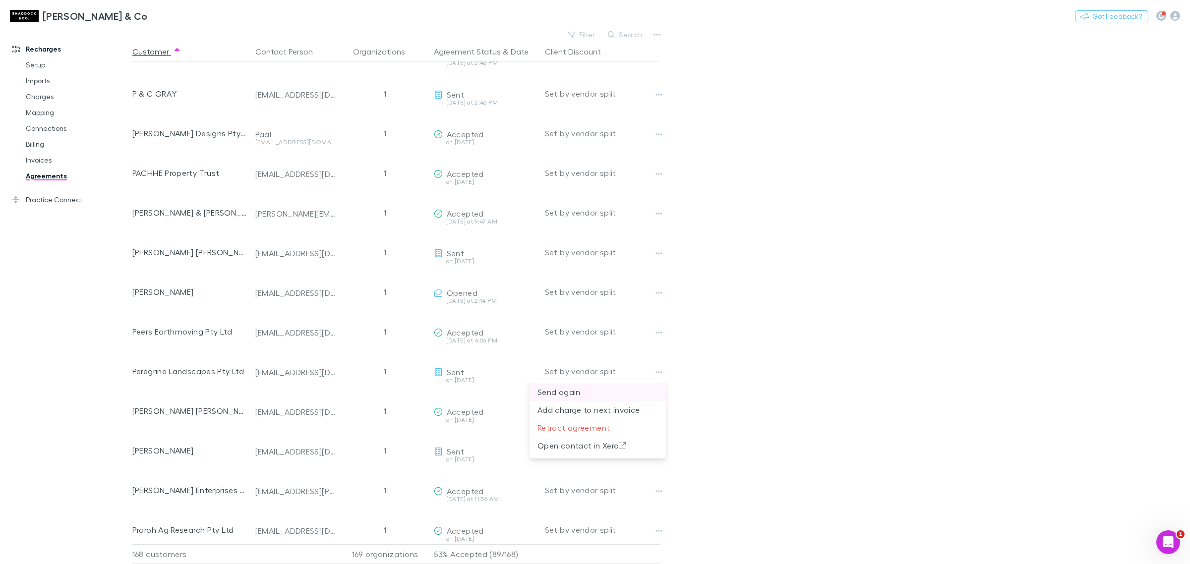
click at [630, 394] on p "Send again" at bounding box center [597, 392] width 120 height 12
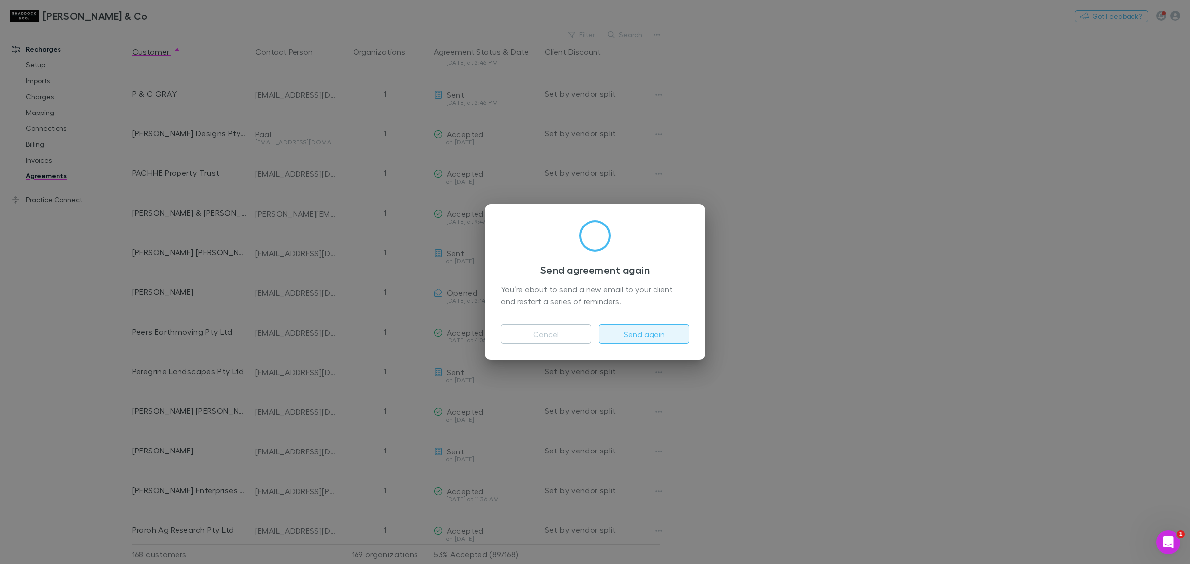
click at [648, 329] on button "Send again" at bounding box center [644, 334] width 90 height 20
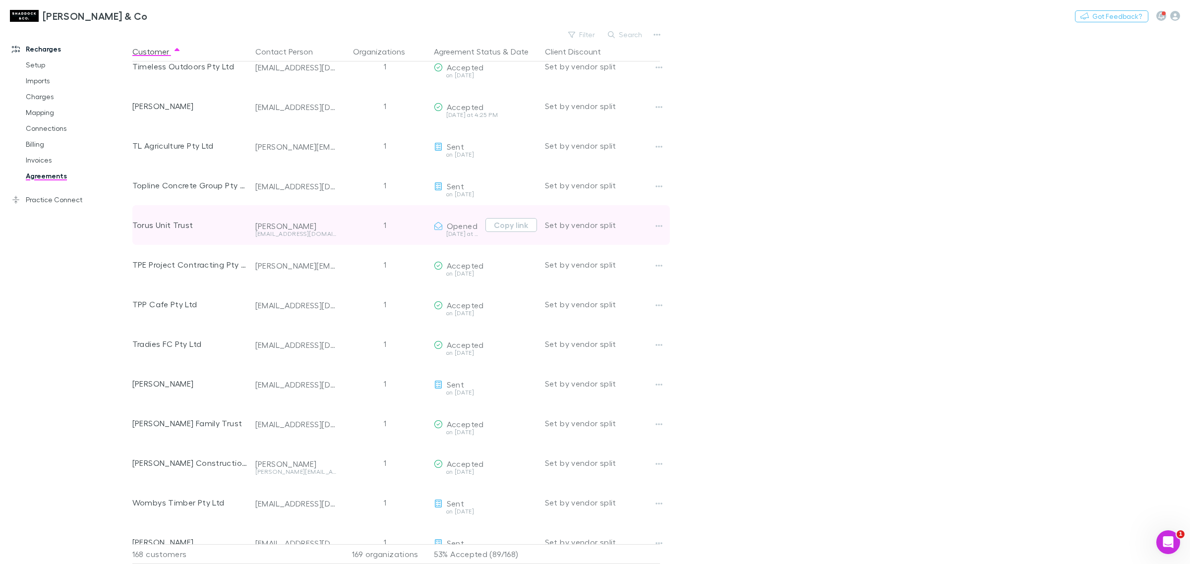
scroll to position [6188, 0]
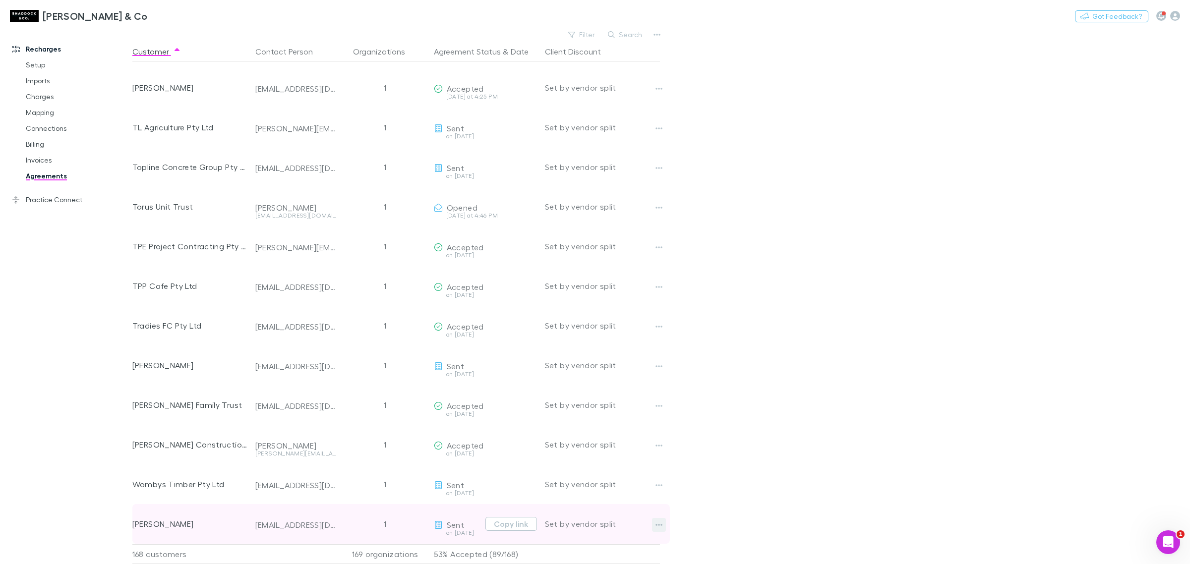
click at [655, 521] on button "button" at bounding box center [659, 525] width 14 height 14
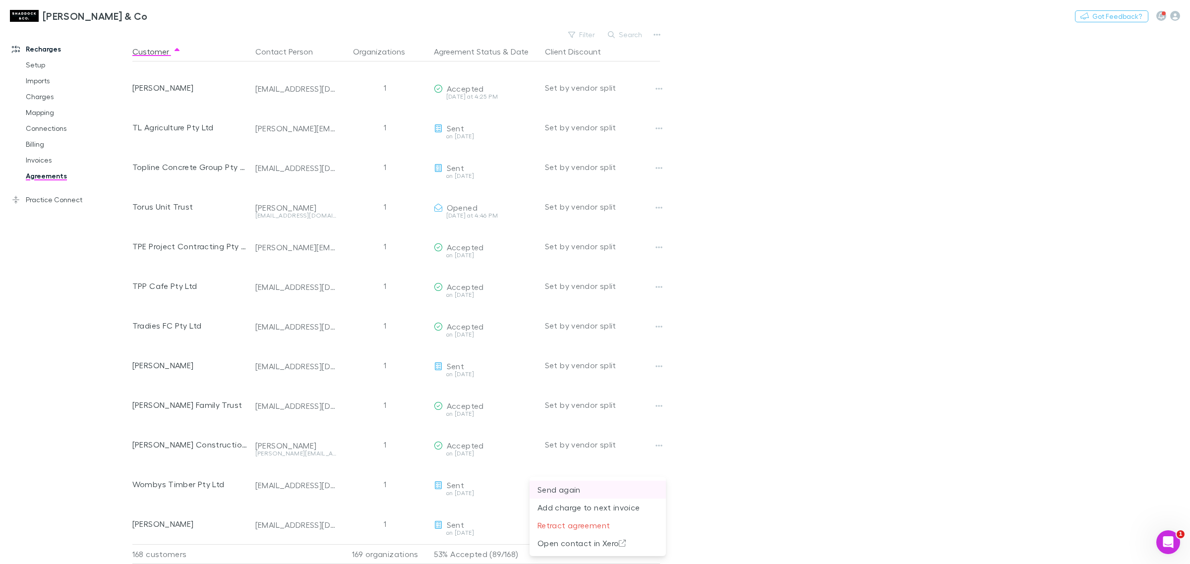
click at [631, 485] on p "Send again" at bounding box center [597, 490] width 120 height 12
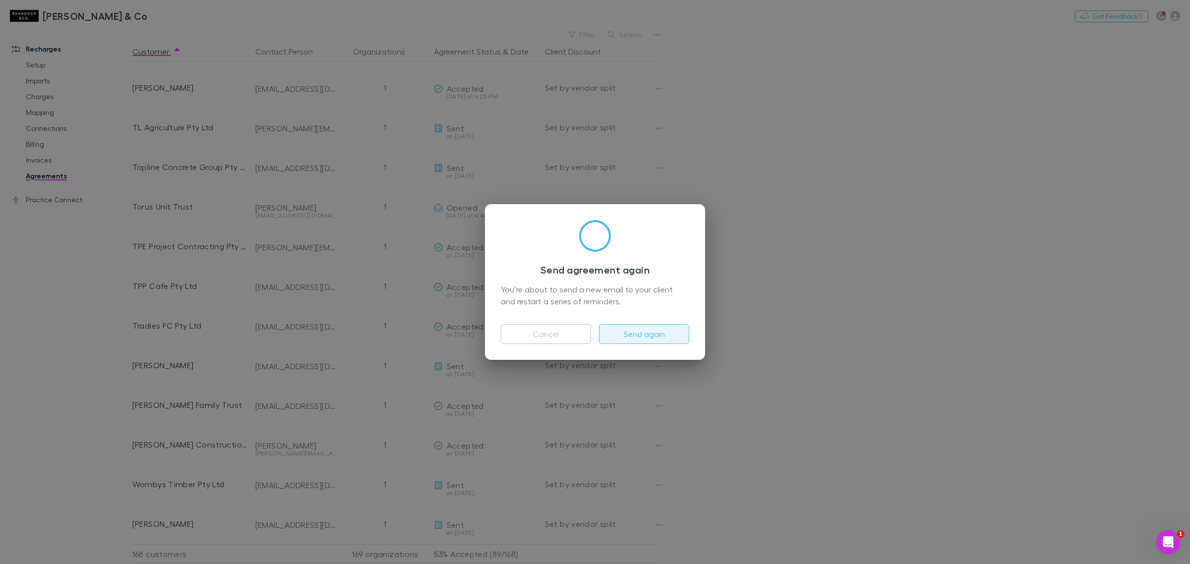
click at [663, 330] on button "Send again" at bounding box center [644, 334] width 90 height 20
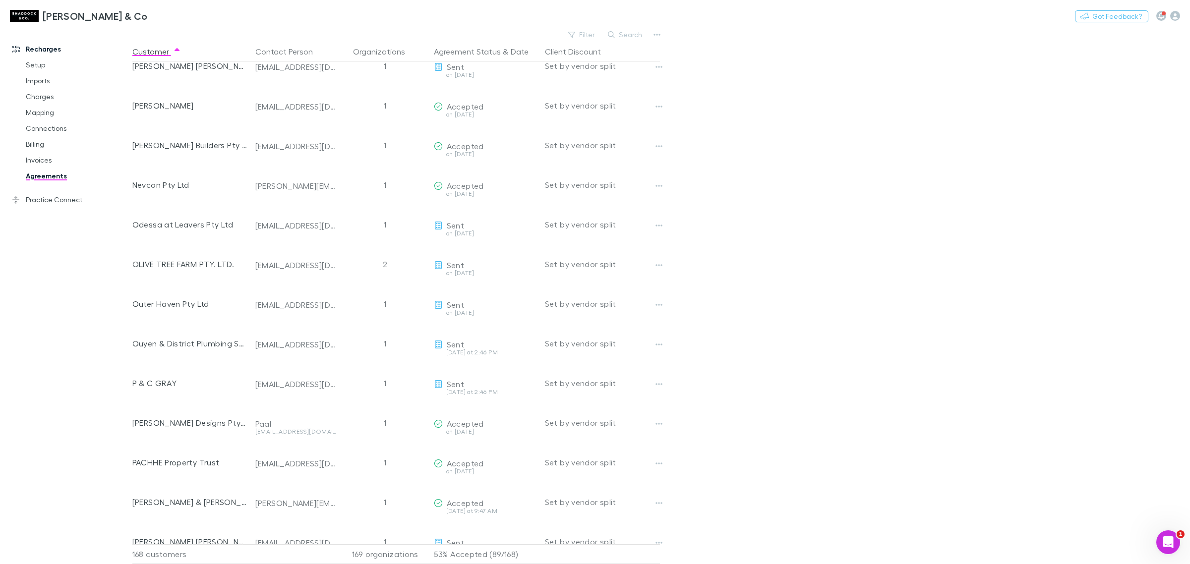
scroll to position [4330, 0]
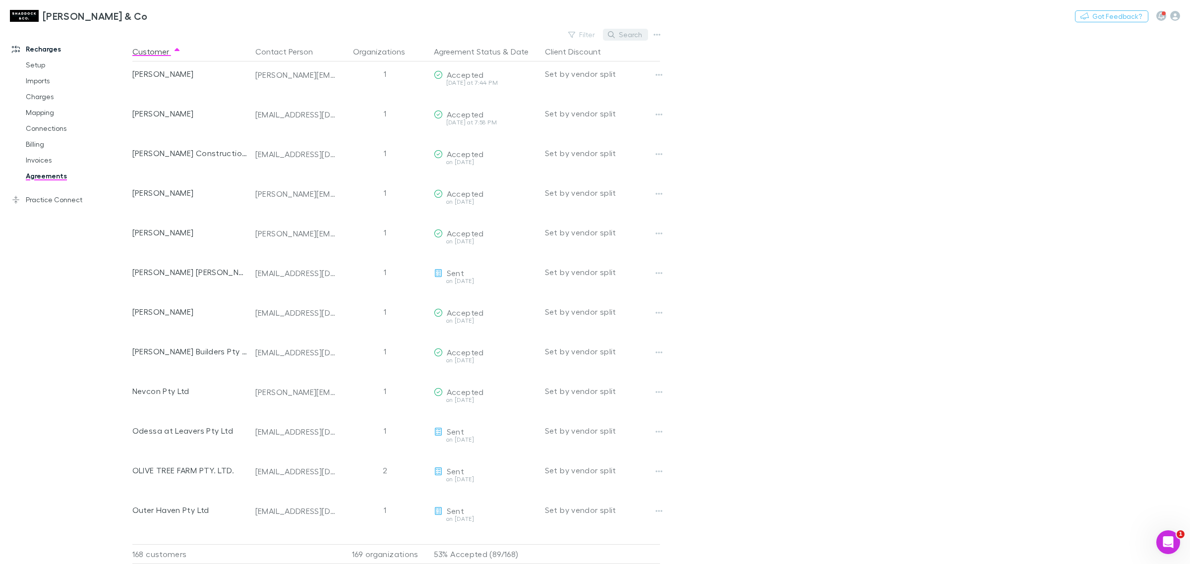
click at [628, 33] on button "Search" at bounding box center [625, 35] width 45 height 12
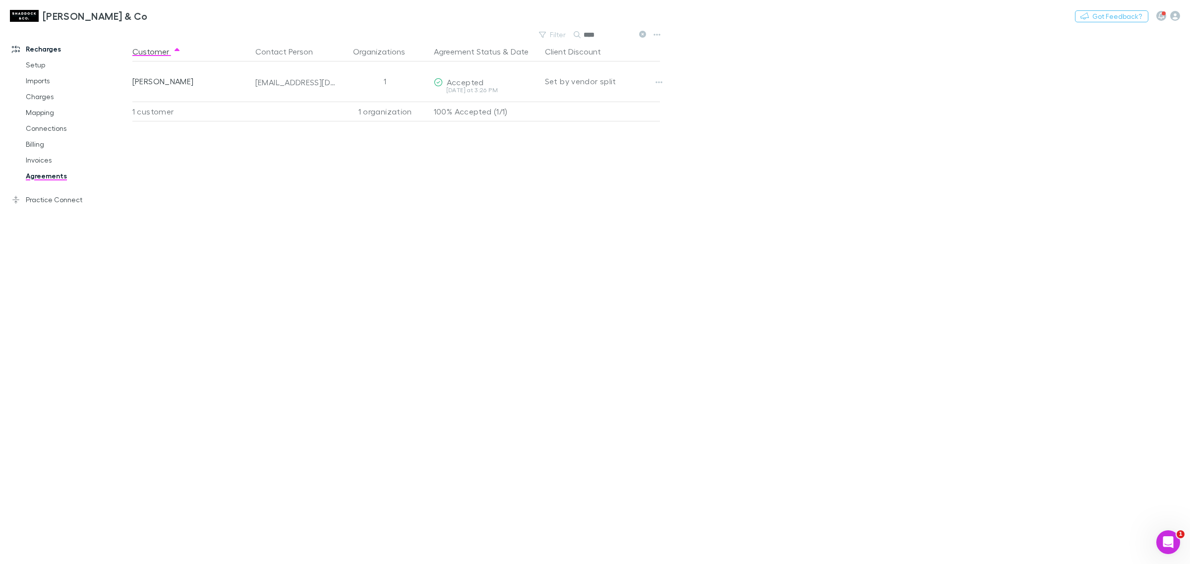
type input "****"
